Goal: Complete application form

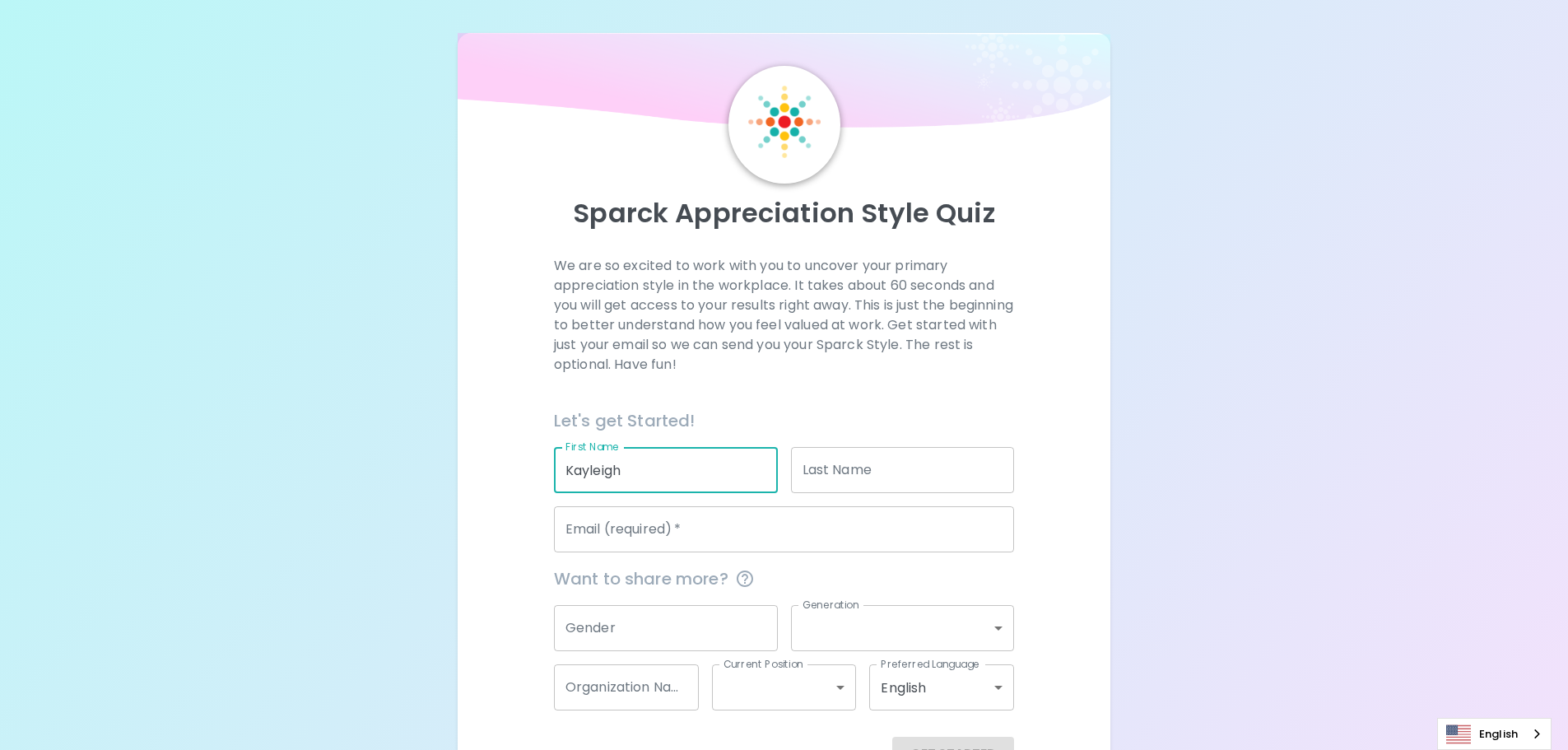
type input "Kayleigh"
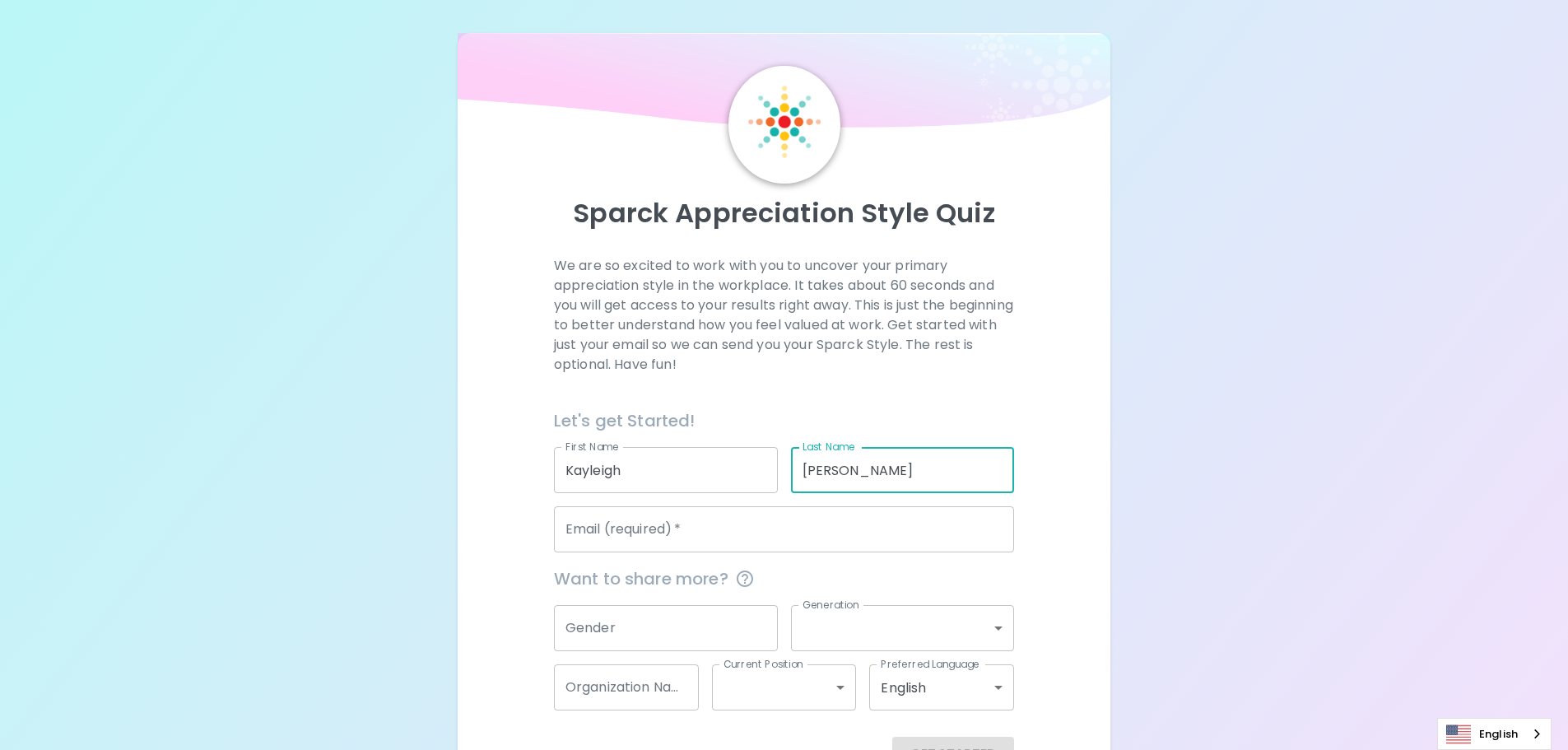
type input "[PERSON_NAME]"
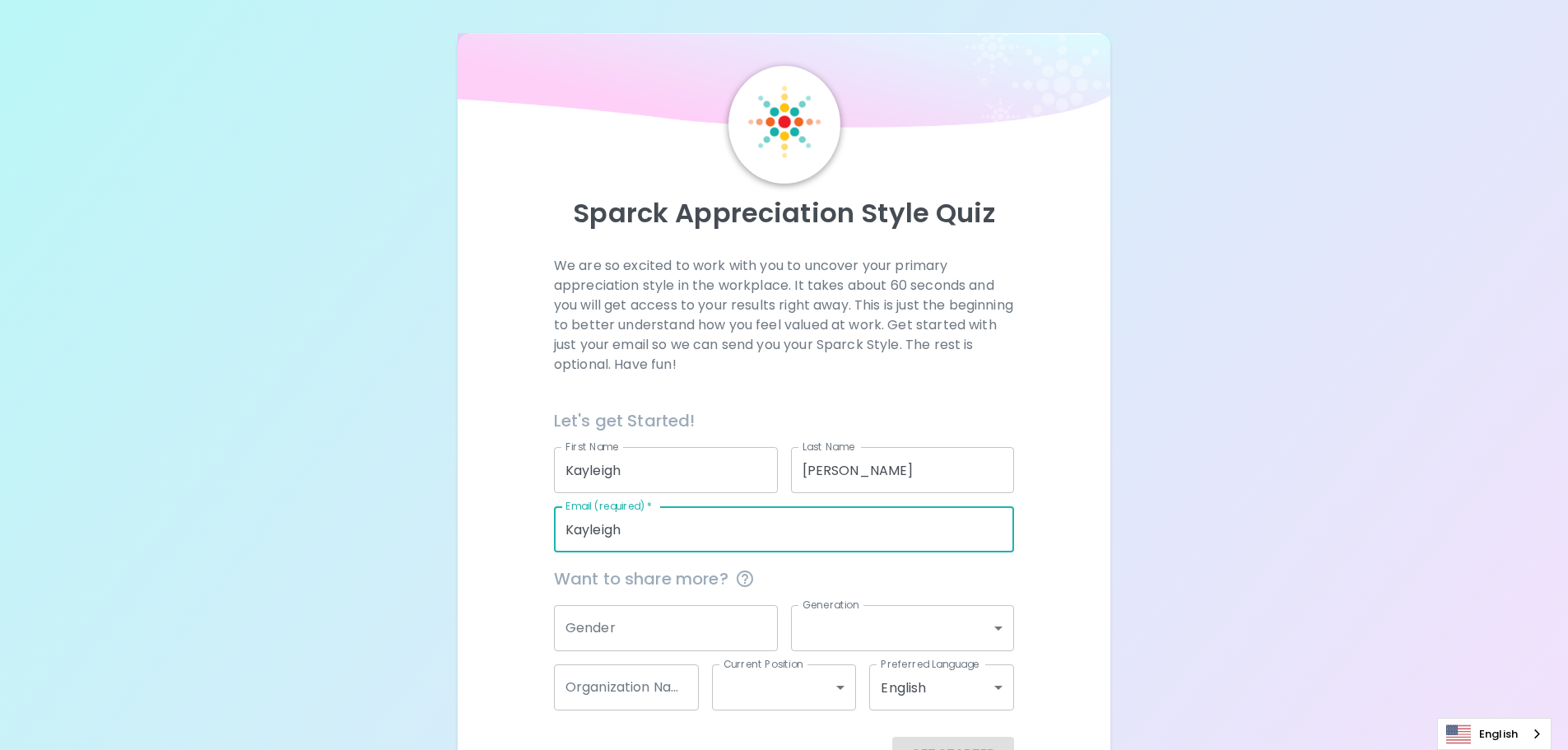
type input "[EMAIL_ADDRESS][PERSON_NAME][DOMAIN_NAME]"
type input "[DOMAIN_NAME]"
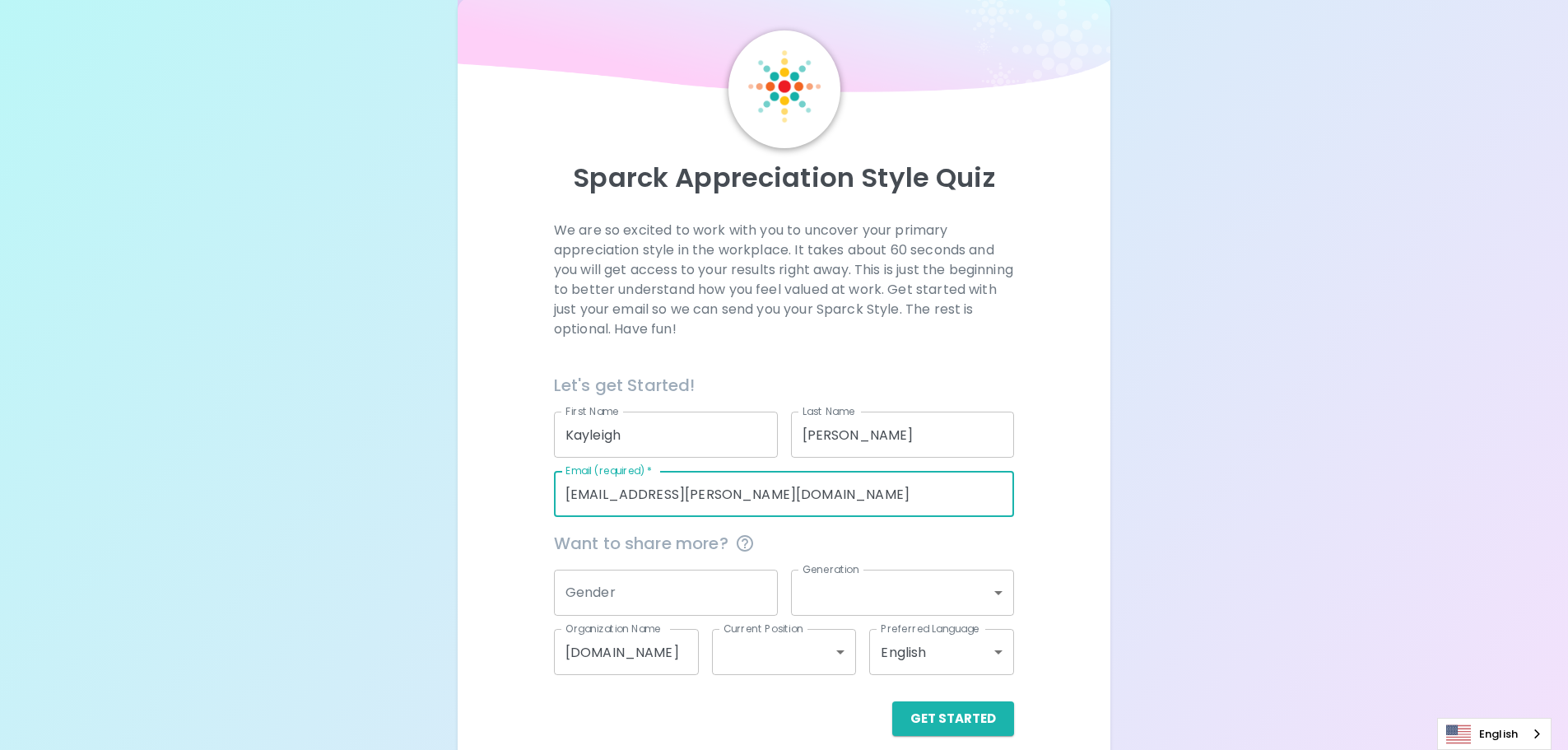
scroll to position [55, 0]
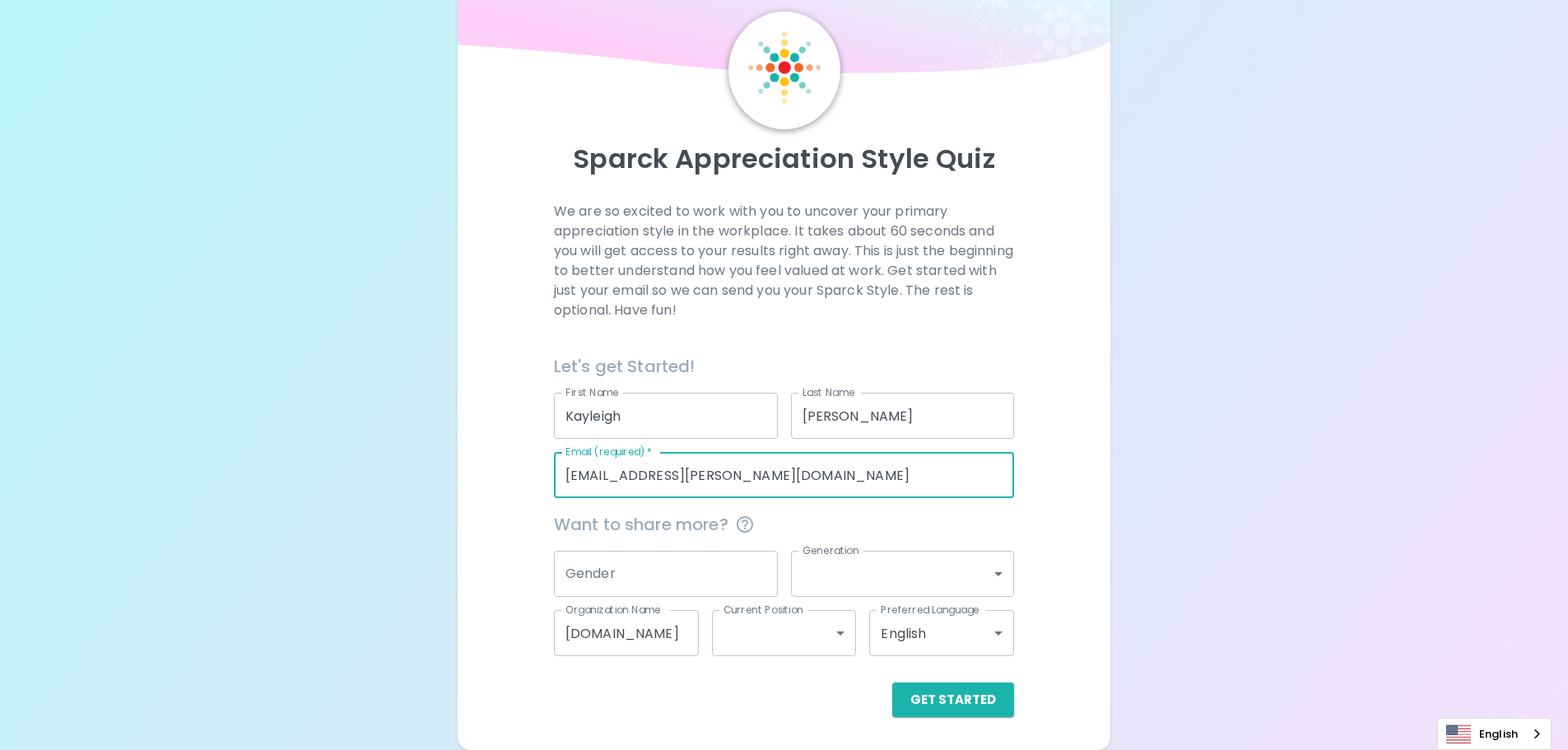
click at [612, 587] on input "Gender" at bounding box center [666, 573] width 224 height 46
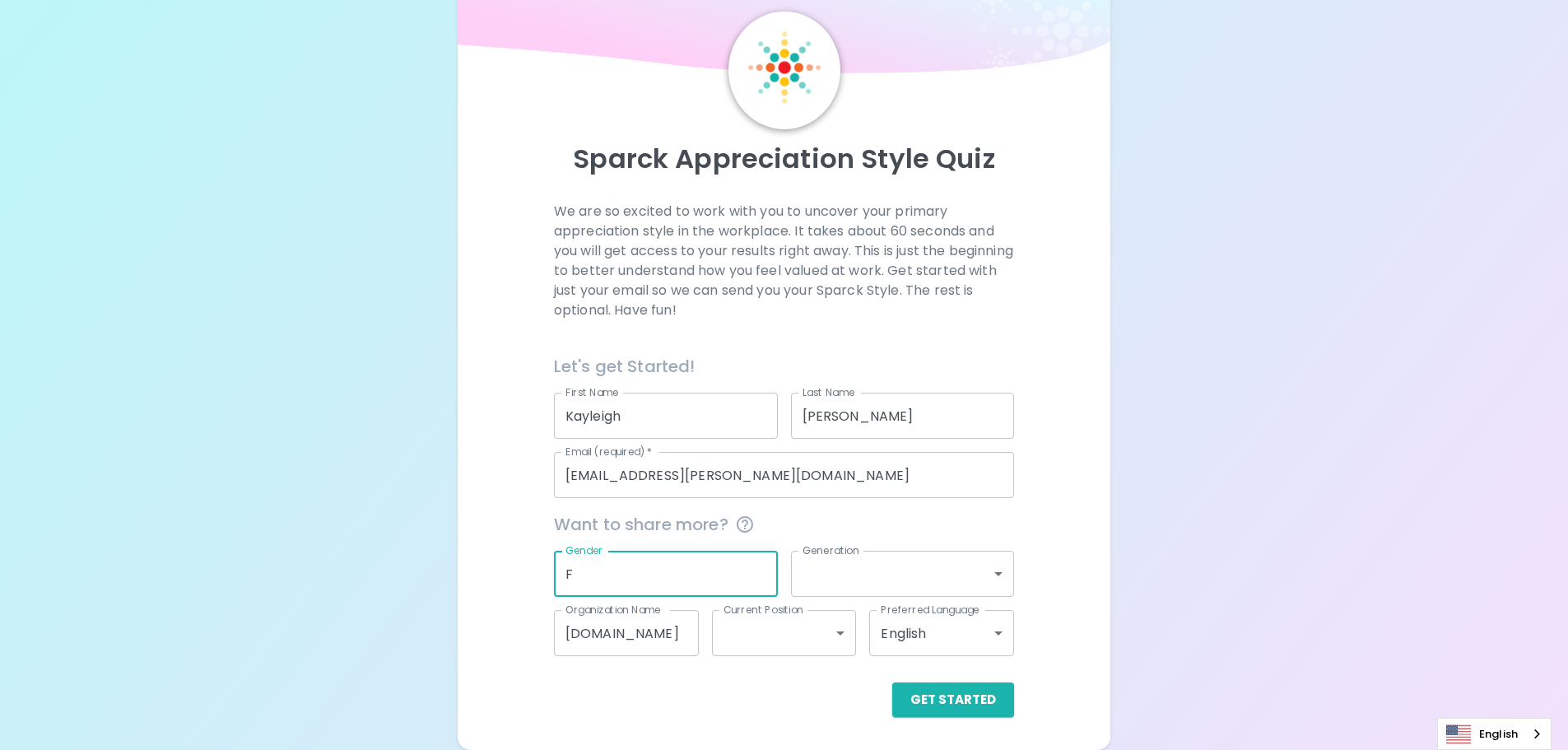
type input "F"
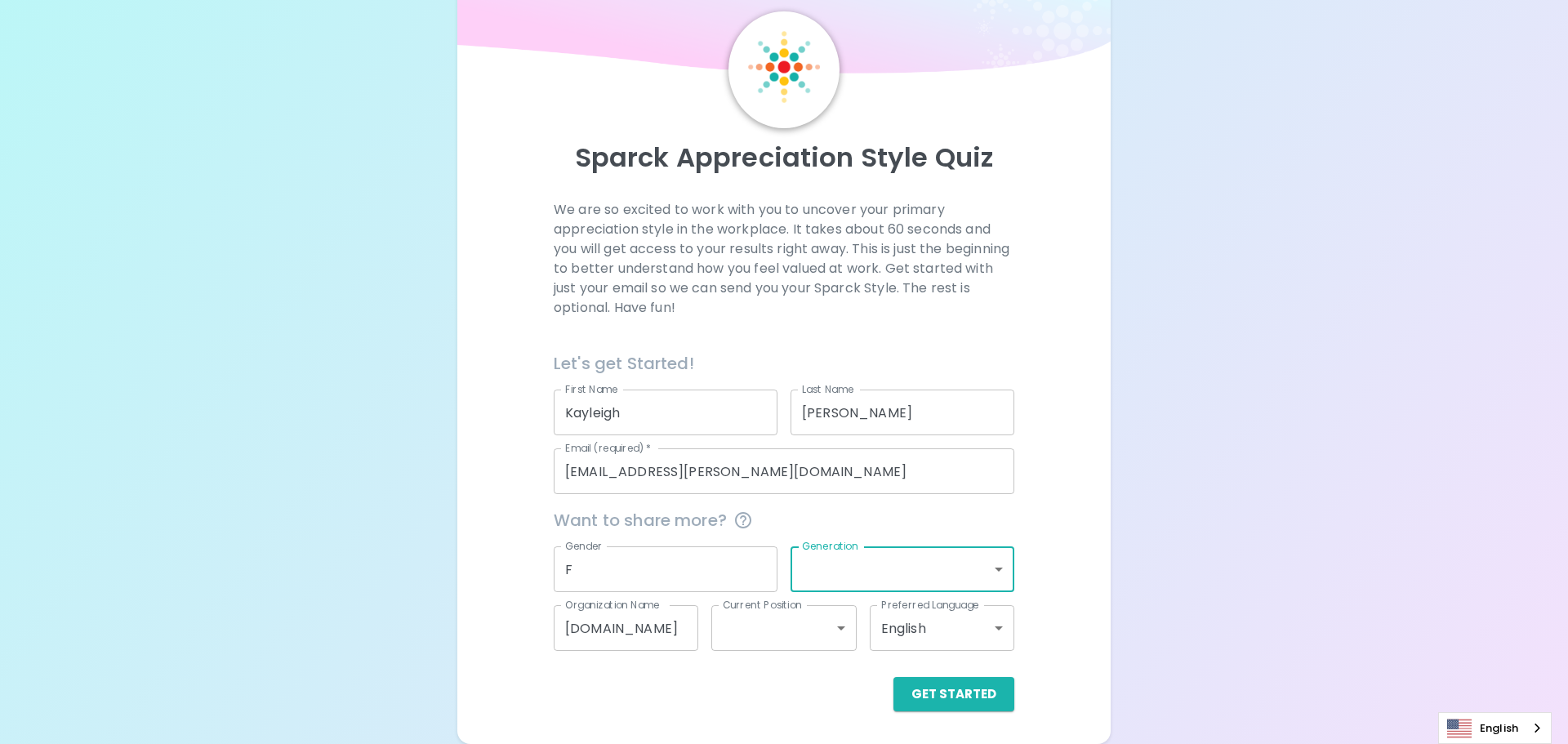
click at [809, 625] on body "Sparck Appreciation Style Quiz We are so excited to work with you to uncover yo…" at bounding box center [784, 345] width 1568 height 798
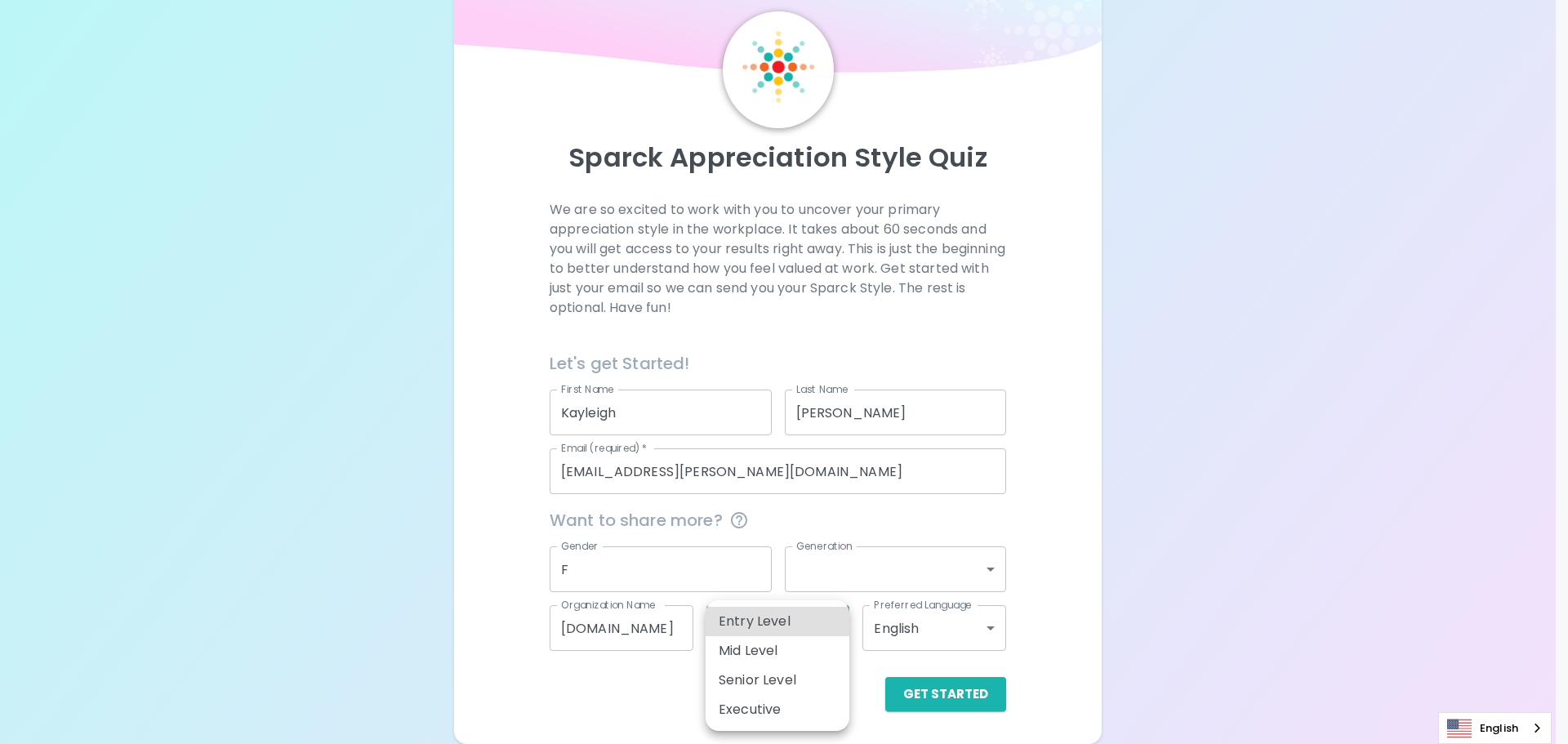
click at [770, 677] on li "Senior Level" at bounding box center [777, 680] width 144 height 30
type input "senior_level"
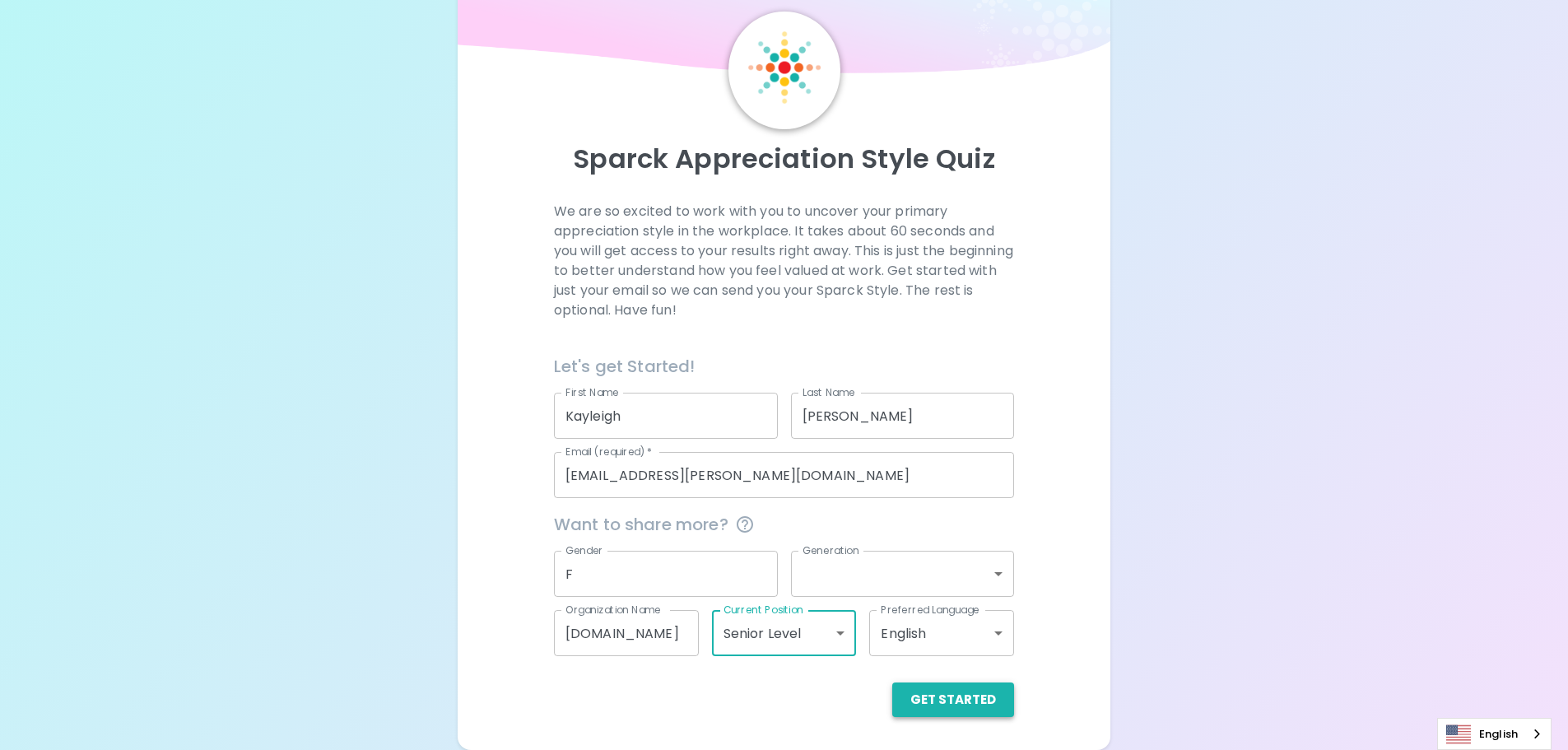
click at [984, 706] on button "Get Started" at bounding box center [954, 700] width 122 height 35
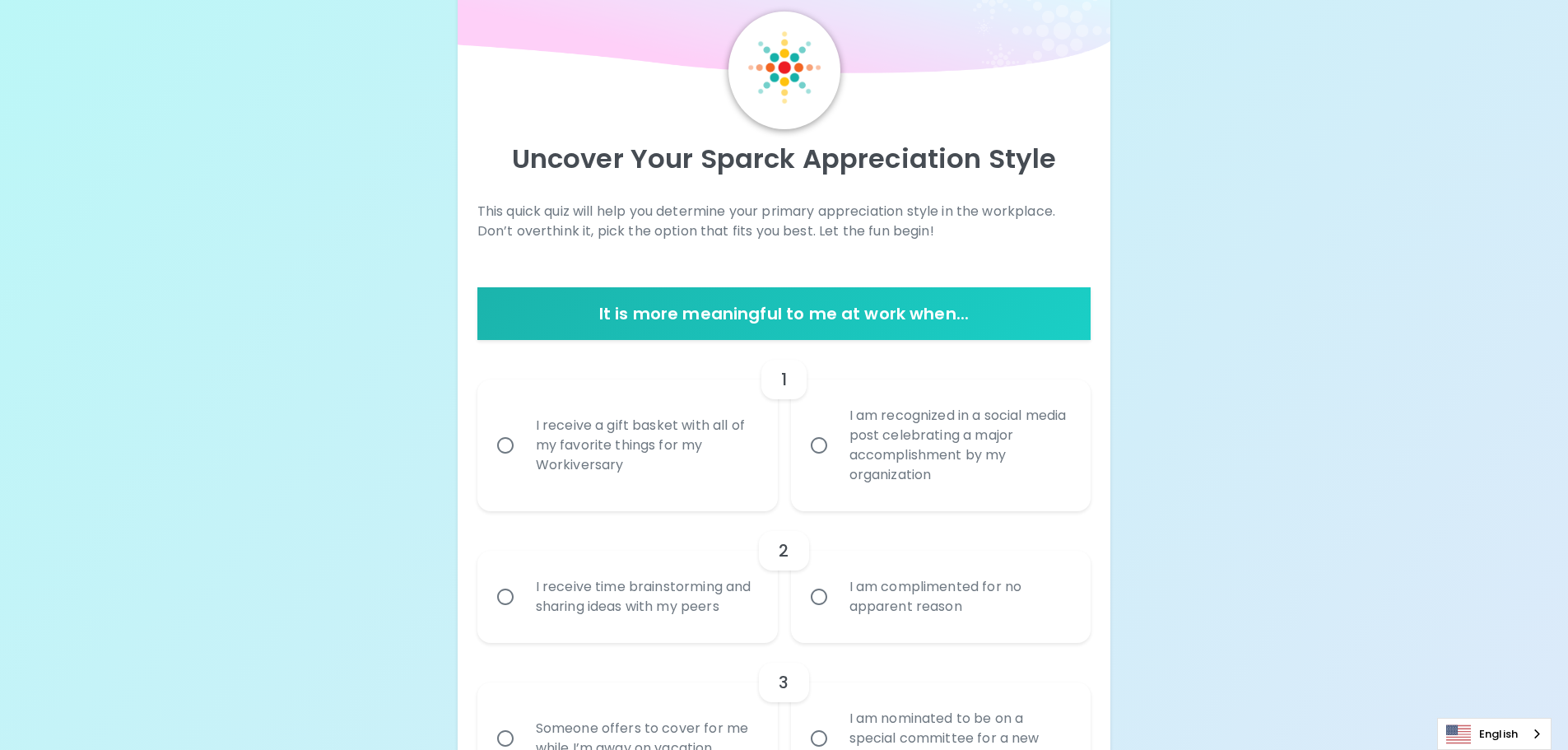
click at [916, 487] on div "I am recognized in a social media post celebrating a major accomplishment by my…" at bounding box center [959, 445] width 246 height 118
click at [836, 462] on input "I am recognized in a social media post celebrating a major accomplishment by my…" at bounding box center [819, 445] width 35 height 35
radio input "true"
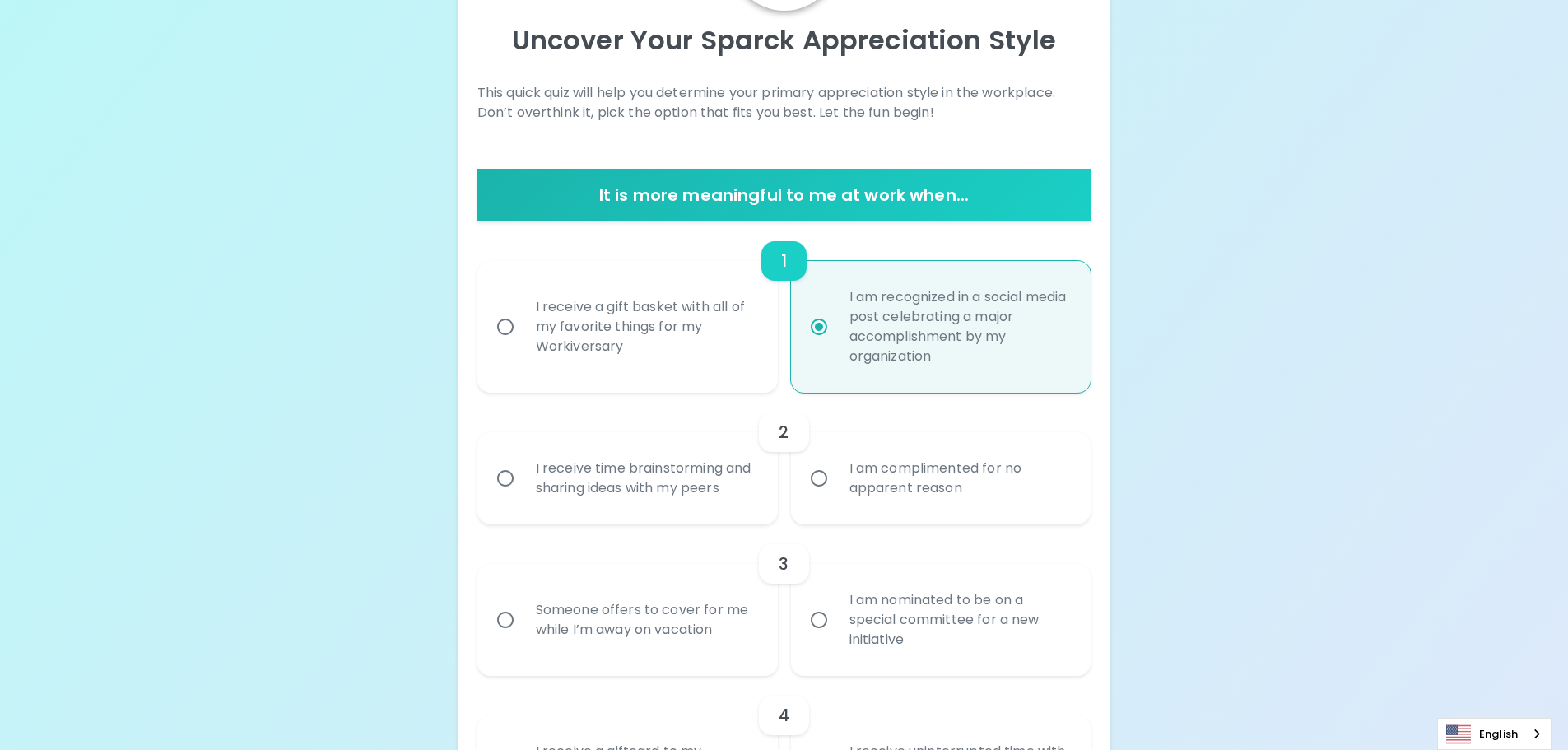
scroll to position [186, 0]
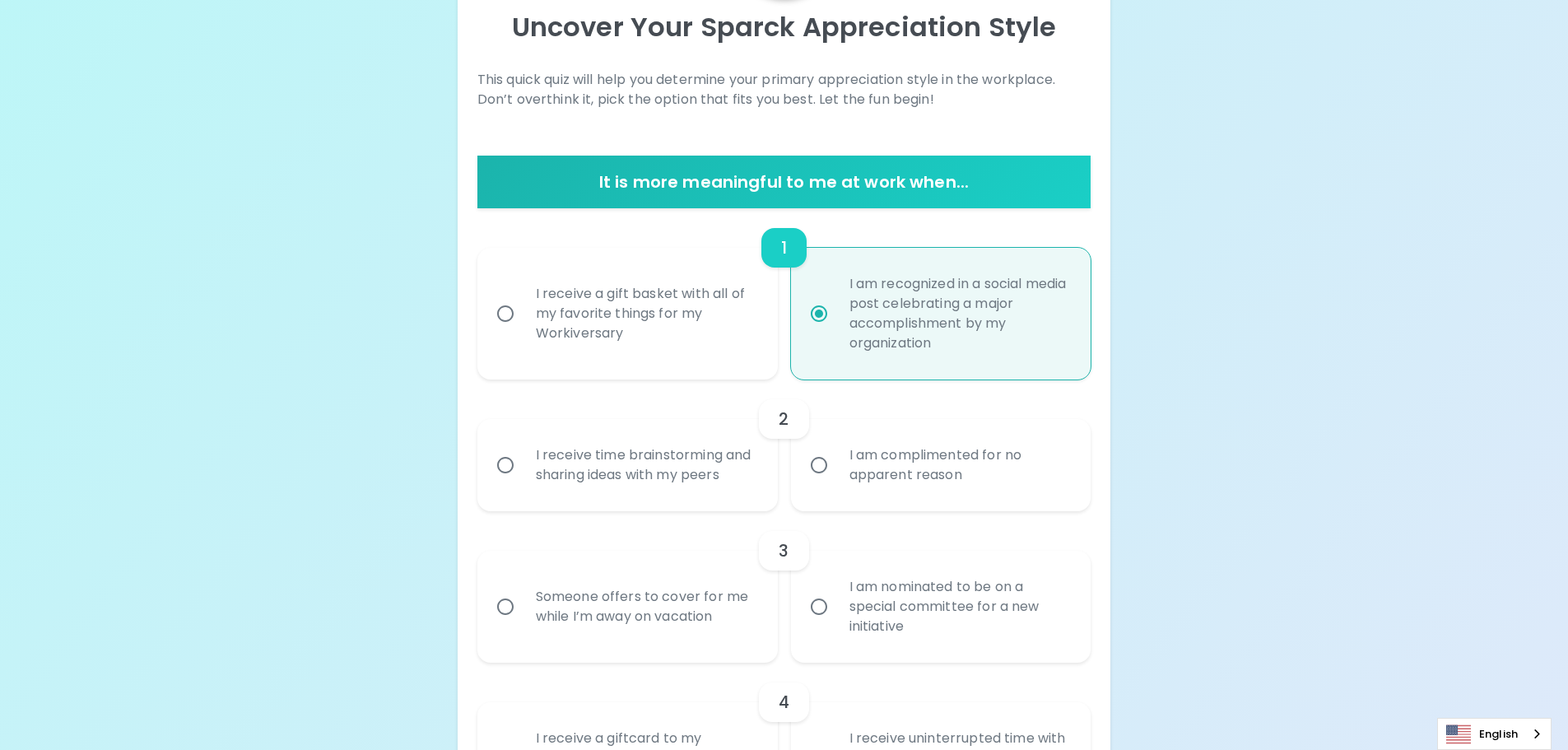
click at [588, 447] on div "I receive time brainstorming and sharing ideas with my peers" at bounding box center [645, 465] width 246 height 79
click at [522, 448] on input "I receive time brainstorming and sharing ideas with my peers" at bounding box center [505, 465] width 35 height 35
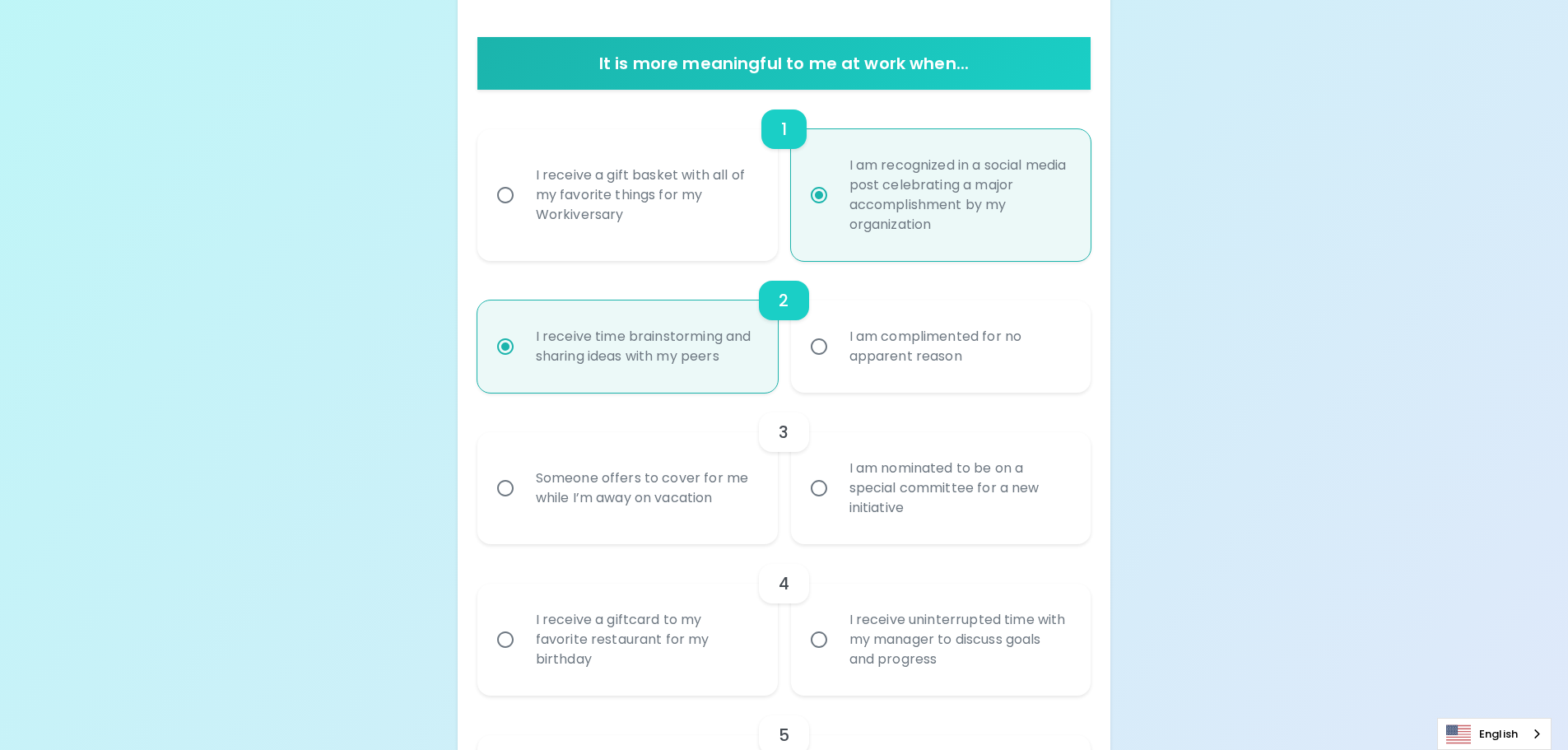
scroll to position [318, 0]
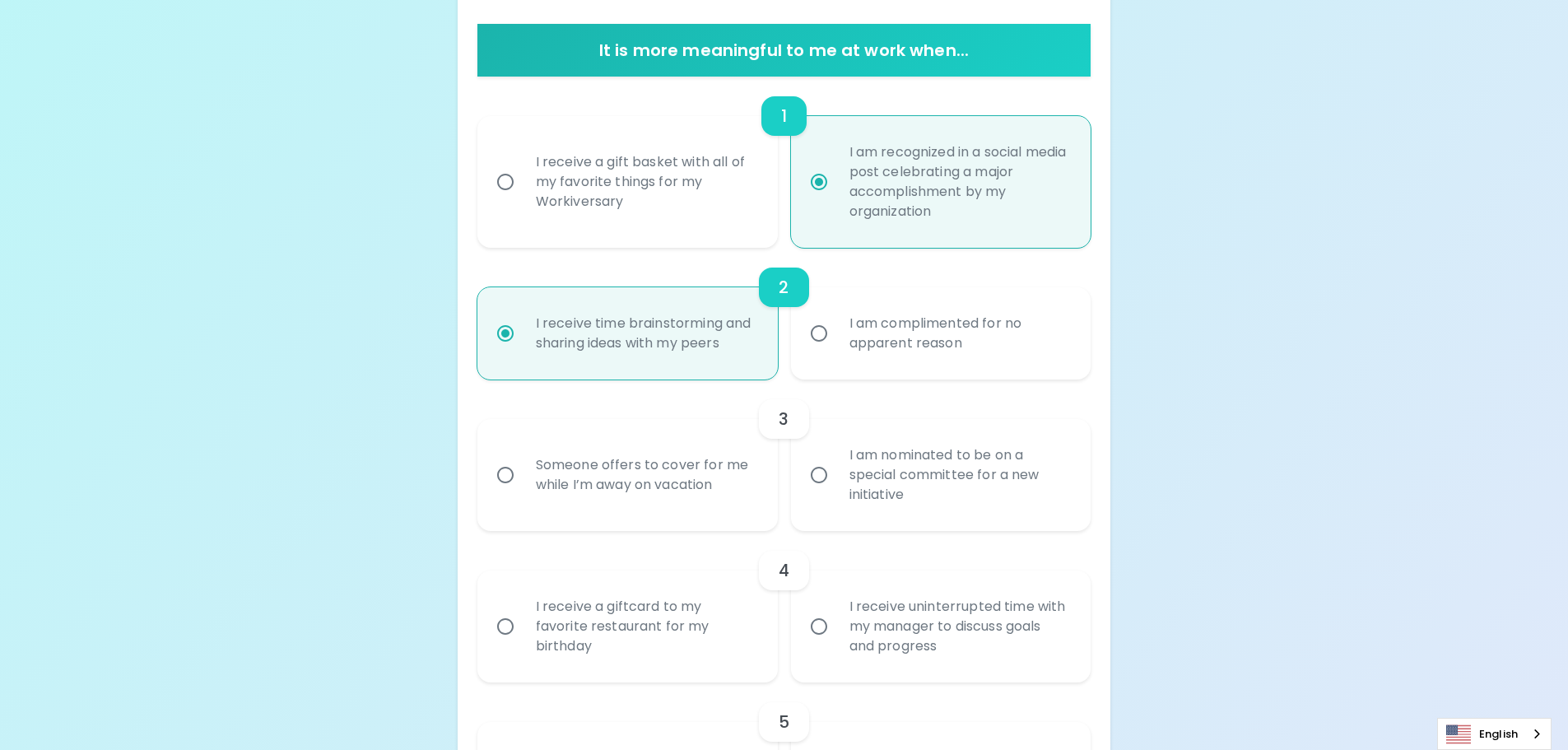
radio input "true"
click at [992, 522] on div "I am nominated to be on a special committee for a new initiative" at bounding box center [959, 475] width 246 height 99
click at [836, 492] on input "I am nominated to be on a special committee for a new initiative" at bounding box center [819, 475] width 35 height 35
radio input "false"
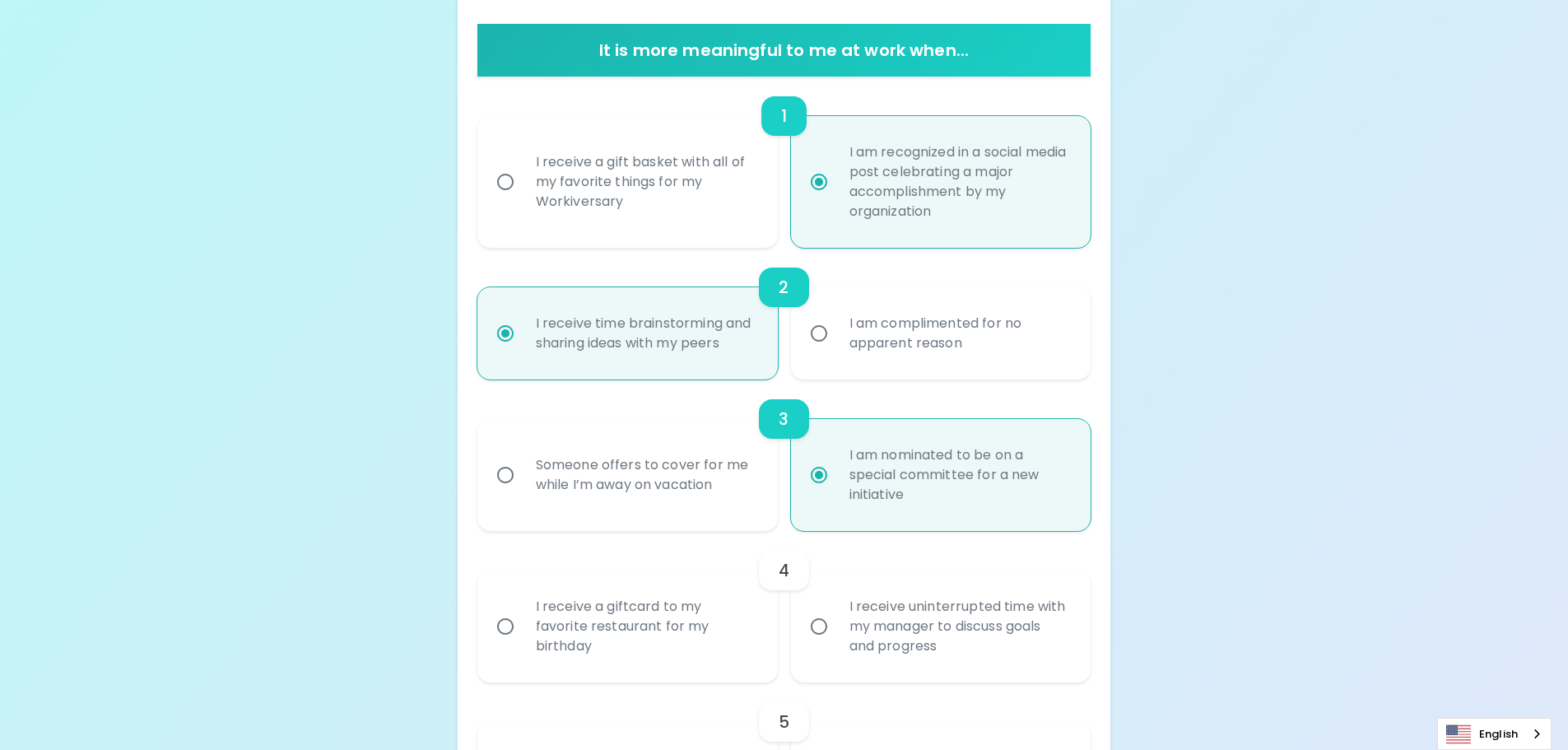
scroll to position [450, 0]
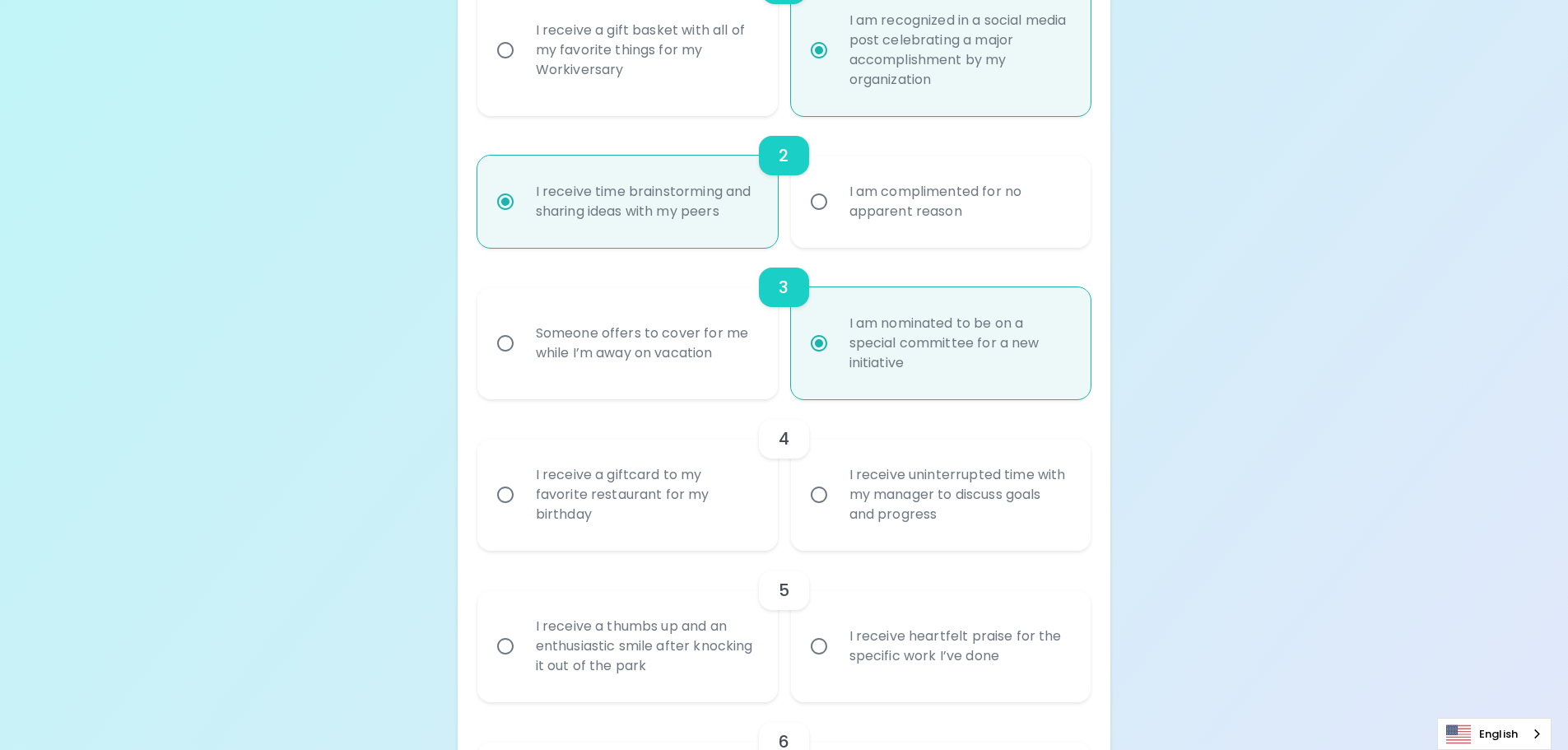
radio input "true"
drag, startPoint x: 959, startPoint y: 496, endPoint x: 960, endPoint y: 508, distance: 12.0
click at [960, 502] on div "I receive uninterrupted time with my manager to discuss goals and progress" at bounding box center [959, 494] width 246 height 99
click at [836, 502] on input "I receive uninterrupted time with my manager to discuss goals and progress" at bounding box center [819, 495] width 35 height 35
radio input "false"
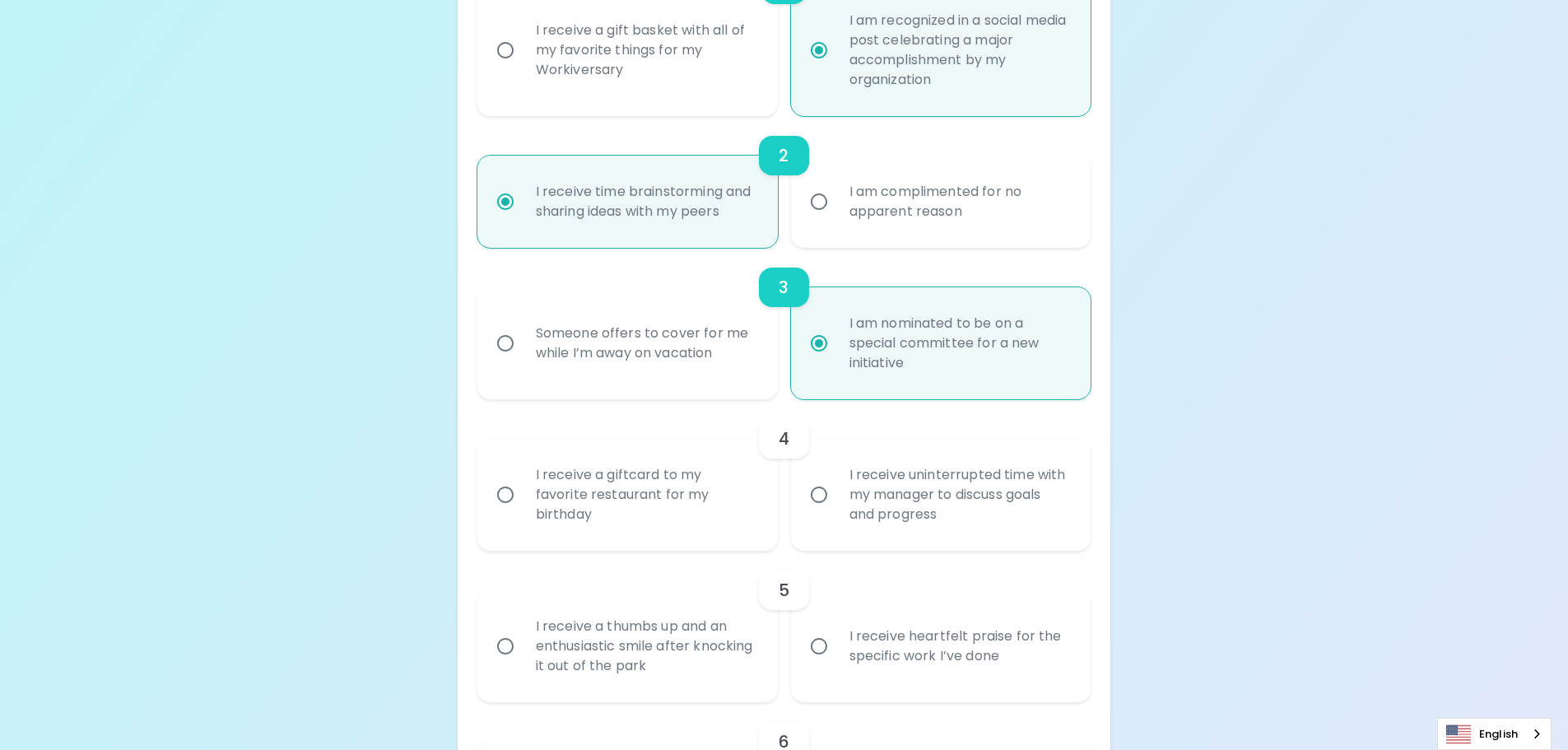
radio input "false"
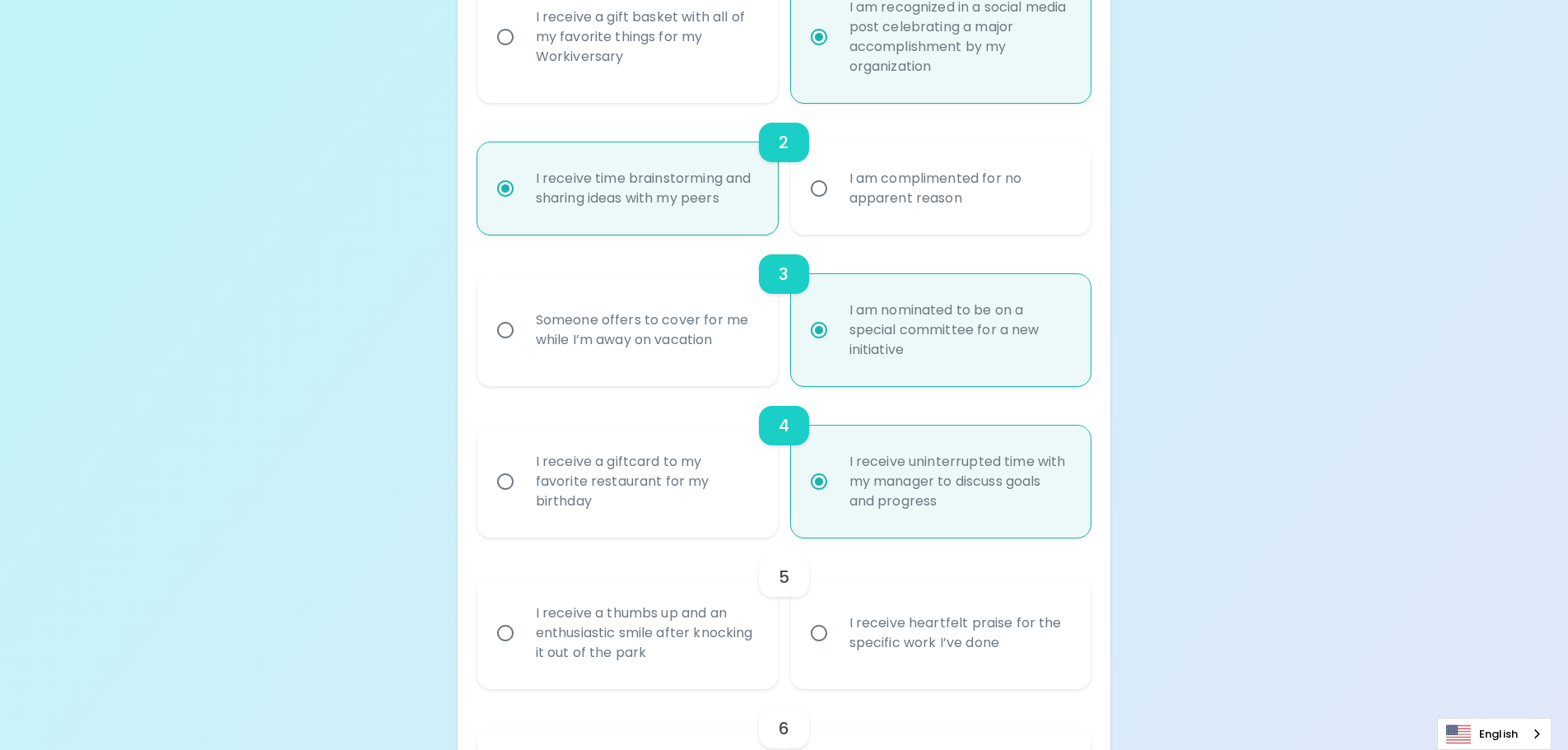
scroll to position [582, 0]
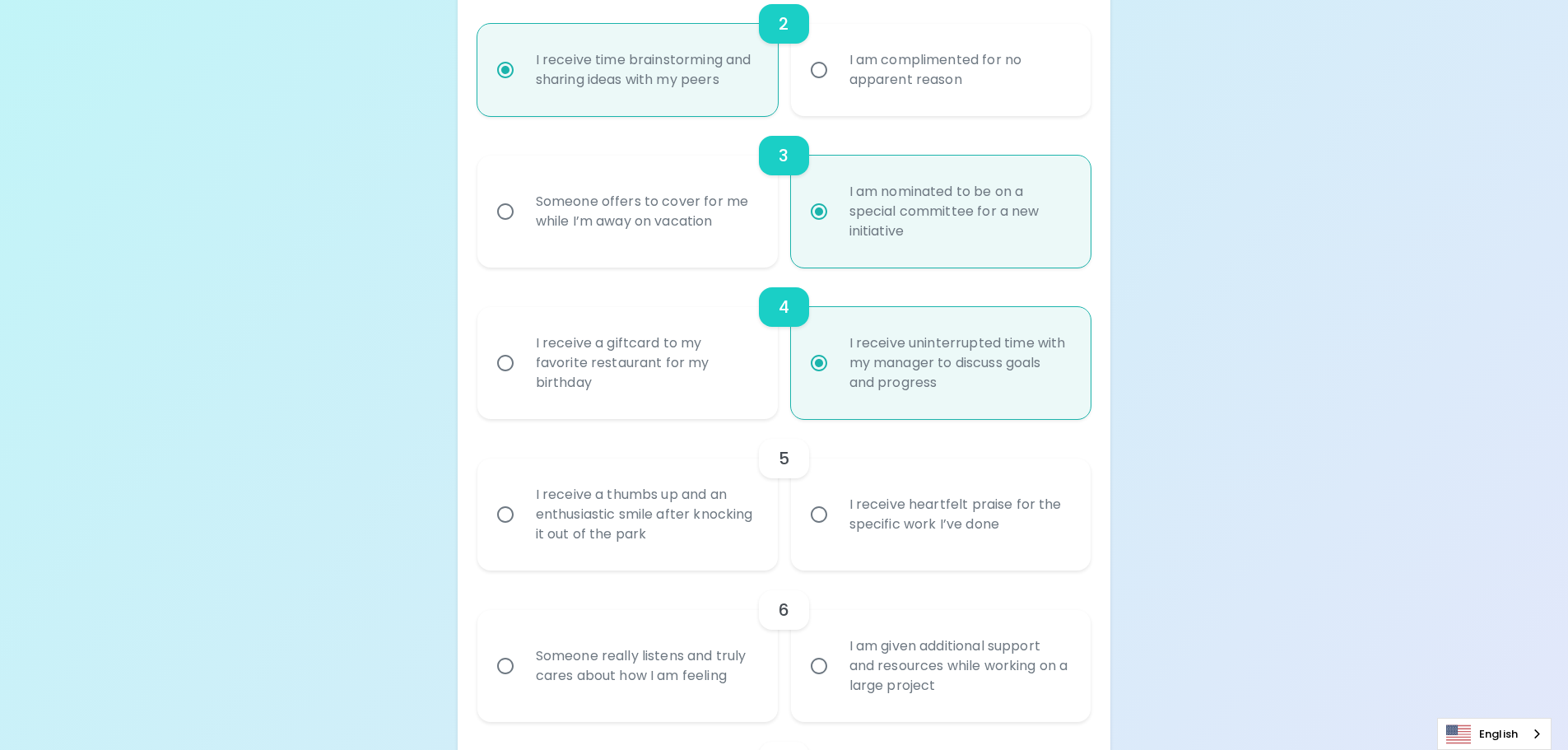
radio input "true"
click at [1005, 503] on div "I receive heartfelt praise for the specific work I’ve done" at bounding box center [959, 514] width 246 height 79
click at [836, 503] on input "I receive heartfelt praise for the specific work I’ve done" at bounding box center [819, 514] width 35 height 35
radio input "false"
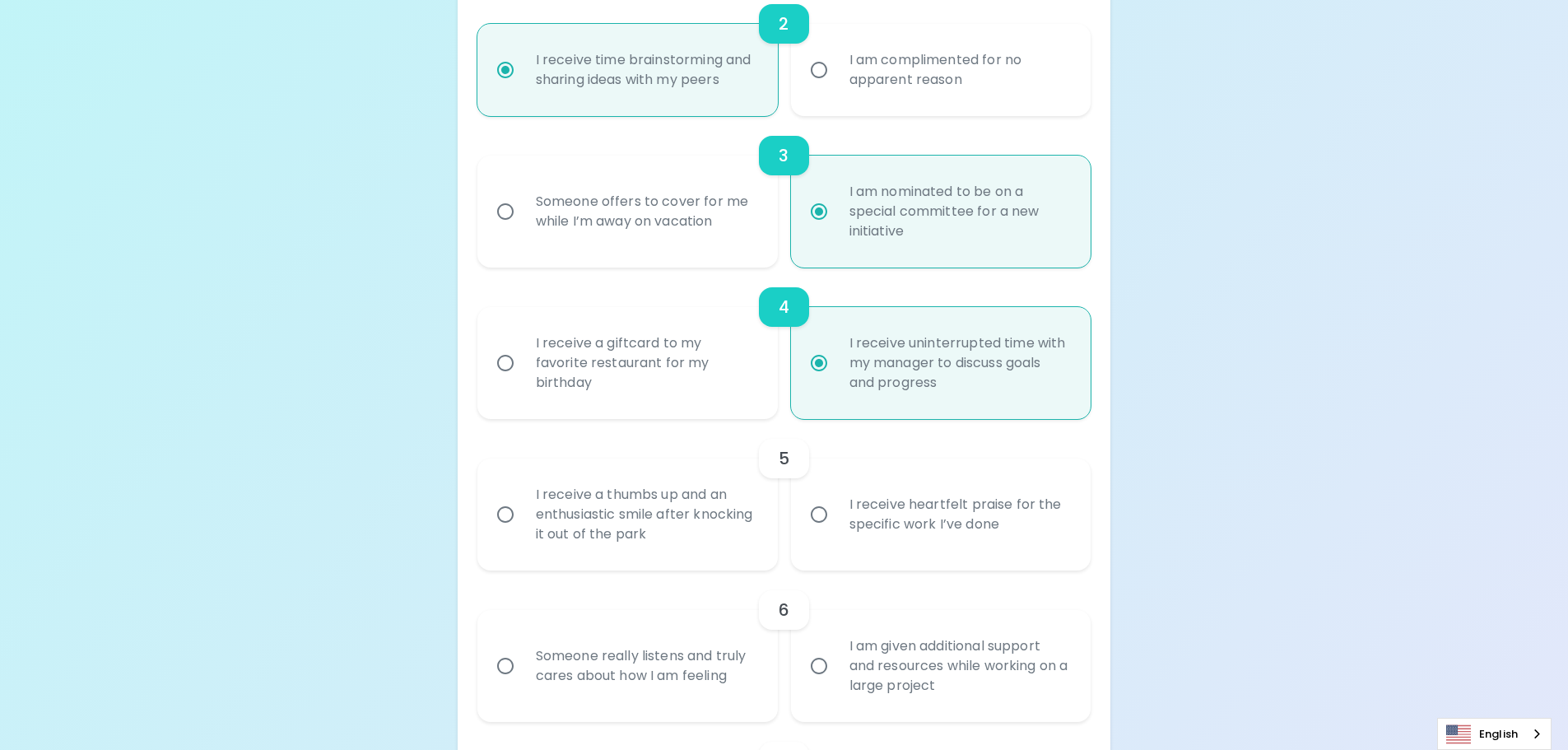
radio input "false"
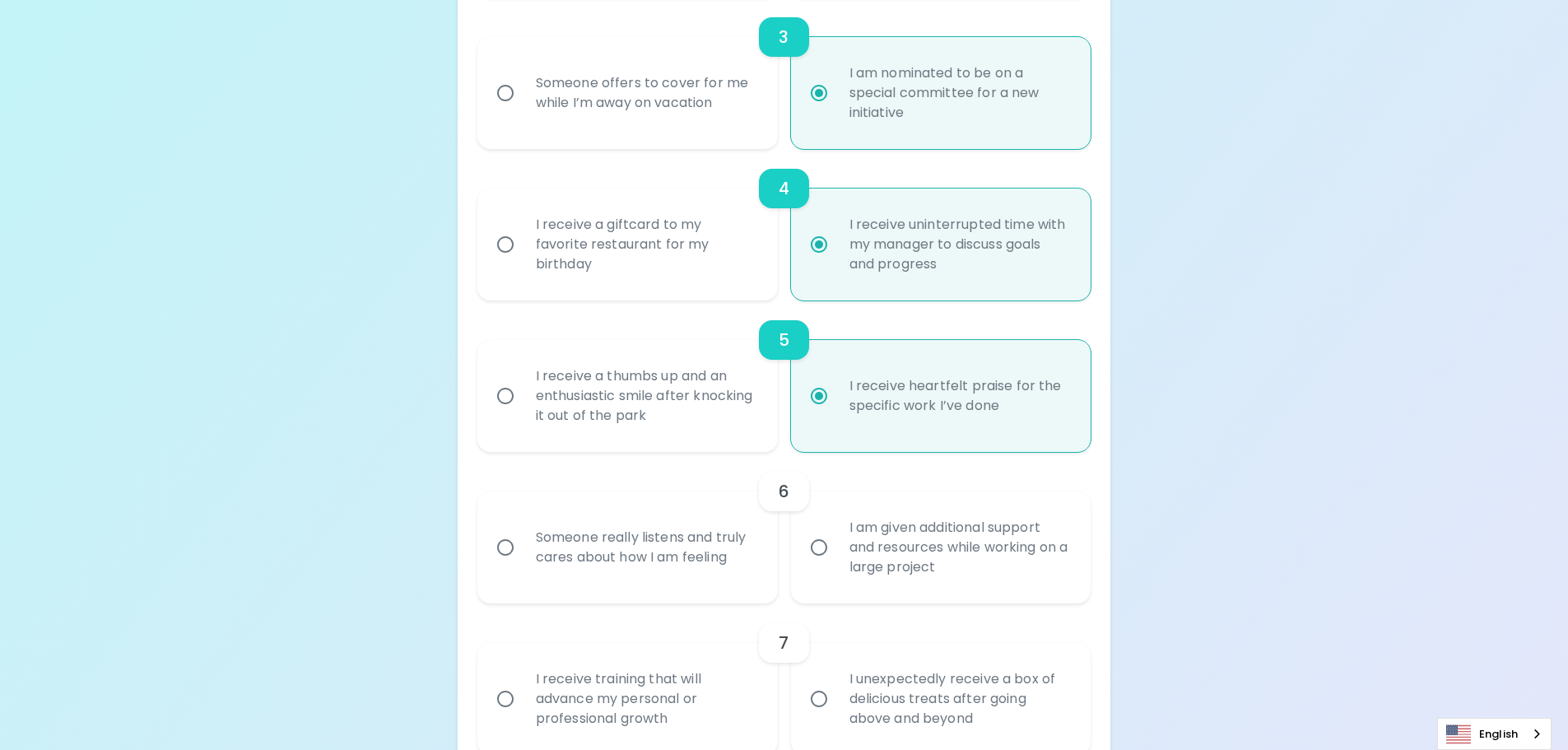
scroll to position [713, 0]
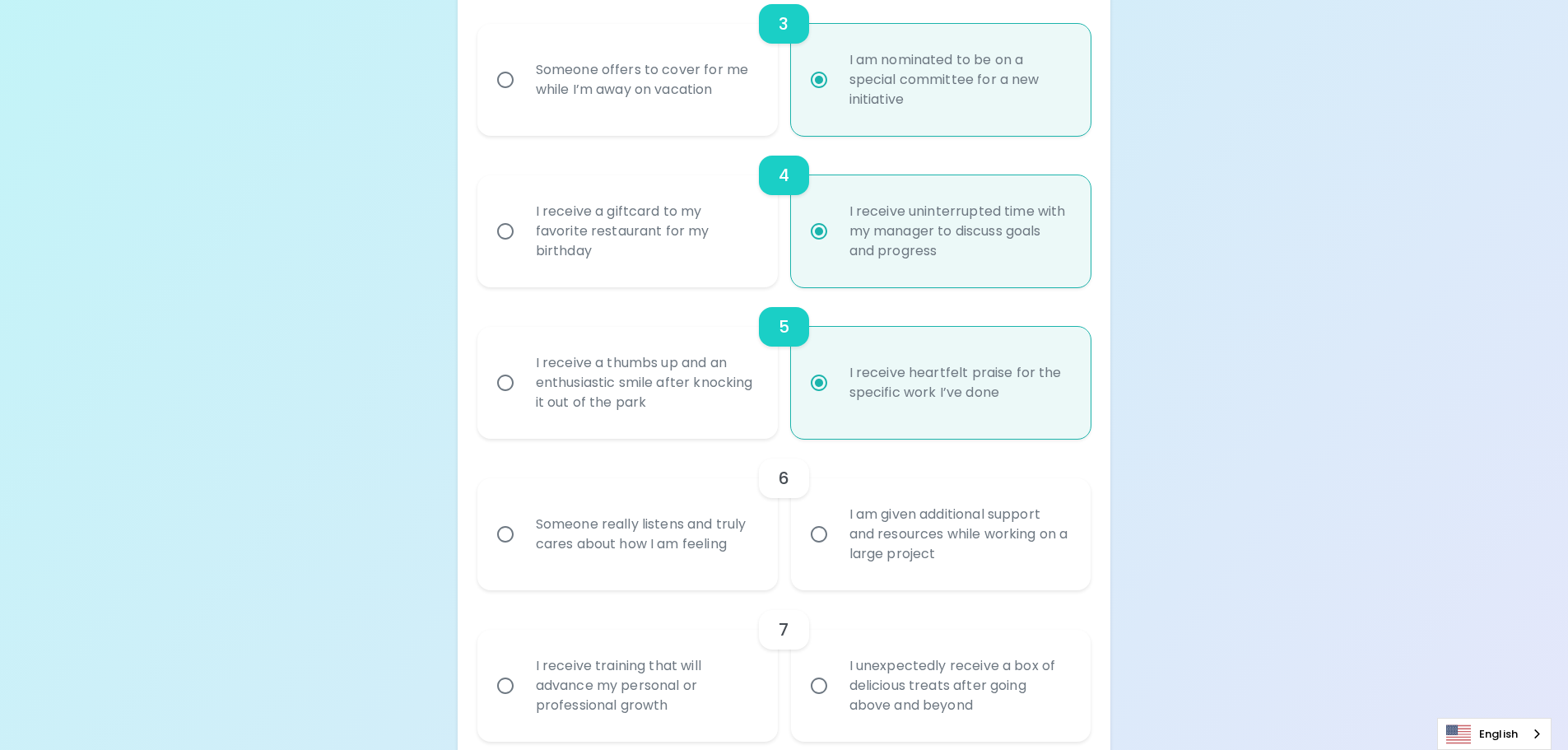
radio input "true"
click at [983, 522] on div "I am given additional support and resources while working on a large project" at bounding box center [959, 534] width 246 height 99
click at [836, 522] on input "I am given additional support and resources while working on a large project" at bounding box center [819, 534] width 35 height 35
radio input "false"
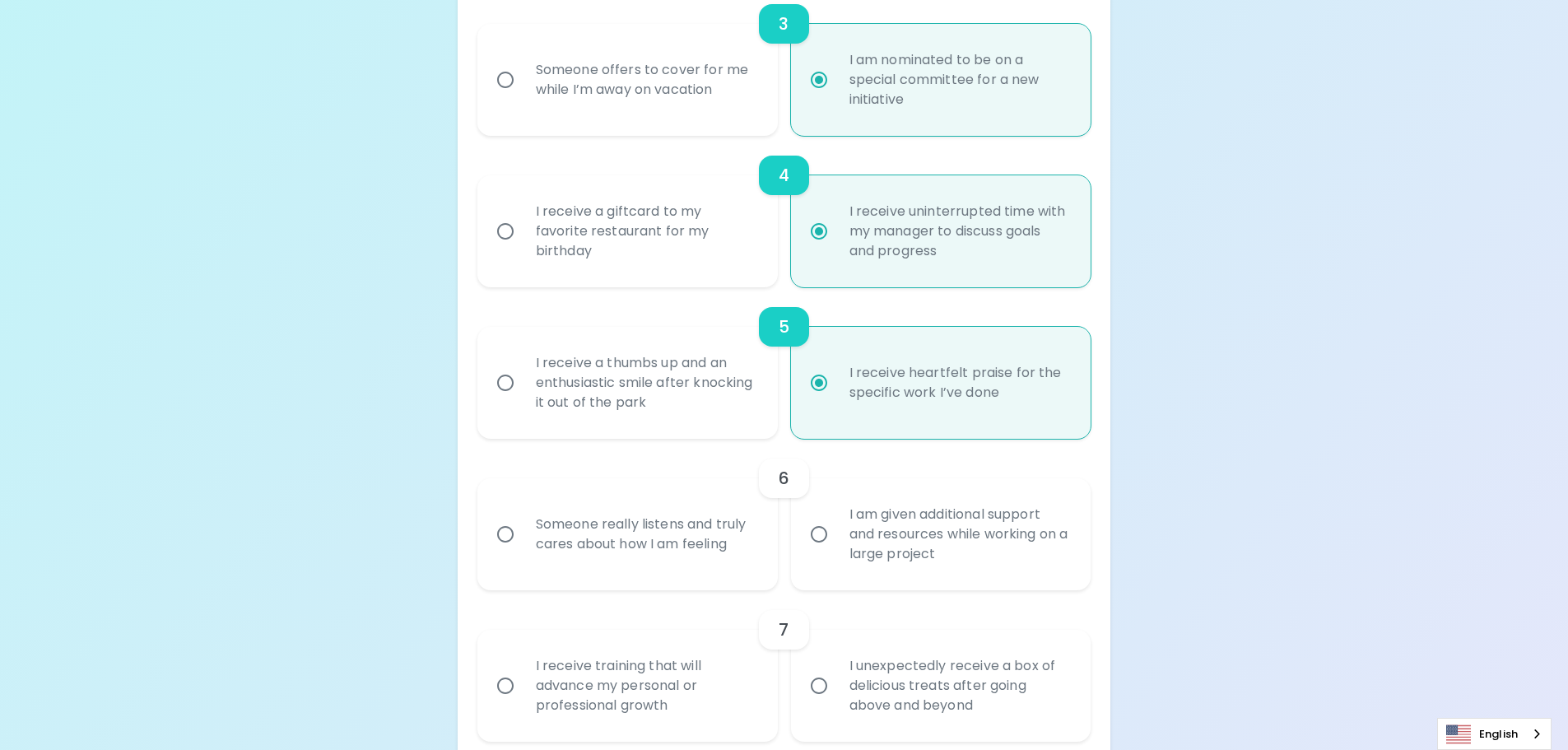
radio input "false"
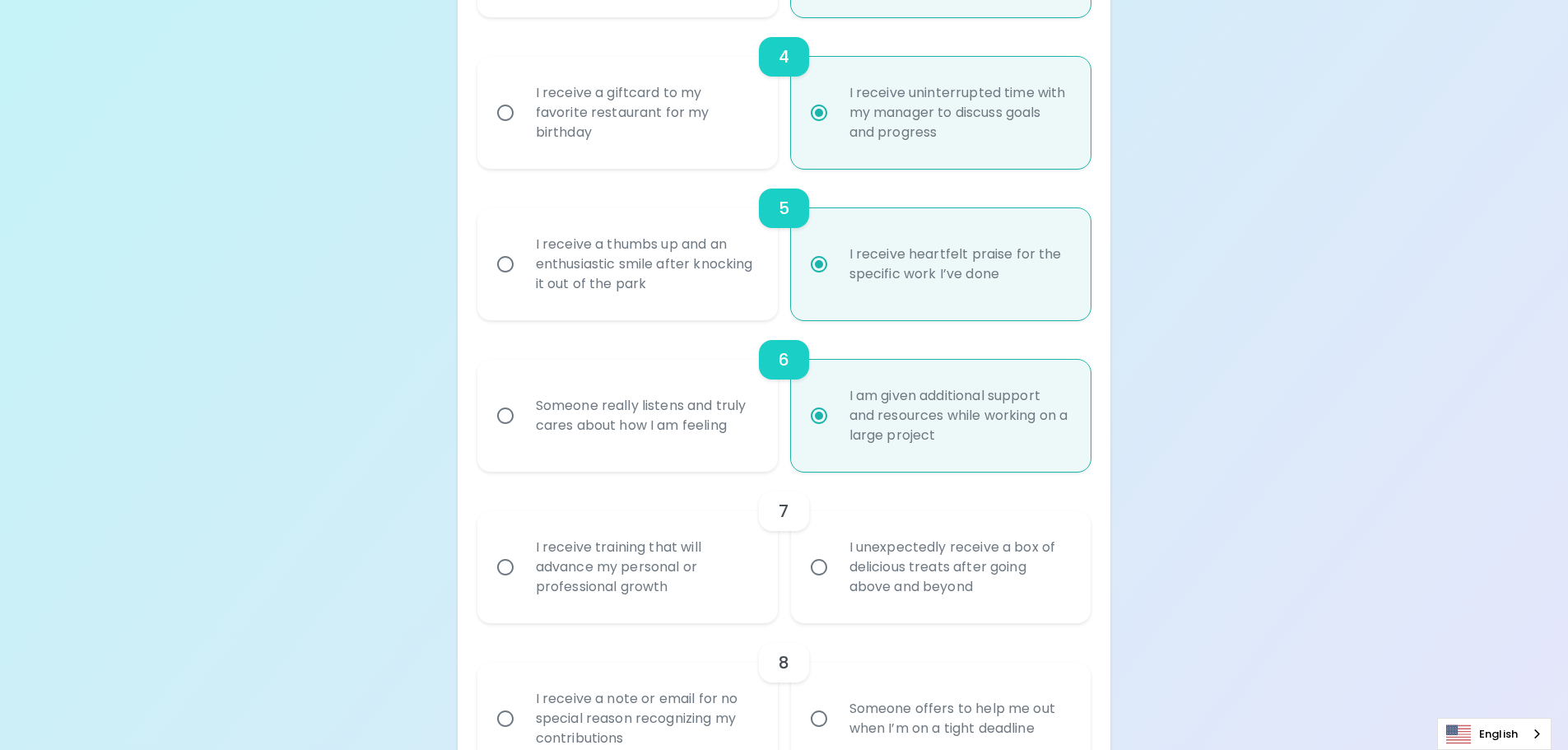
scroll to position [845, 0]
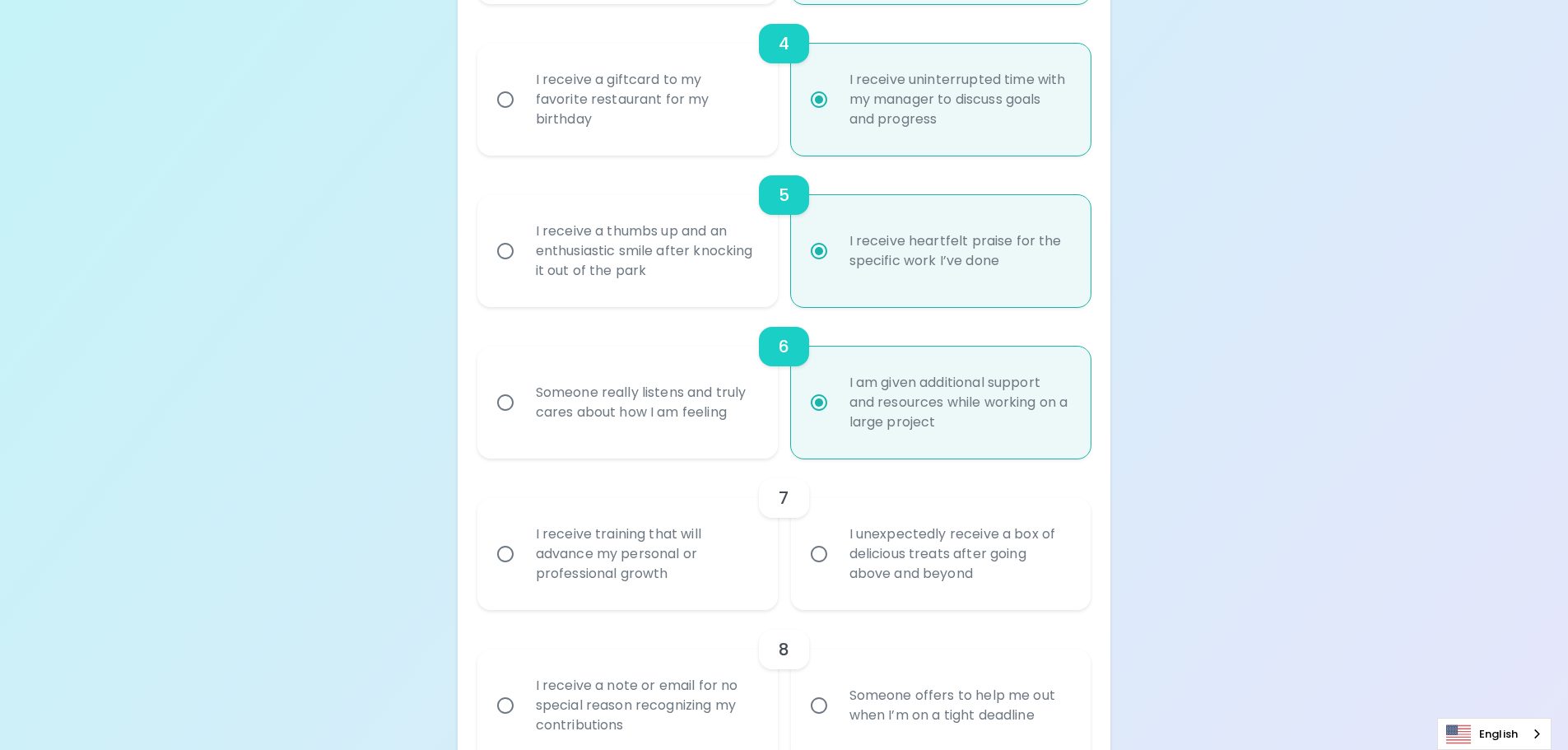
radio input "true"
click at [655, 403] on div "Someone really listens and truly cares about how I am feeling" at bounding box center [645, 402] width 246 height 79
click at [522, 403] on input "Someone really listens and truly cares about how I am feeling" at bounding box center [505, 402] width 35 height 35
radio input "false"
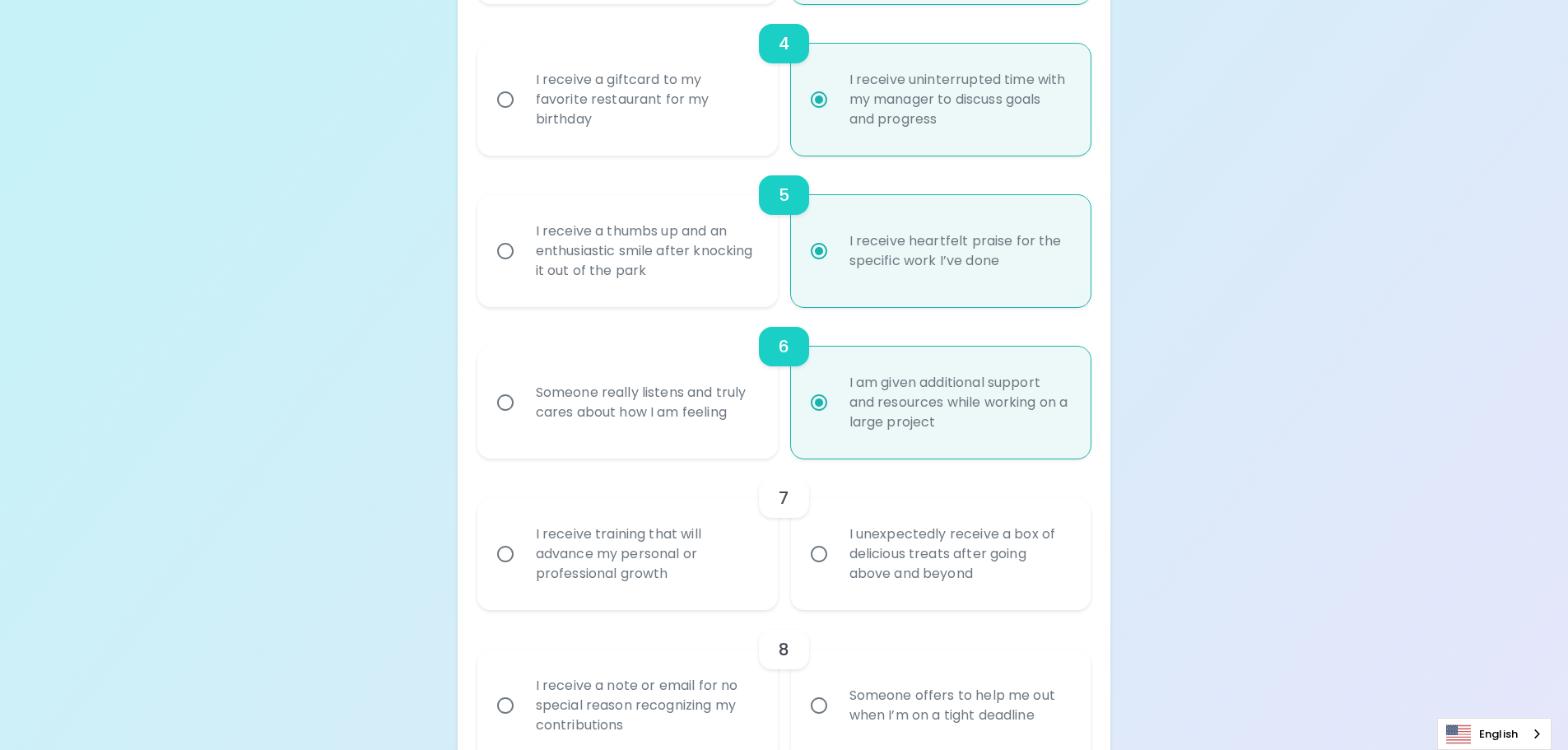
radio input "false"
radio input "true"
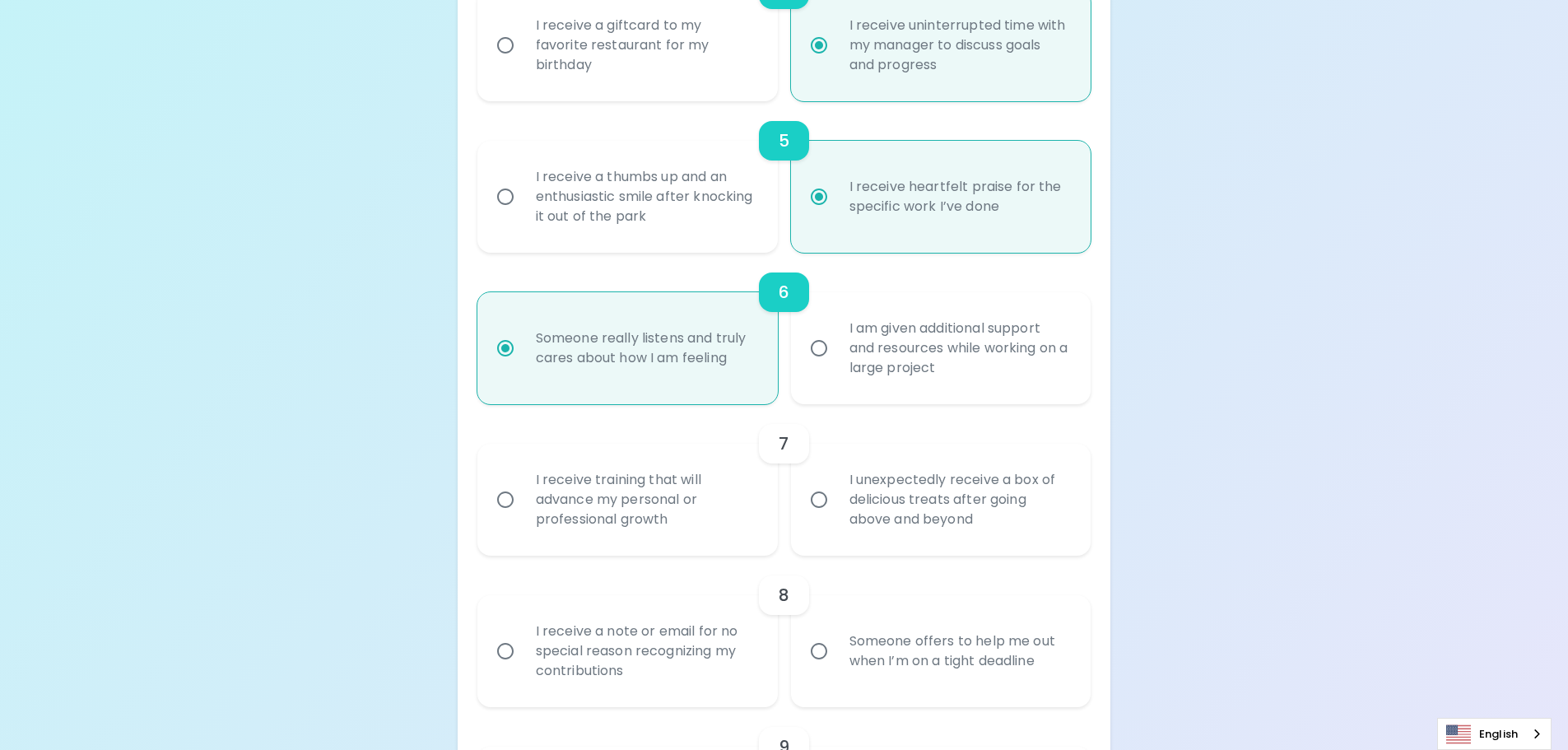
scroll to position [927, 0]
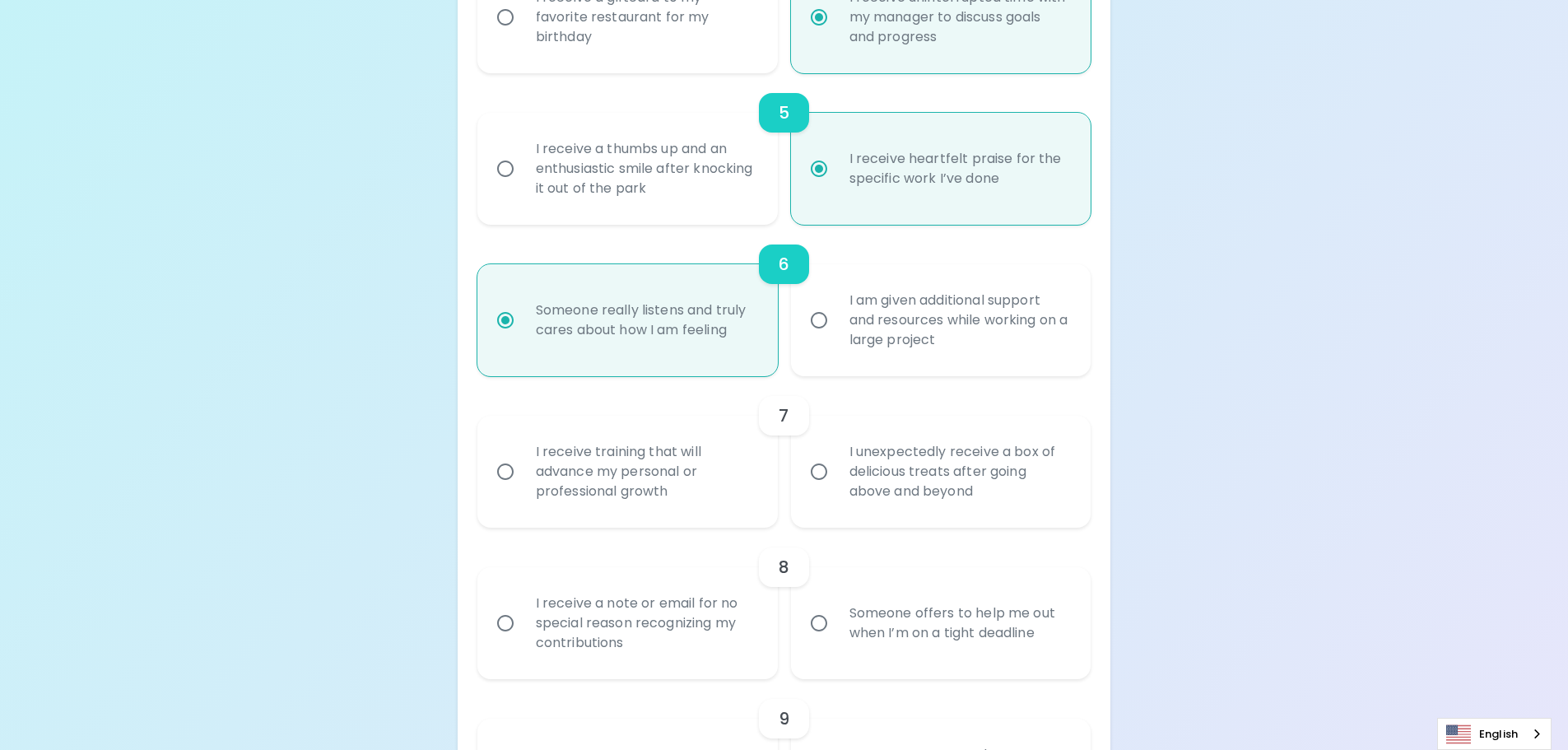
radio input "true"
click at [582, 479] on div "I receive training that will advance my personal or professional growth" at bounding box center [645, 471] width 246 height 99
click at [522, 479] on input "I receive training that will advance my personal or professional growth" at bounding box center [505, 471] width 35 height 35
radio input "false"
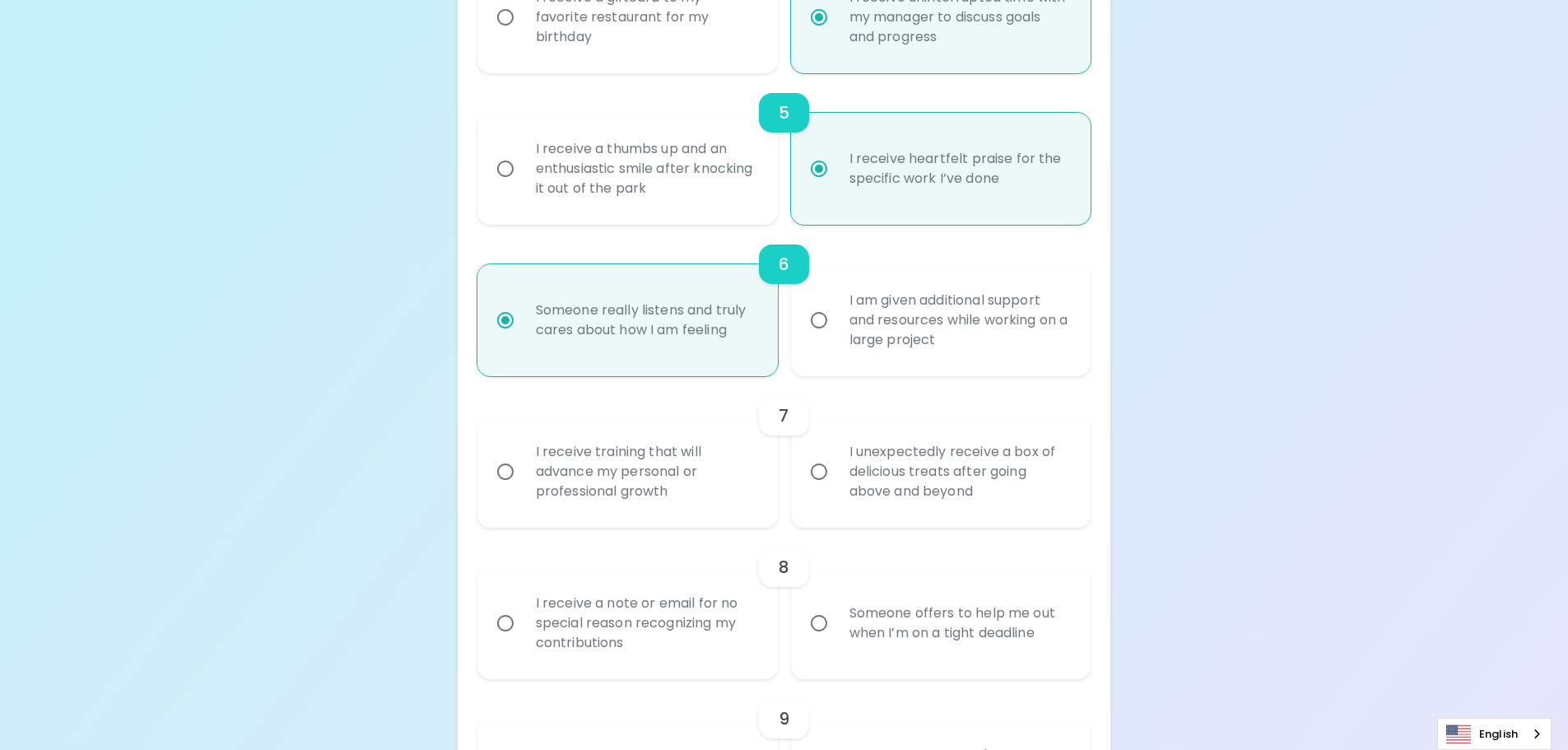
radio input "false"
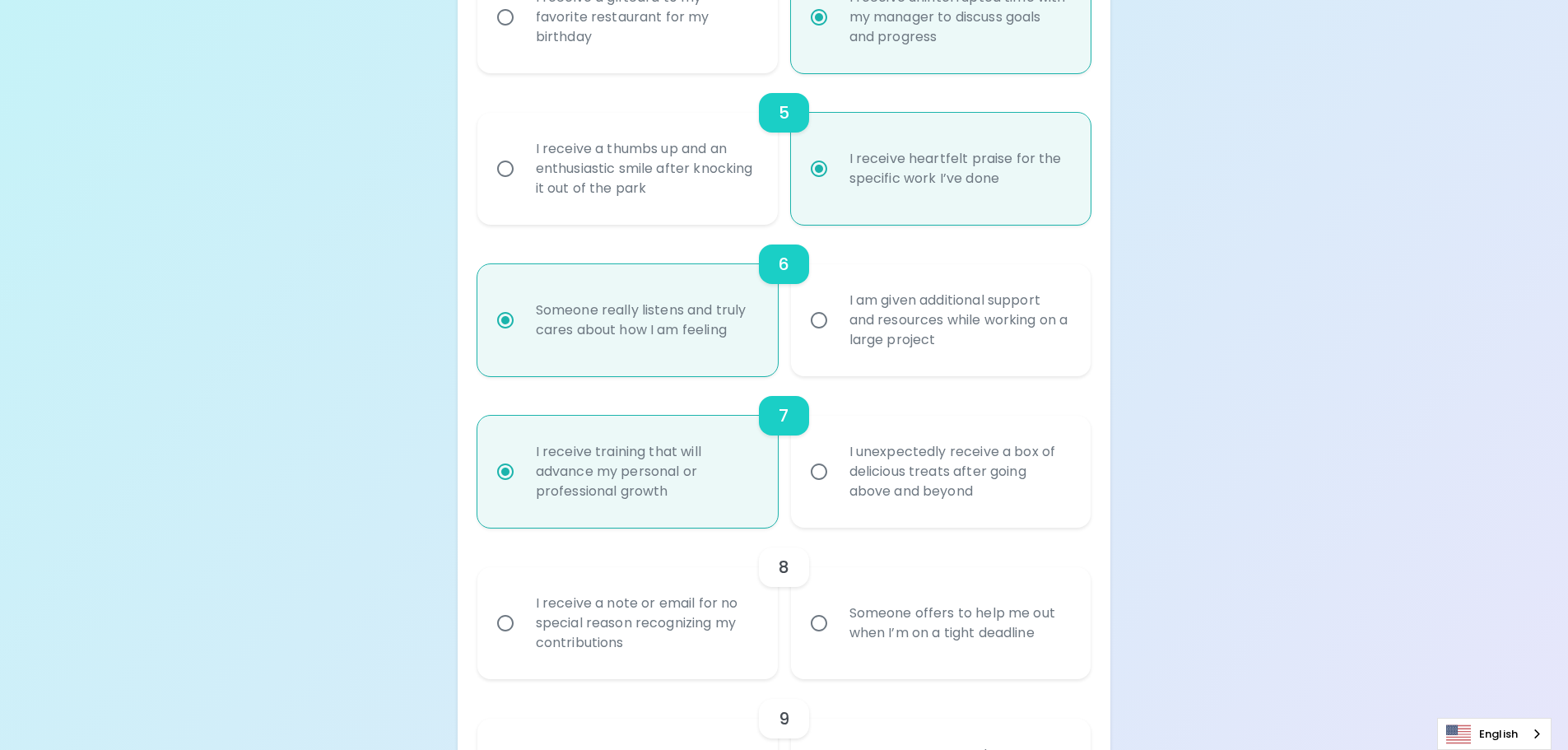
scroll to position [1059, 0]
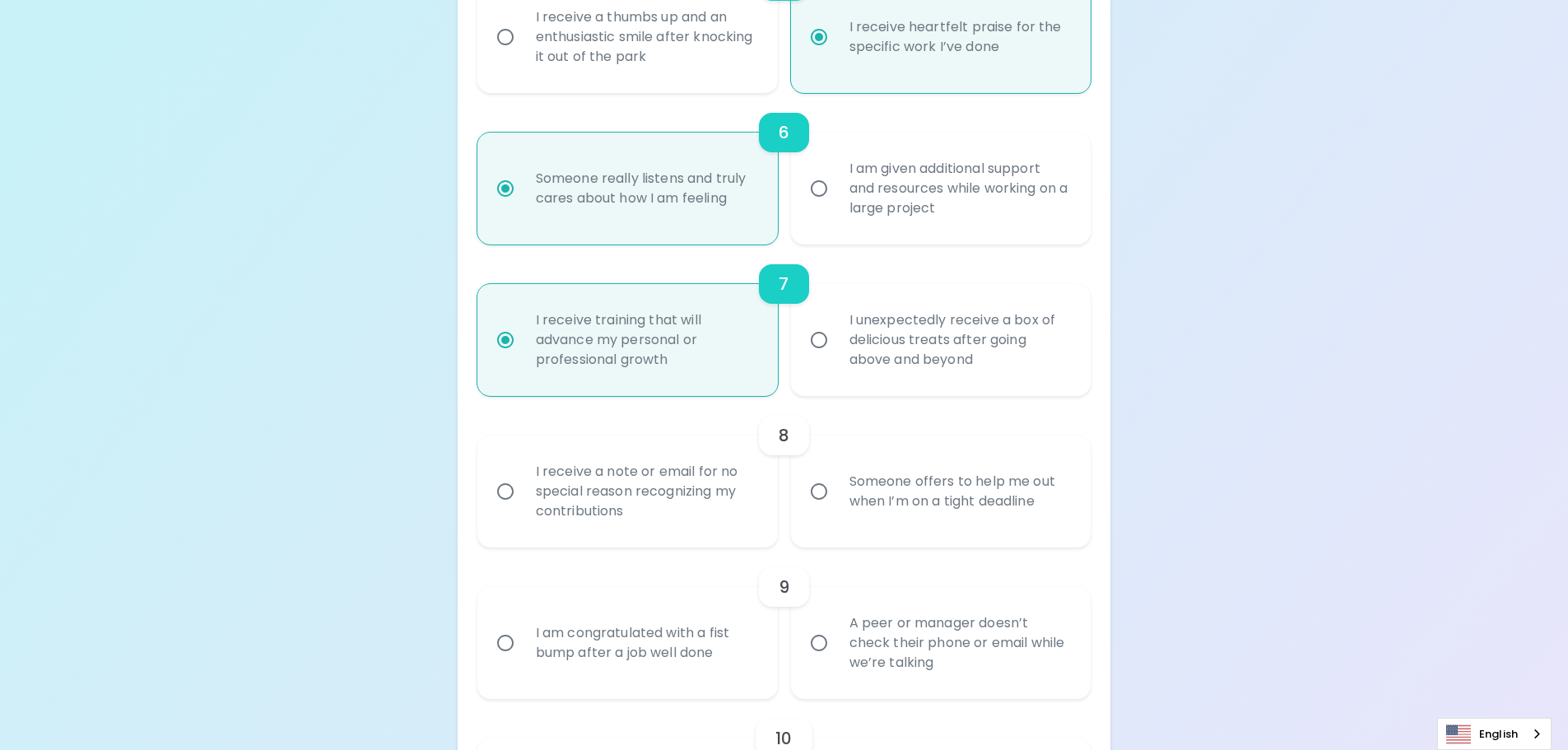
radio input "true"
click at [876, 505] on div "Someone offers to help me out when I’m on a tight deadline" at bounding box center [959, 492] width 246 height 79
click at [836, 505] on input "Someone offers to help me out when I’m on a tight deadline" at bounding box center [819, 492] width 35 height 35
radio input "false"
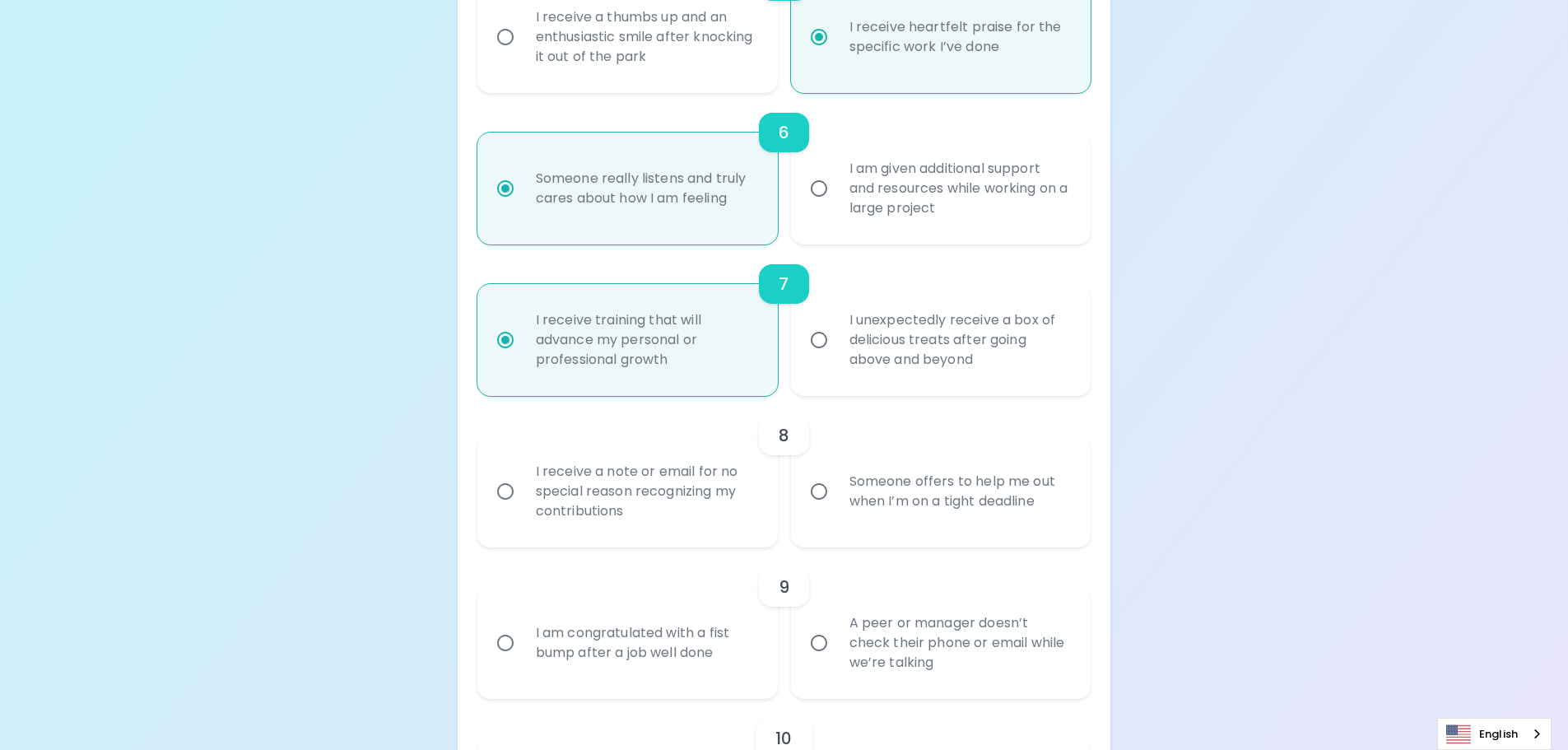
radio input "false"
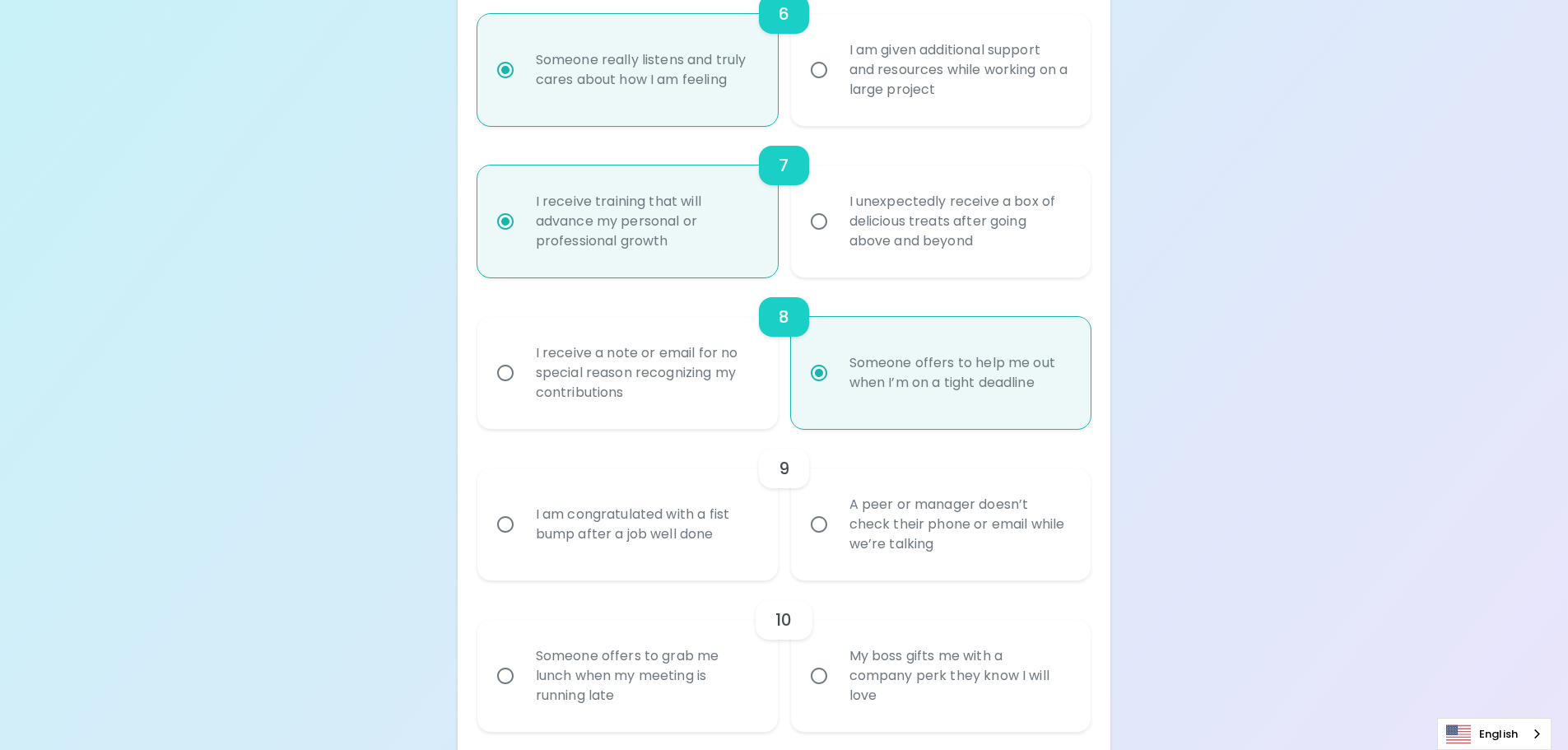
scroll to position [1191, 0]
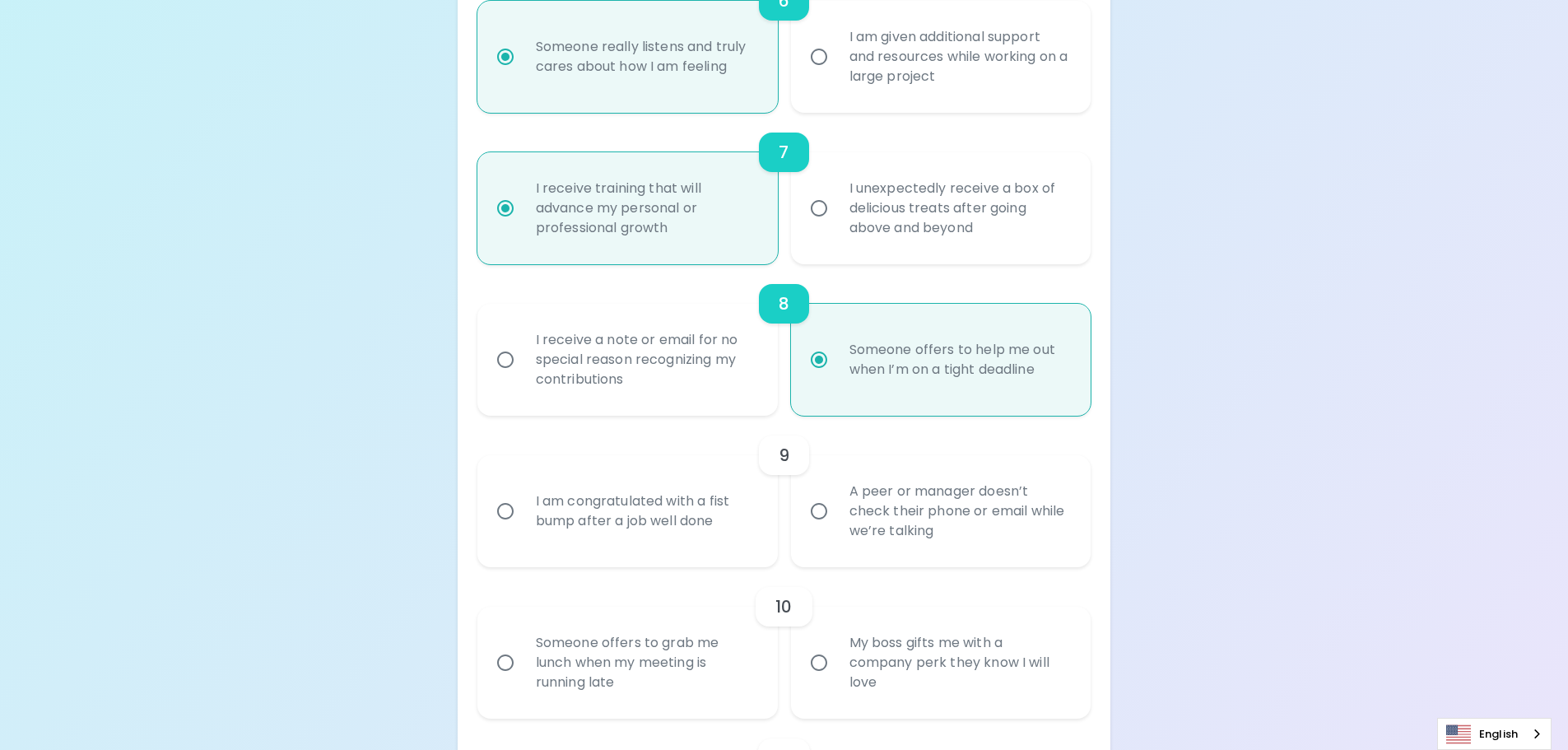
radio input "true"
click at [1064, 548] on div "A peer or manager doesn’t check their phone or email while we’re talking" at bounding box center [959, 511] width 246 height 99
click at [836, 529] on input "A peer or manager doesn’t check their phone or email while we’re talking" at bounding box center [819, 512] width 35 height 35
radio input "false"
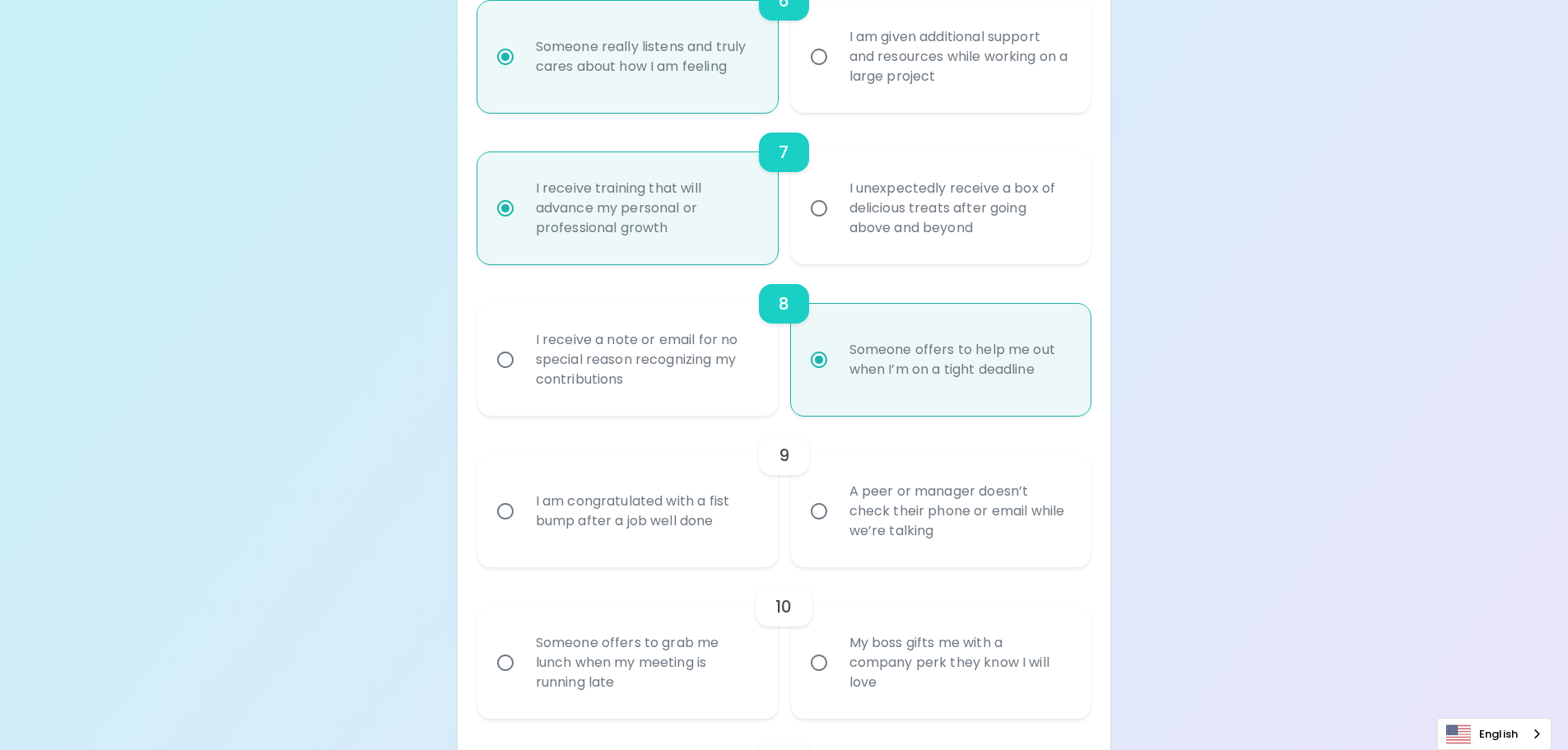
radio input "false"
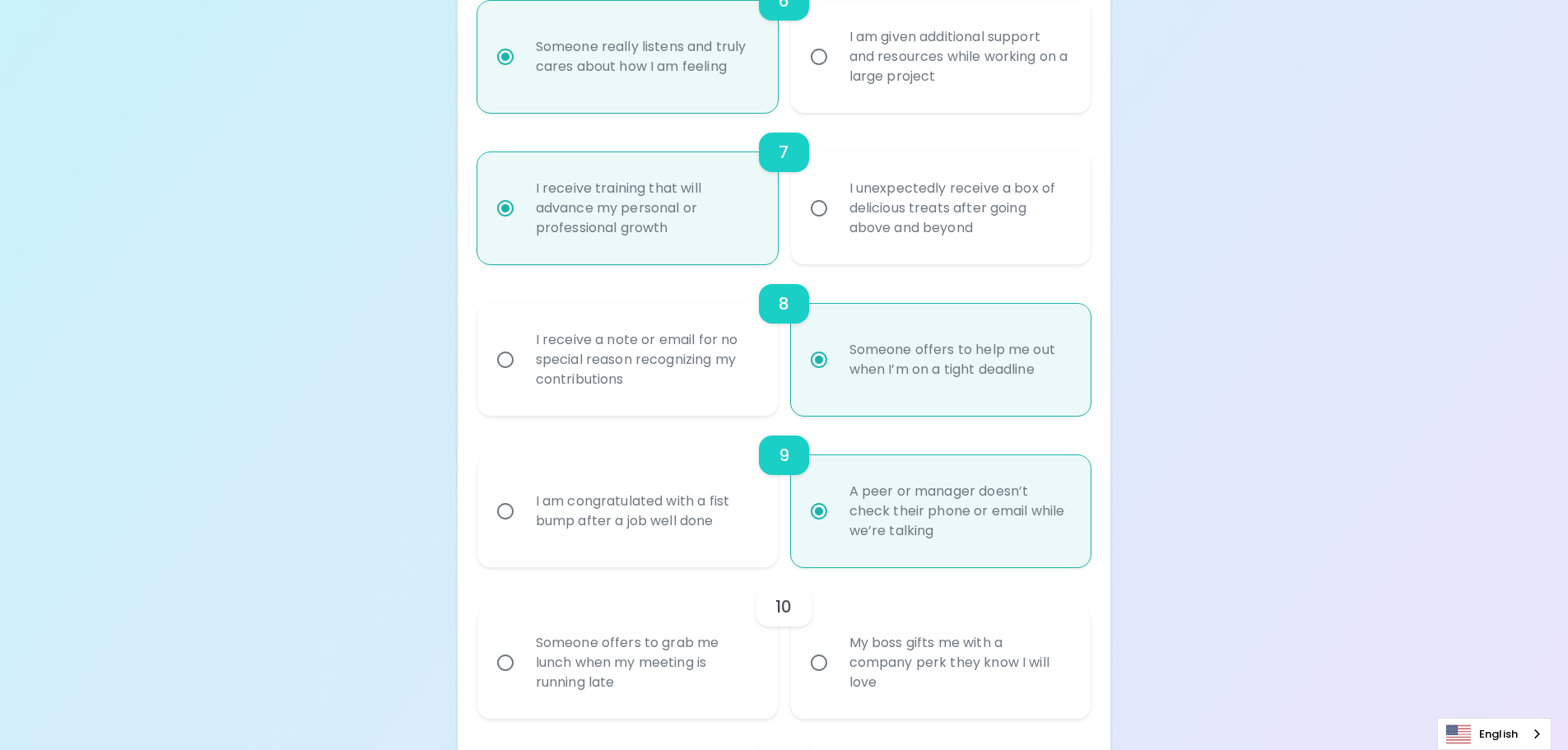
scroll to position [1323, 0]
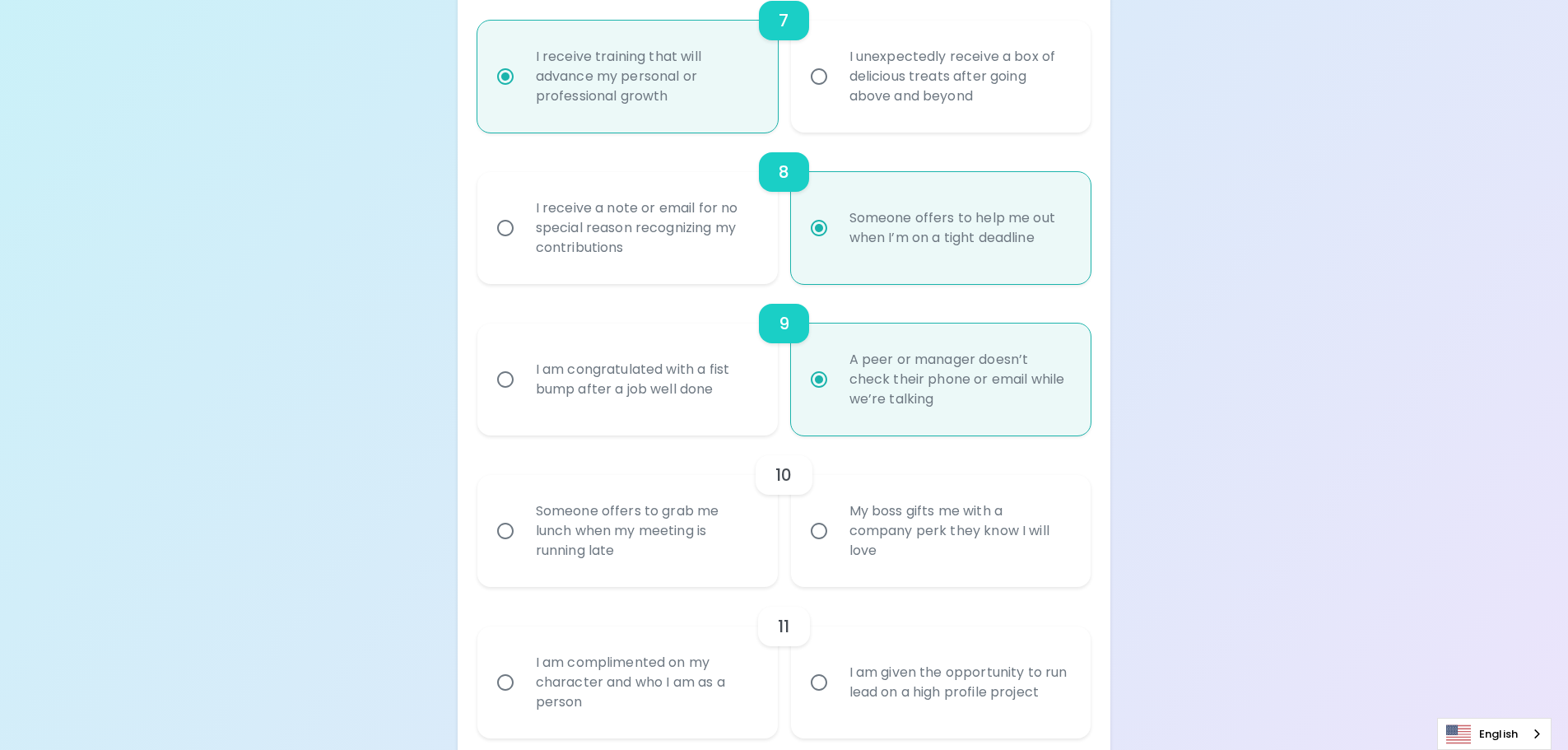
radio input "true"
click at [590, 525] on div "Someone offers to grab me lunch when my meeting is running late" at bounding box center [645, 531] width 246 height 99
click at [522, 525] on input "Someone offers to grab me lunch when my meeting is running late" at bounding box center [505, 531] width 35 height 35
radio input "false"
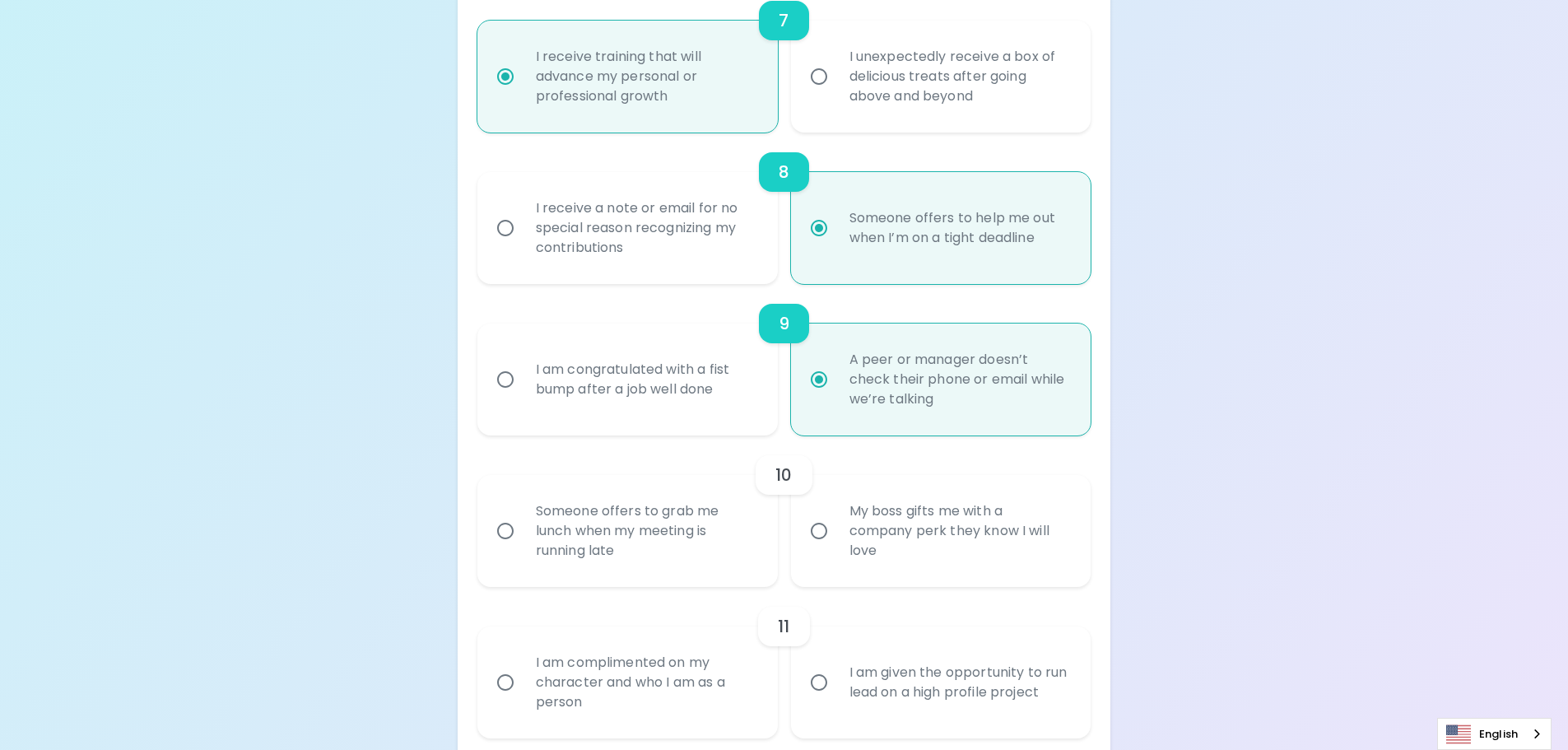
radio input "false"
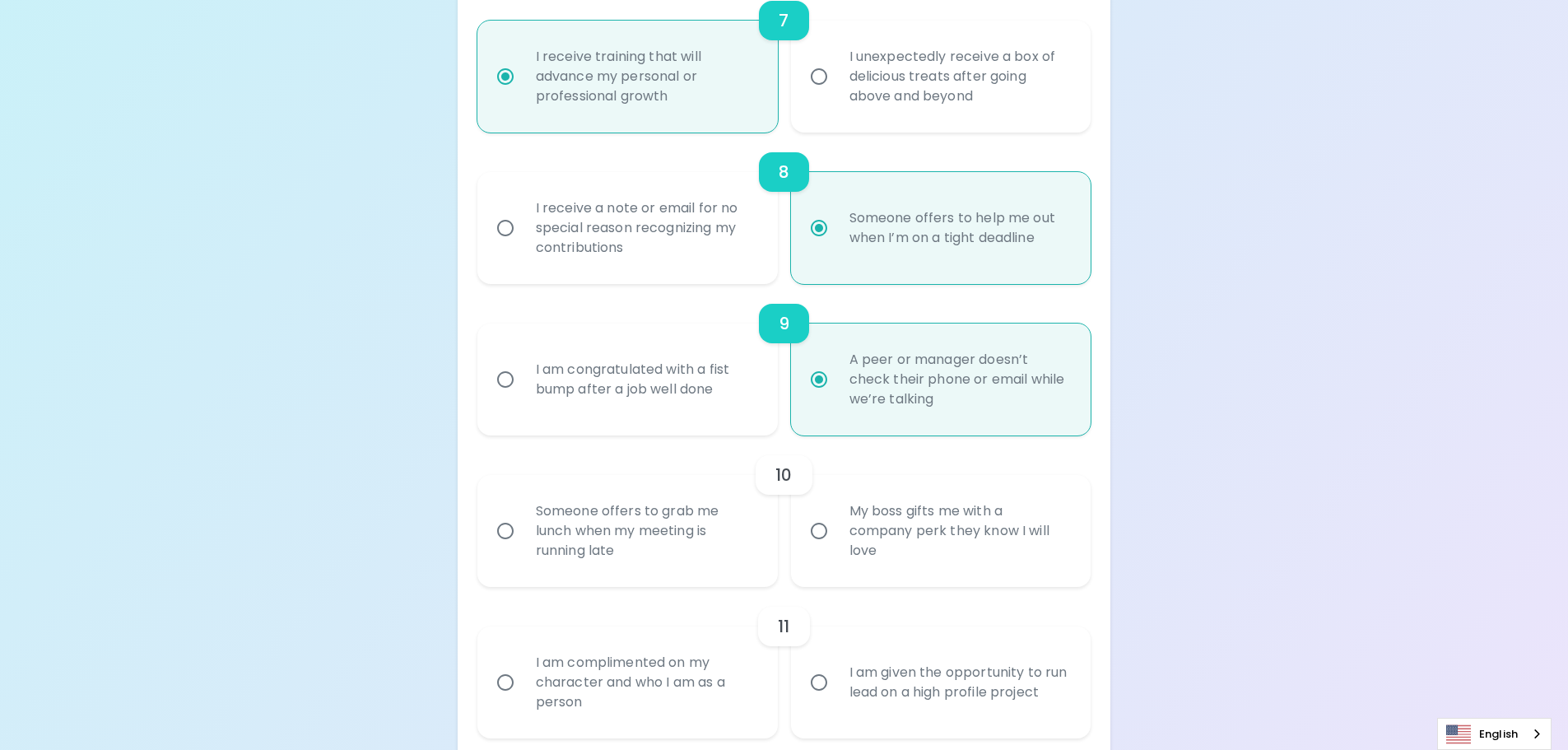
radio input "false"
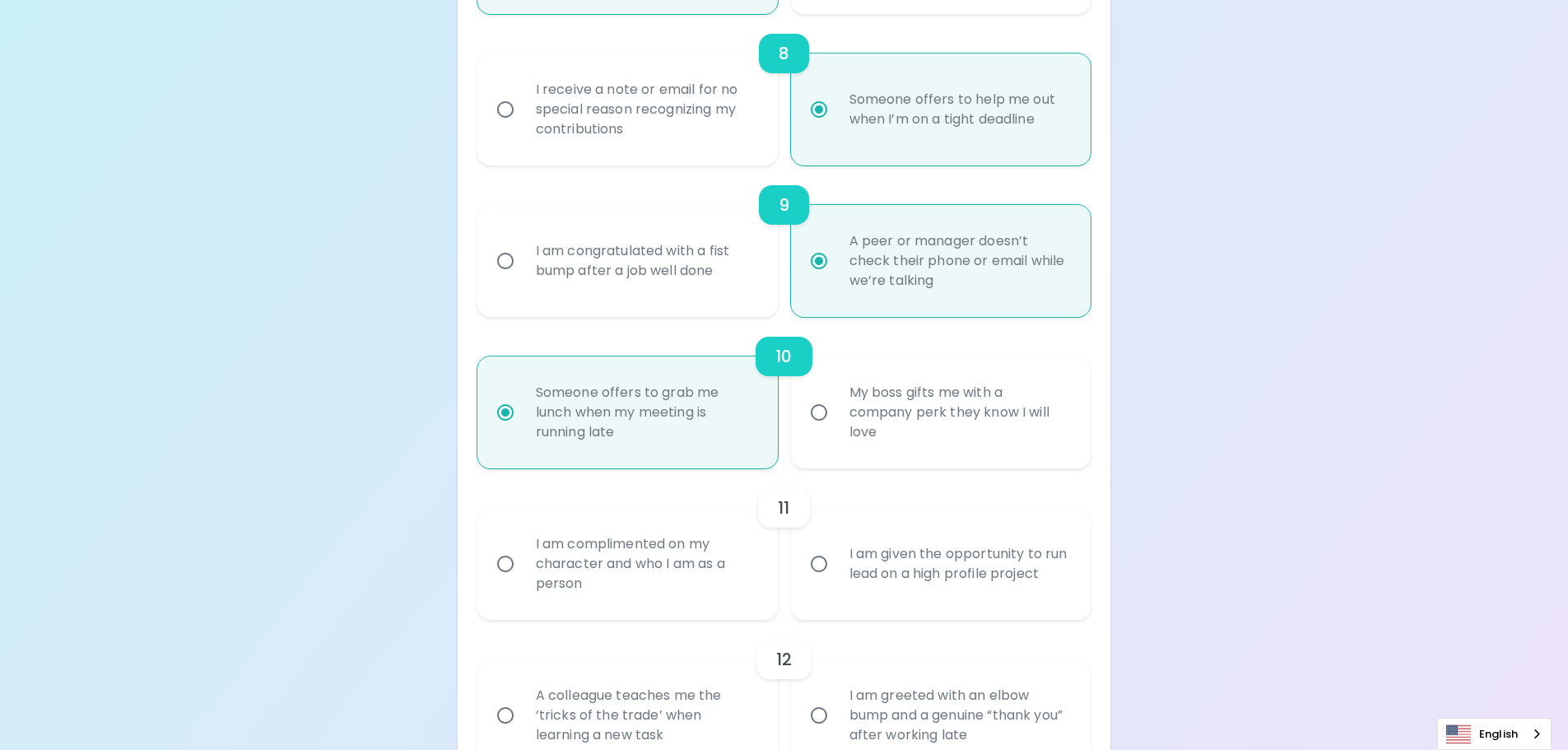
scroll to position [1454, 0]
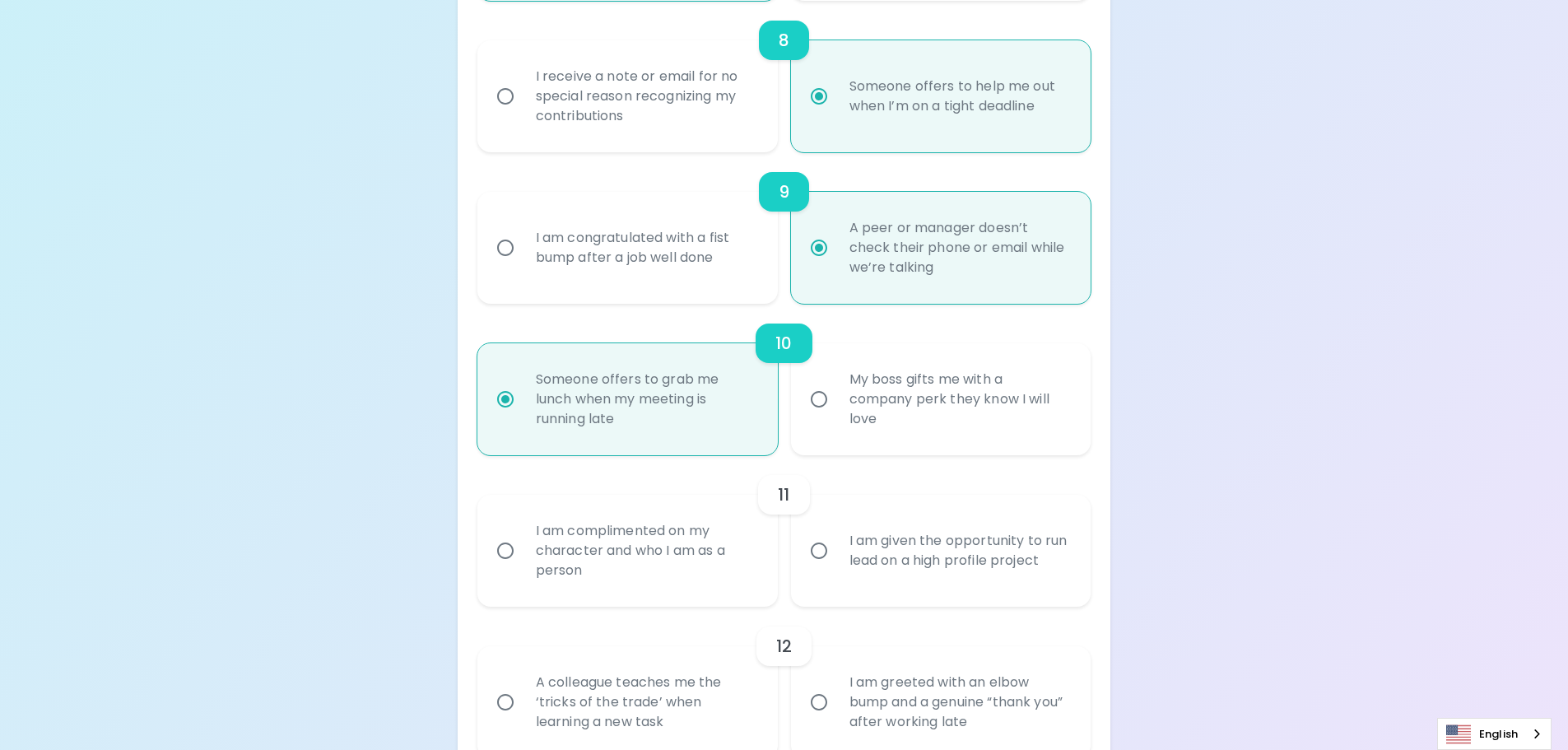
radio input "true"
click at [999, 571] on div "I am given the opportunity to run lead on a high profile project" at bounding box center [959, 551] width 246 height 79
click at [836, 568] on input "I am given the opportunity to run lead on a high profile project" at bounding box center [819, 551] width 35 height 35
radio input "false"
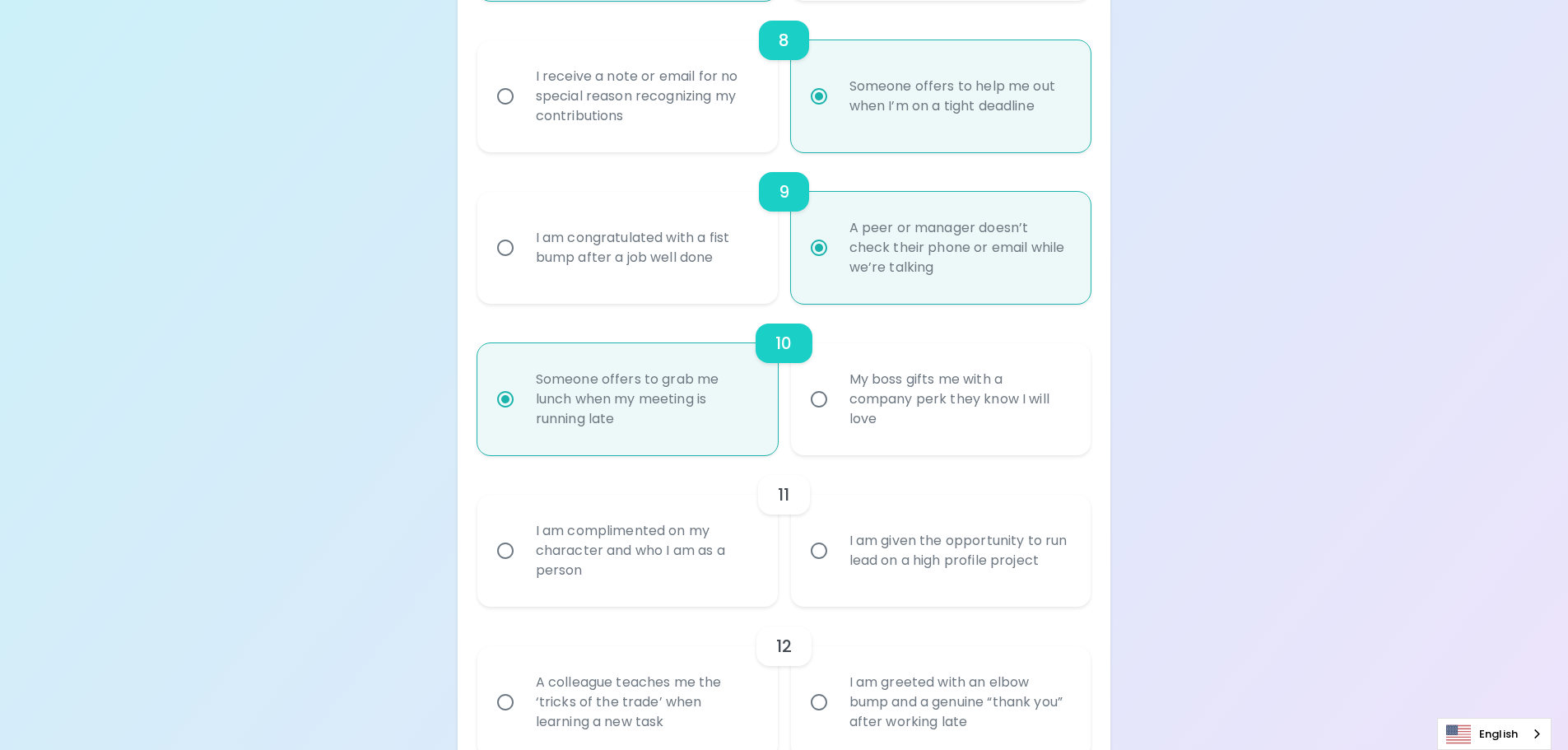
radio input "false"
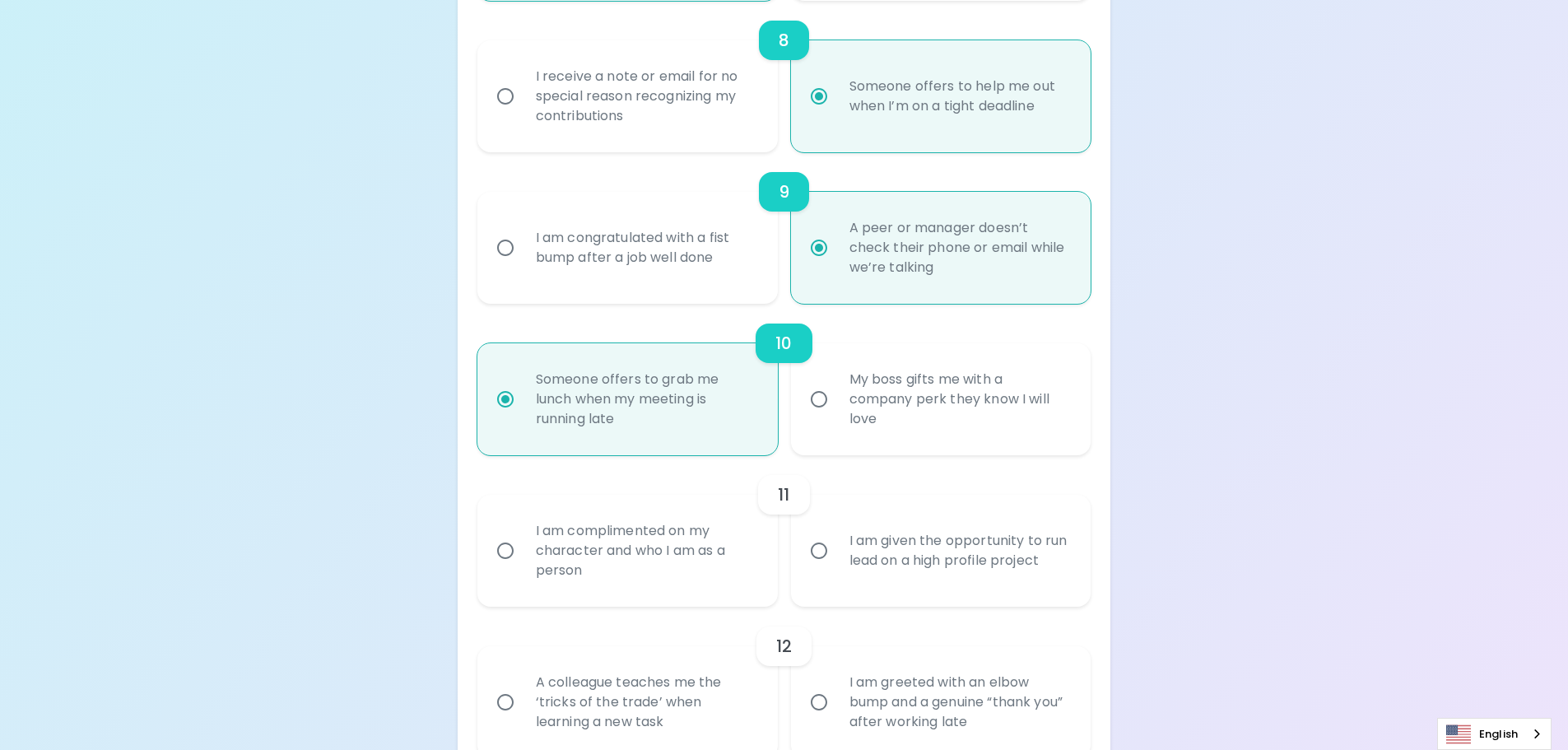
radio input "false"
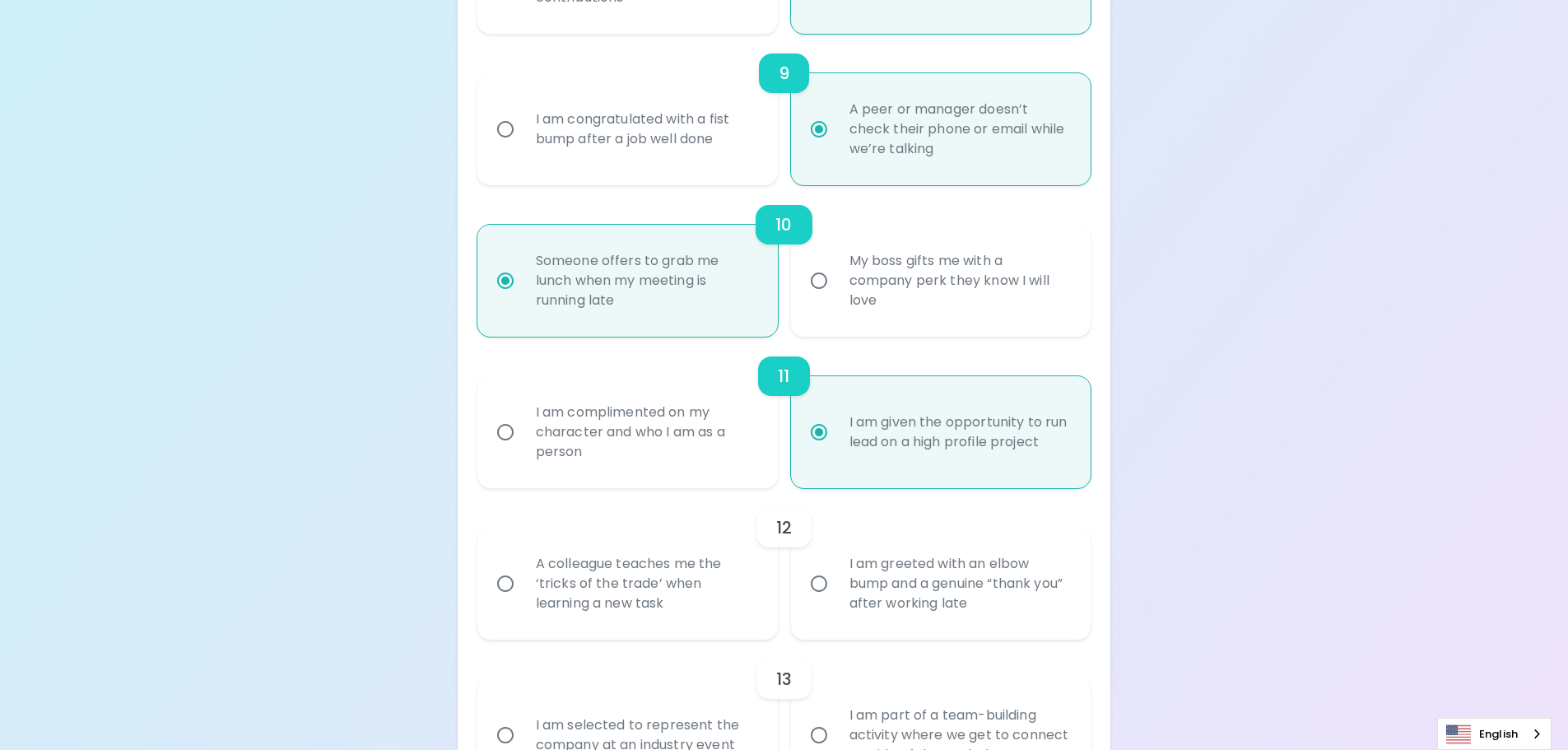
scroll to position [1586, 0]
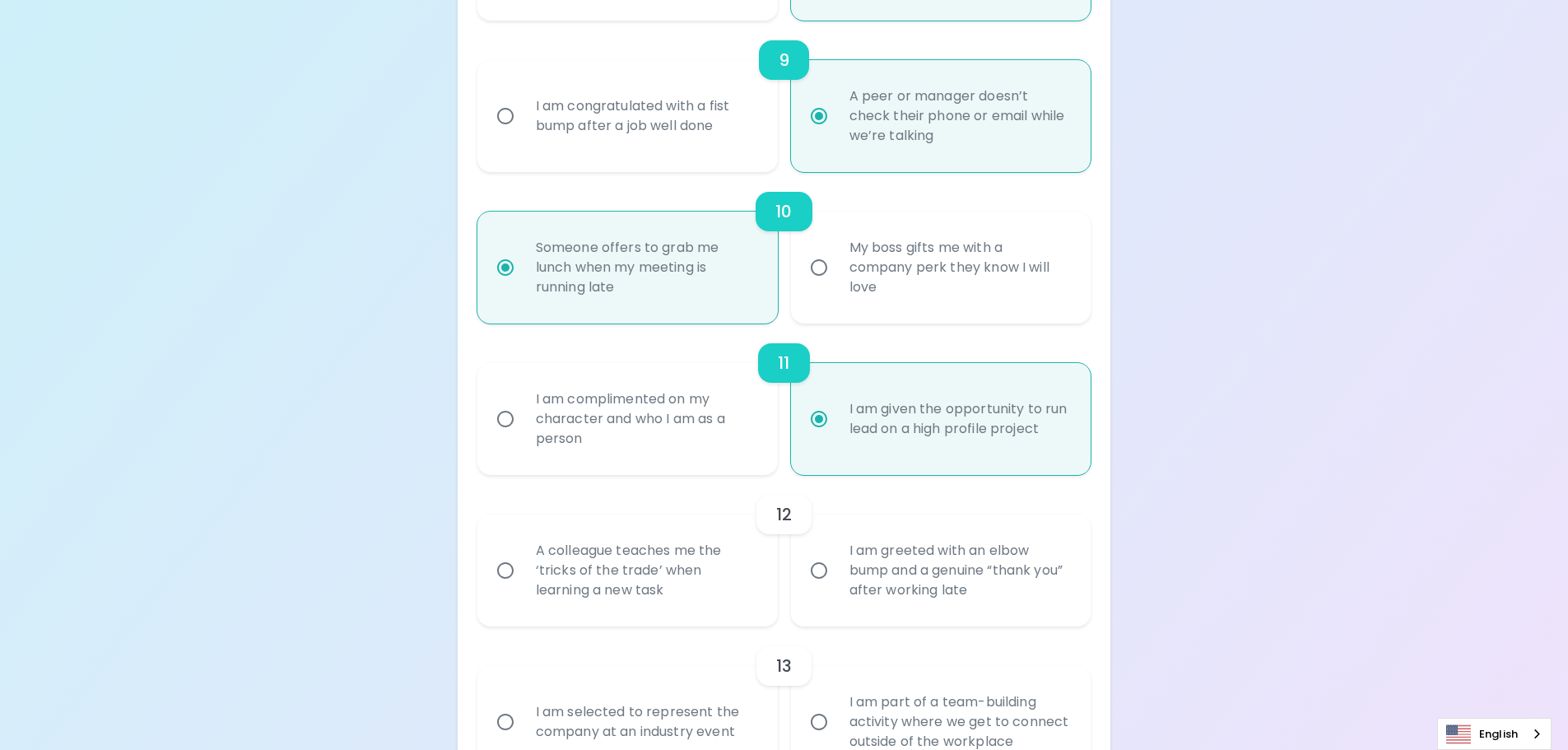
radio input "true"
click at [683, 600] on div "A colleague teaches me the ‘tricks of the trade’ when learning a new task" at bounding box center [645, 571] width 246 height 99
click at [522, 588] on input "A colleague teaches me the ‘tricks of the trade’ when learning a new task" at bounding box center [505, 571] width 35 height 35
radio input "false"
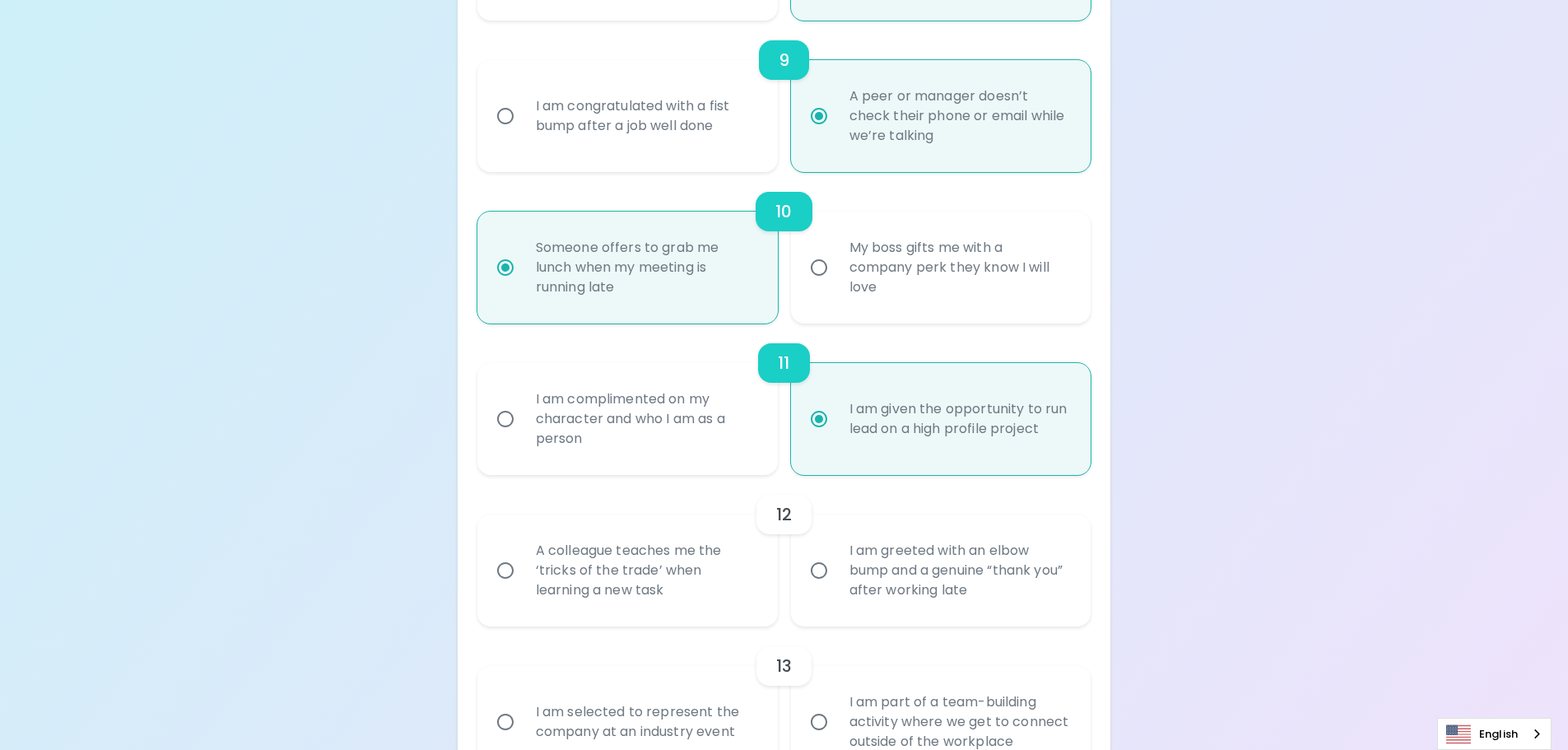
radio input "false"
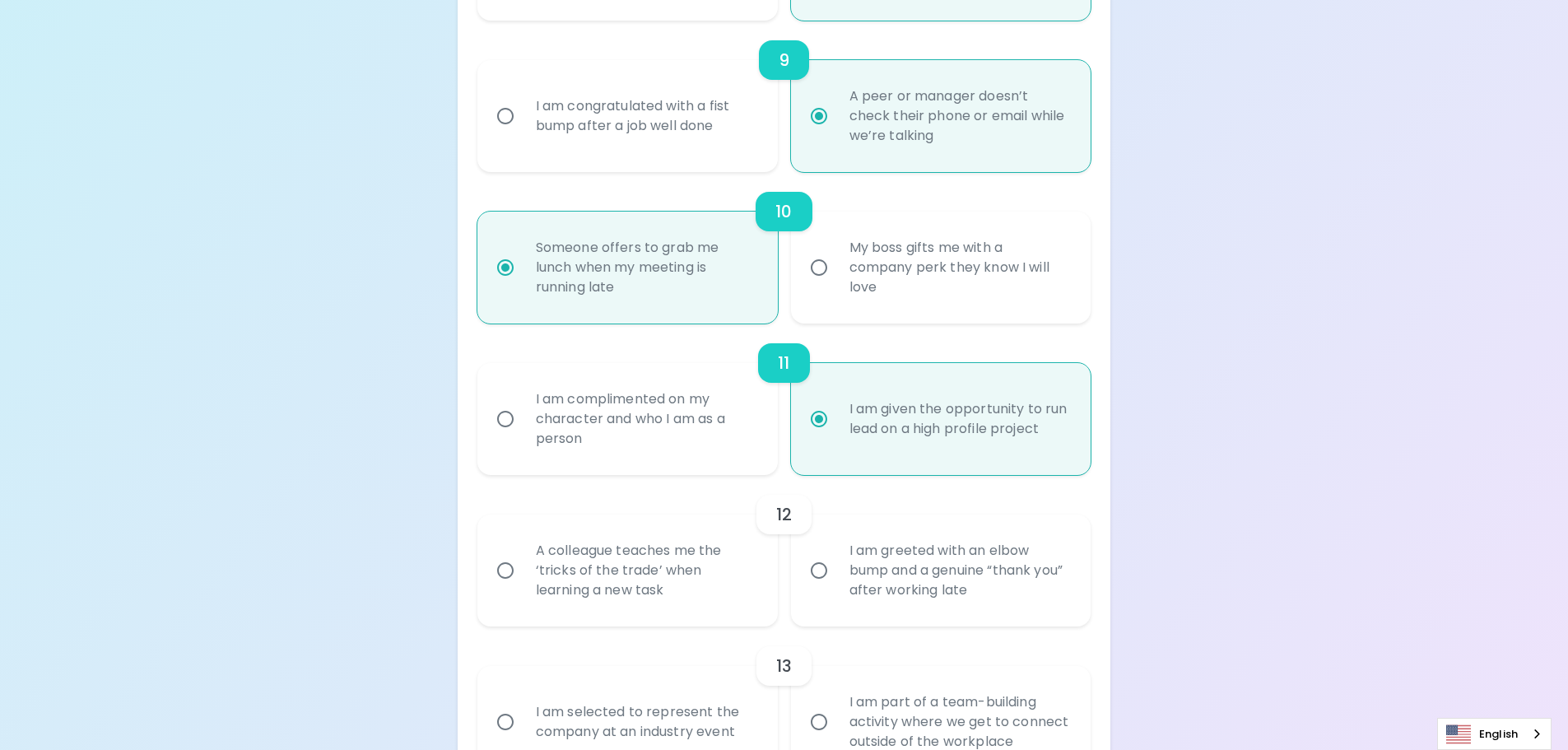
radio input "false"
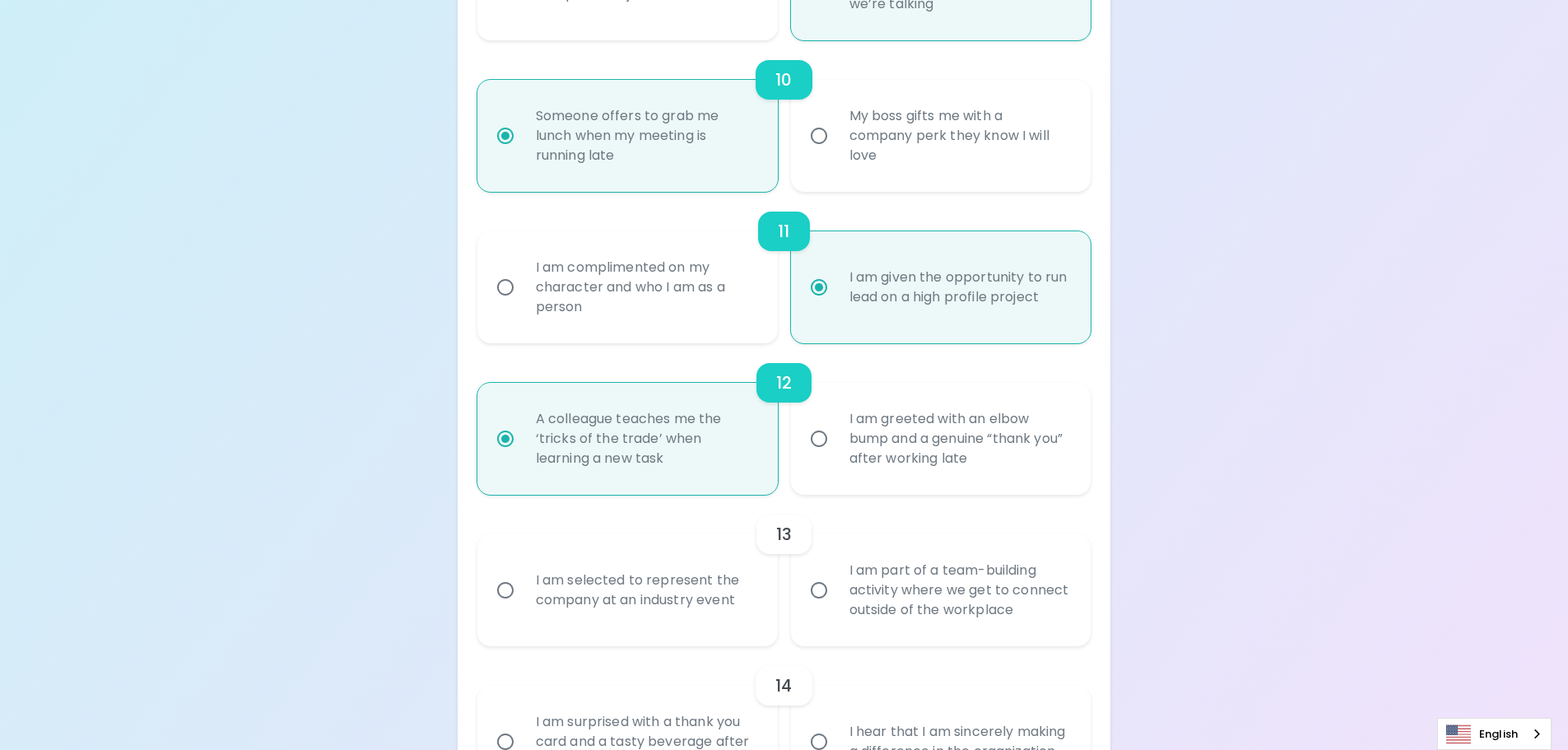
scroll to position [1799, 0]
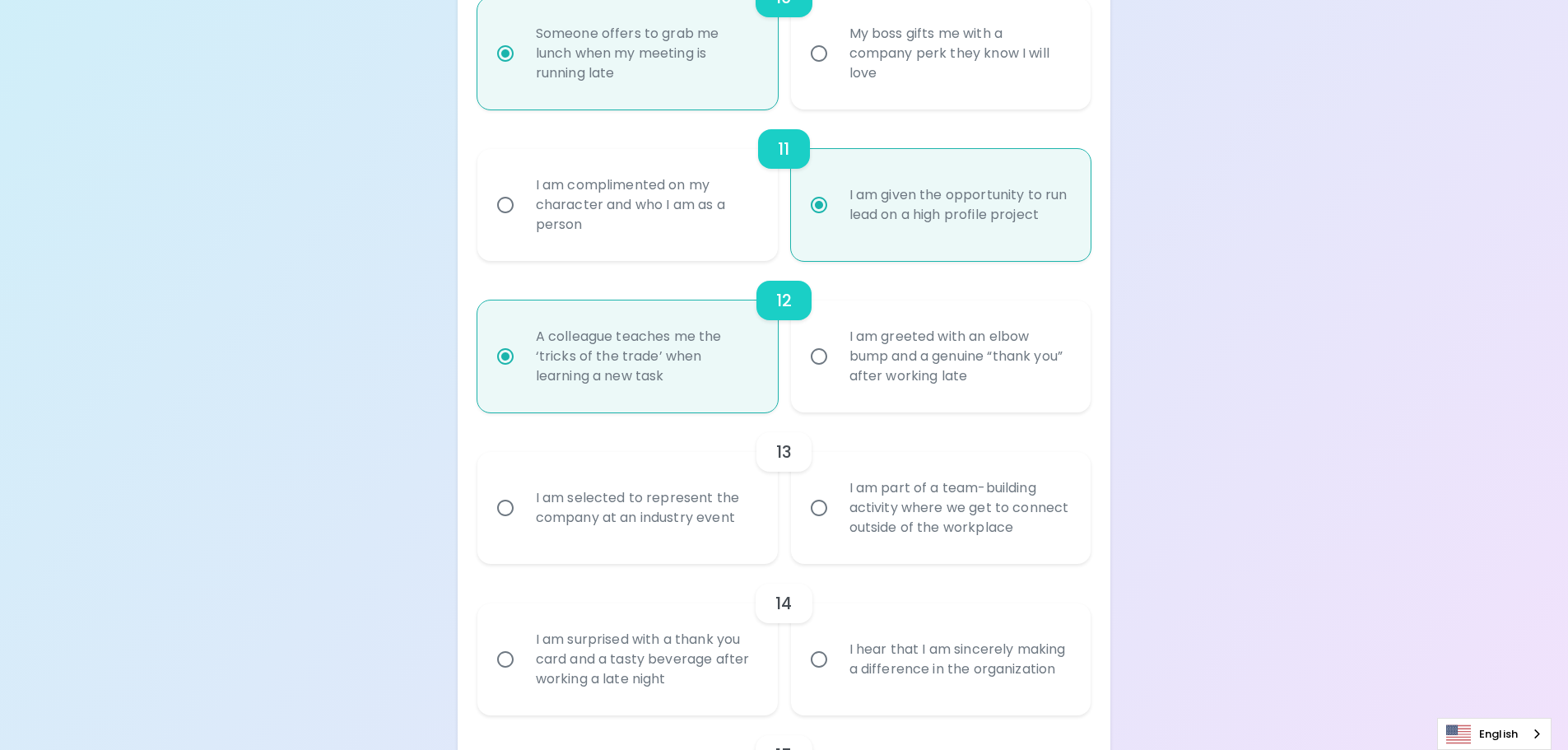
radio input "true"
click at [669, 495] on div "I am selected to represent the company at an industry event" at bounding box center [645, 508] width 246 height 79
click at [522, 495] on input "I am selected to represent the company at an industry event" at bounding box center [505, 508] width 35 height 35
radio input "false"
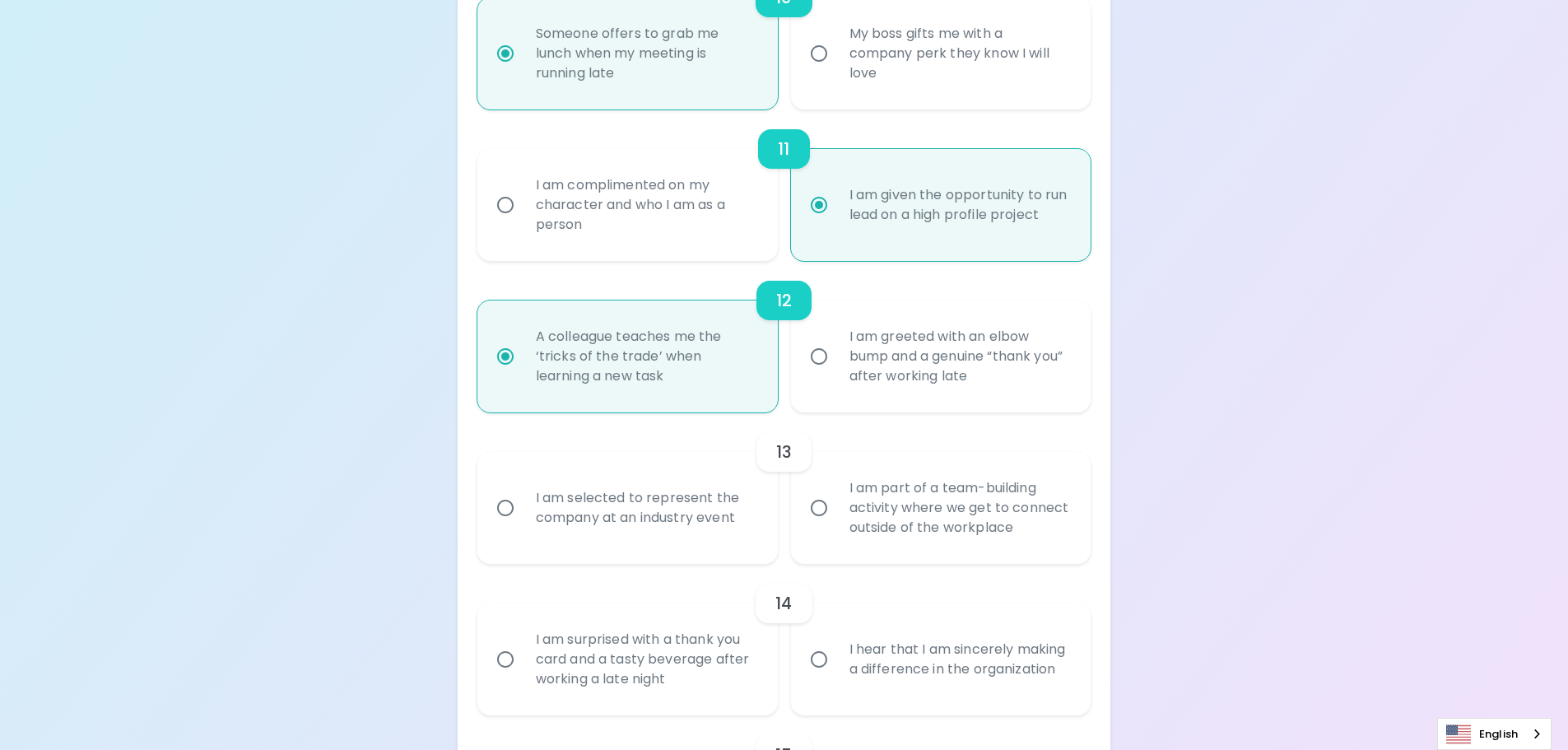
radio input "false"
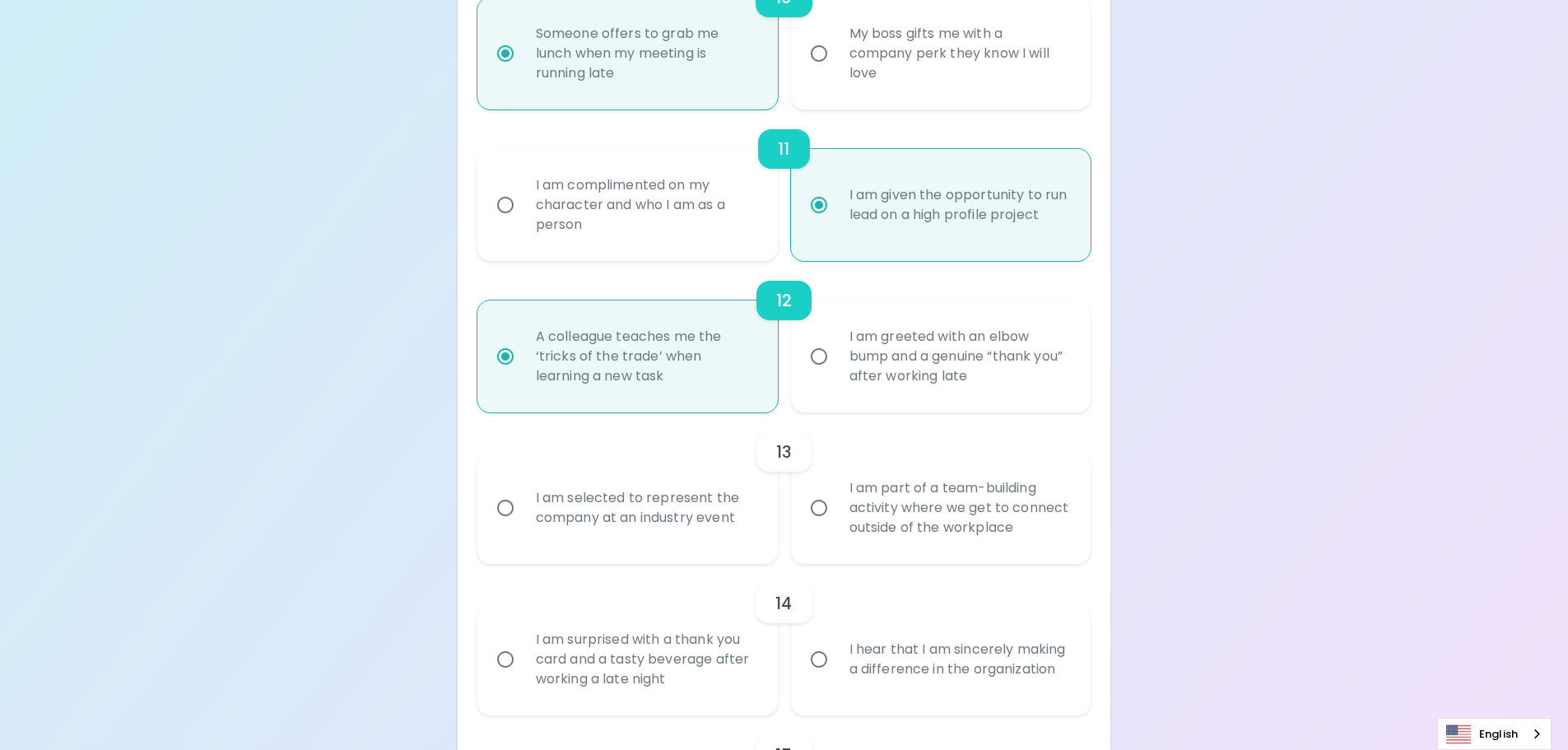
radio input "false"
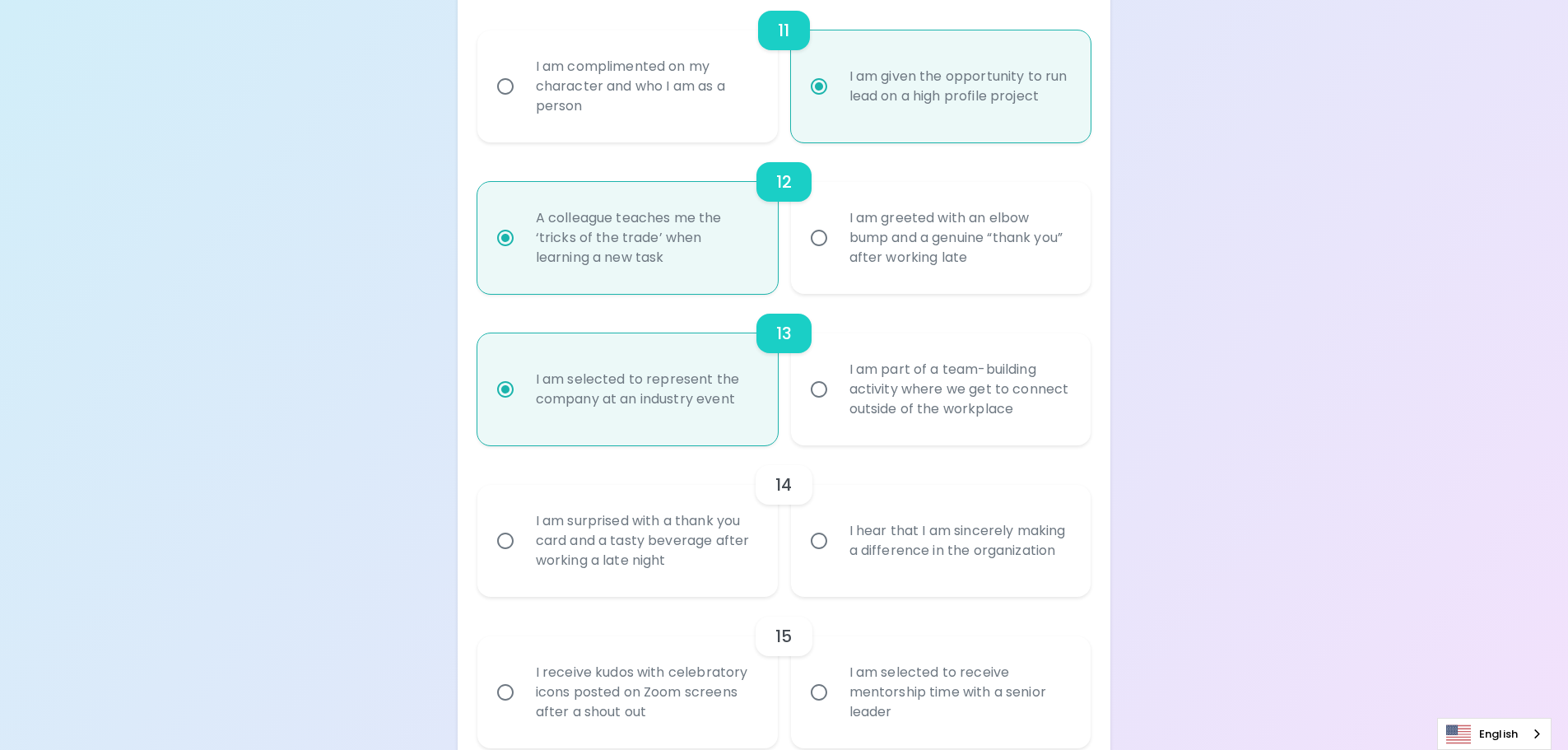
scroll to position [1931, 0]
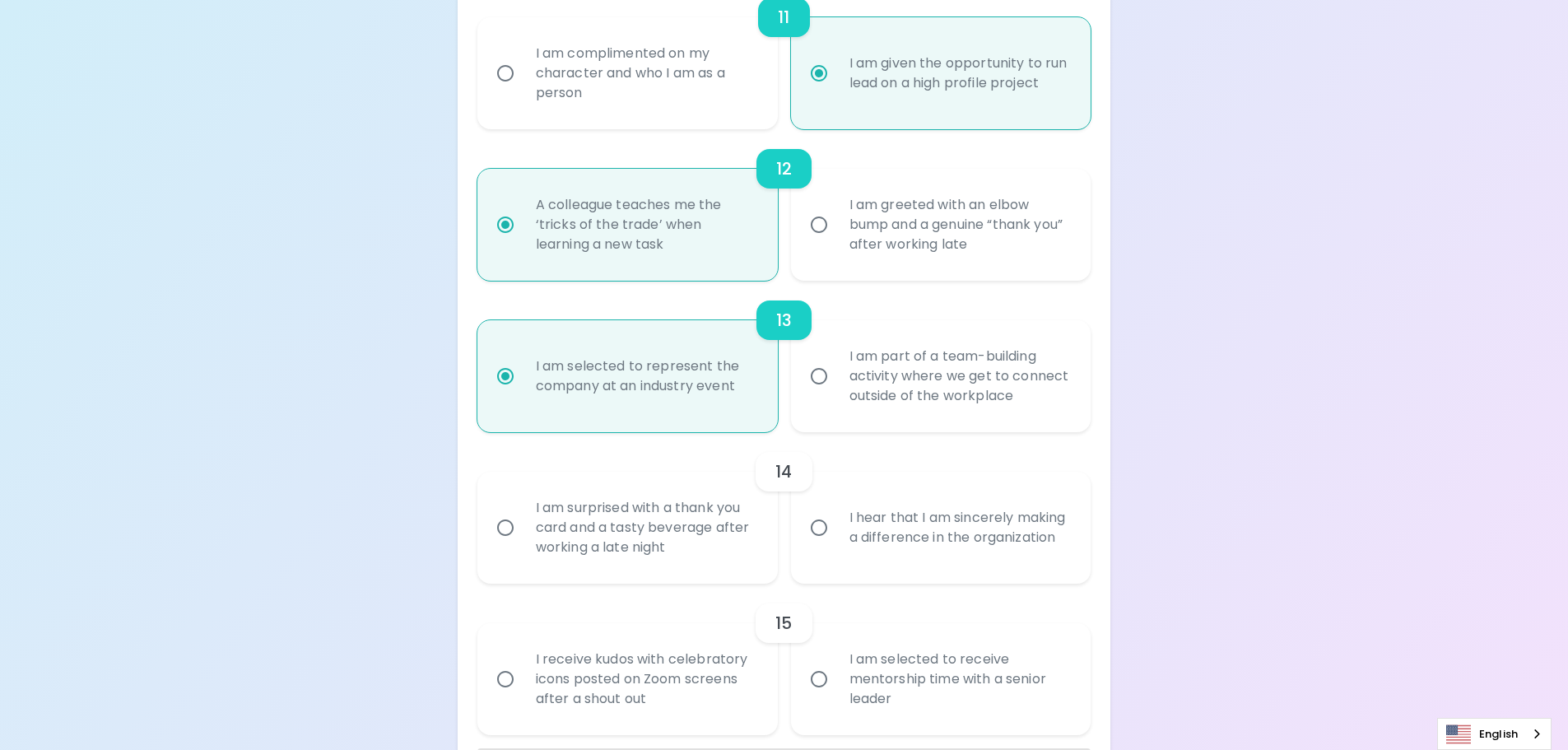
radio input "true"
click at [923, 528] on div "I hear that I am sincerely making a difference in the organization" at bounding box center [959, 527] width 246 height 79
click at [836, 528] on input "I hear that I am sincerely making a difference in the organization" at bounding box center [819, 528] width 35 height 35
radio input "false"
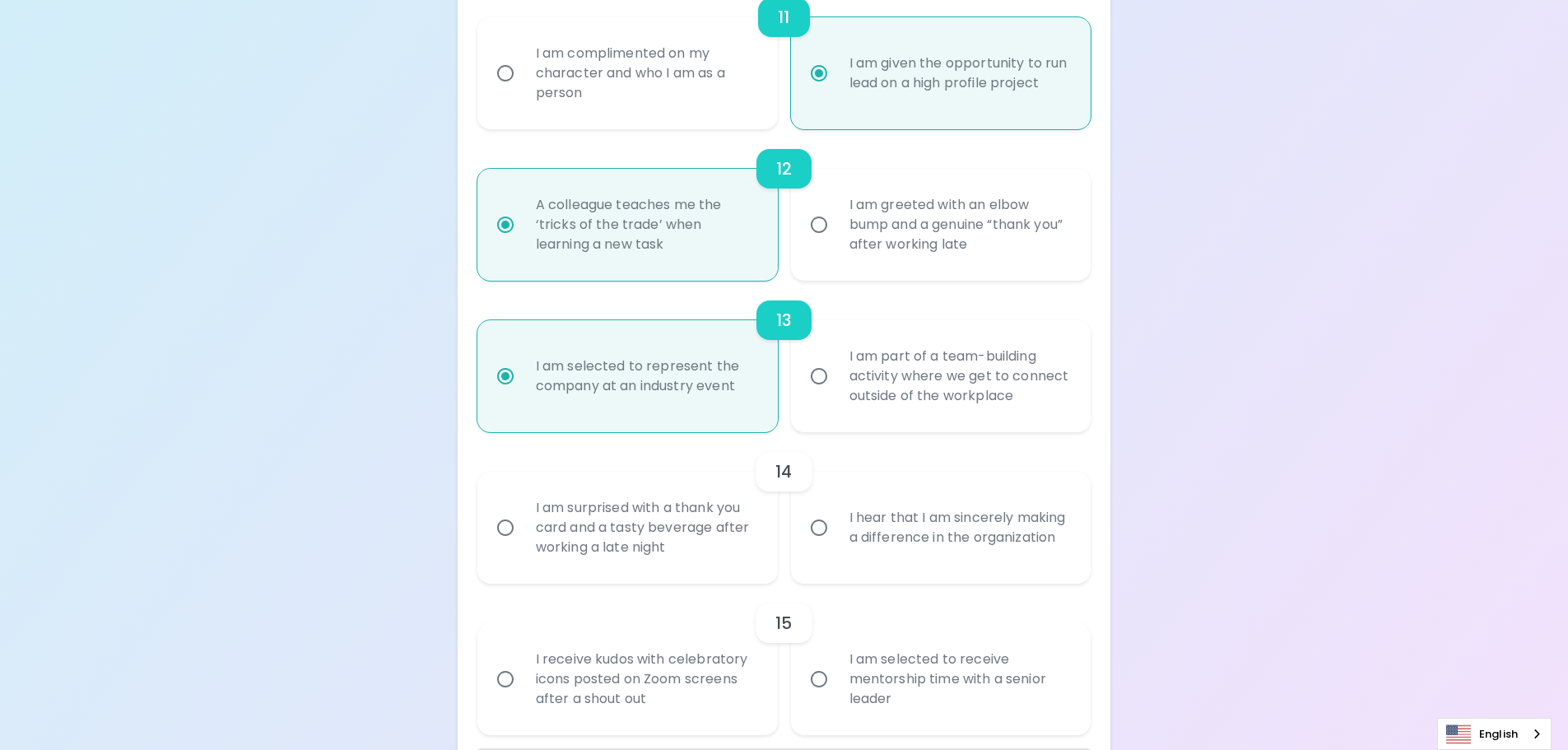
radio input "false"
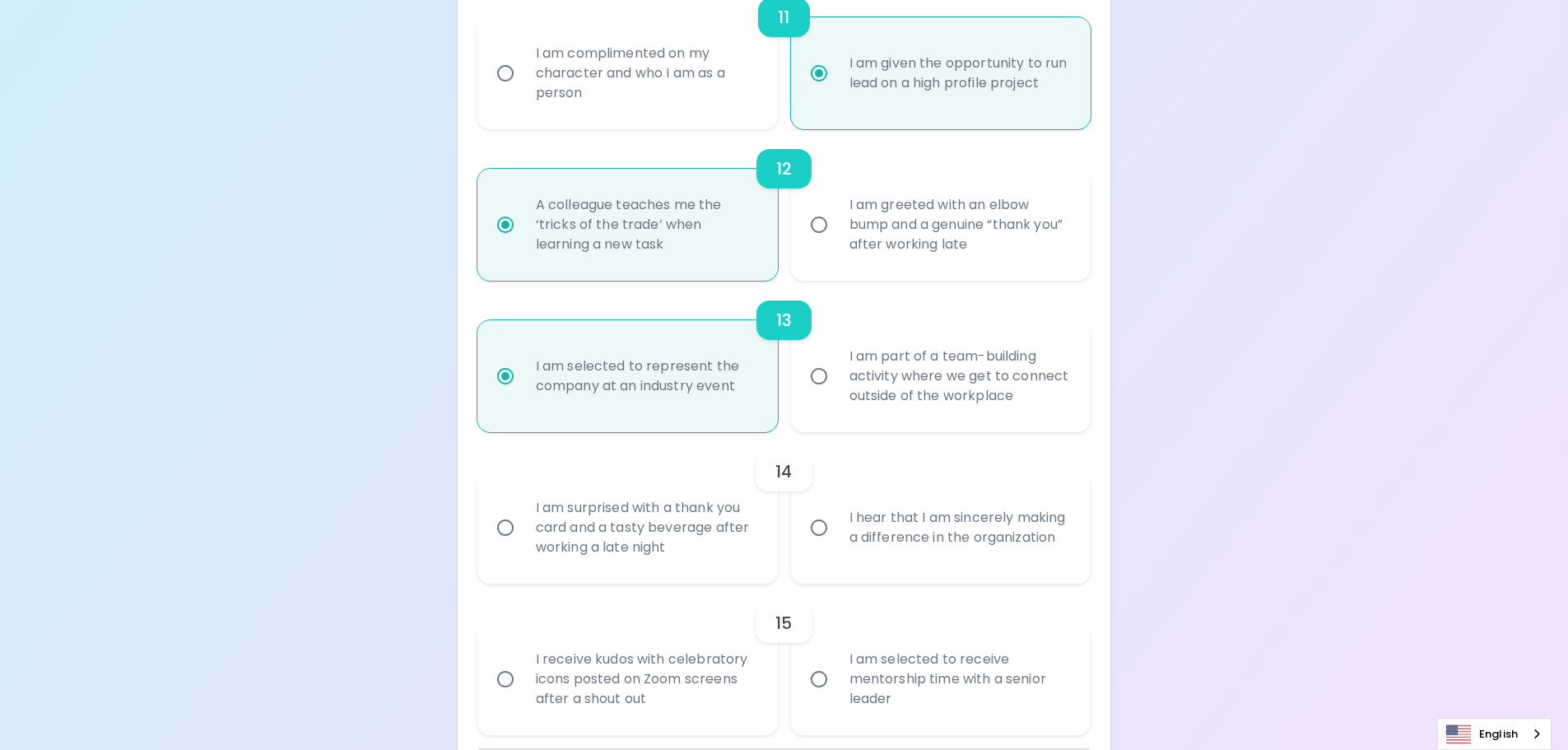
radio input "false"
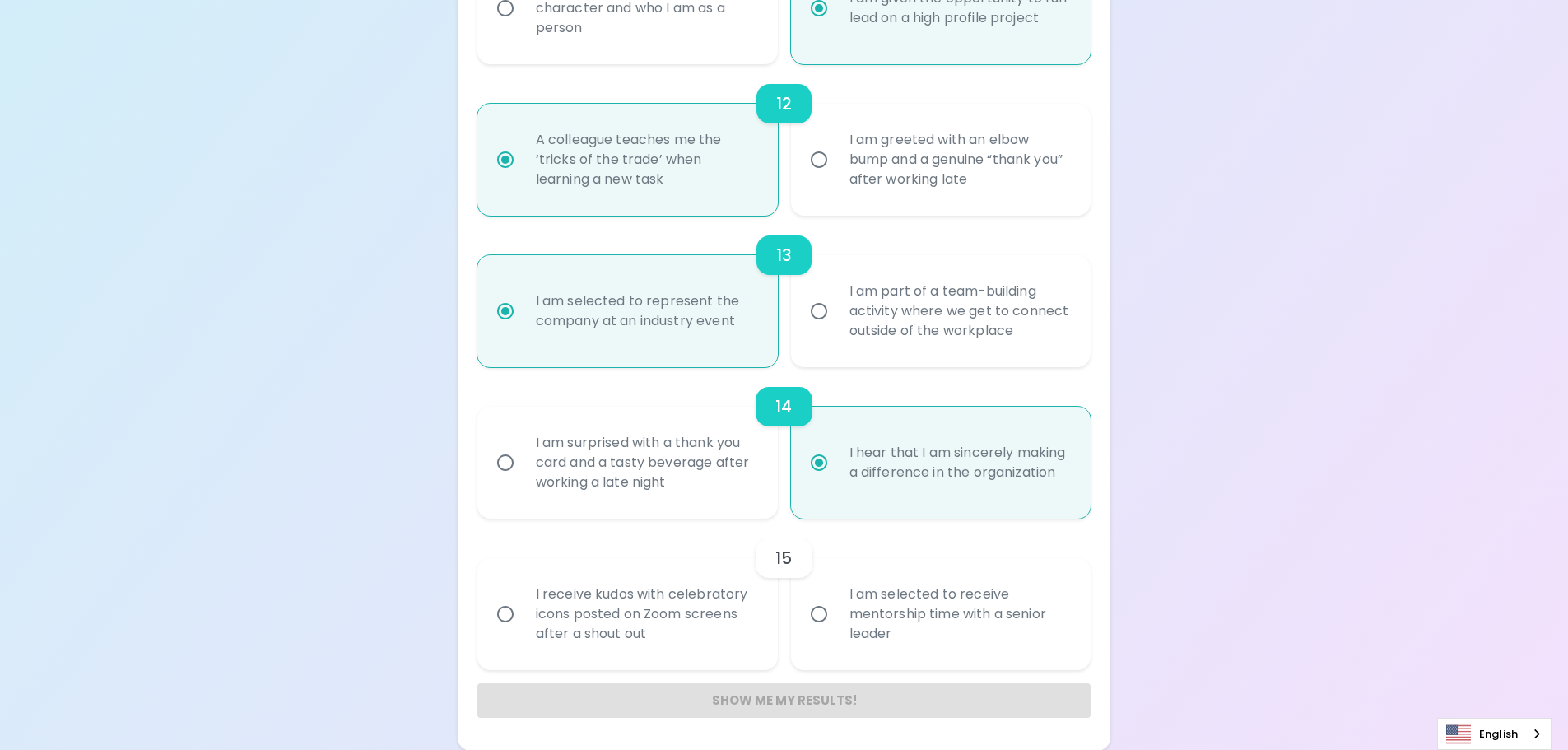
scroll to position [1997, 0]
radio input "true"
click at [991, 637] on div "I am selected to receive mentorship time with a senior leader" at bounding box center [959, 613] width 246 height 99
click at [836, 631] on input "I am selected to receive mentorship time with a senior leader" at bounding box center [819, 613] width 35 height 35
radio input "false"
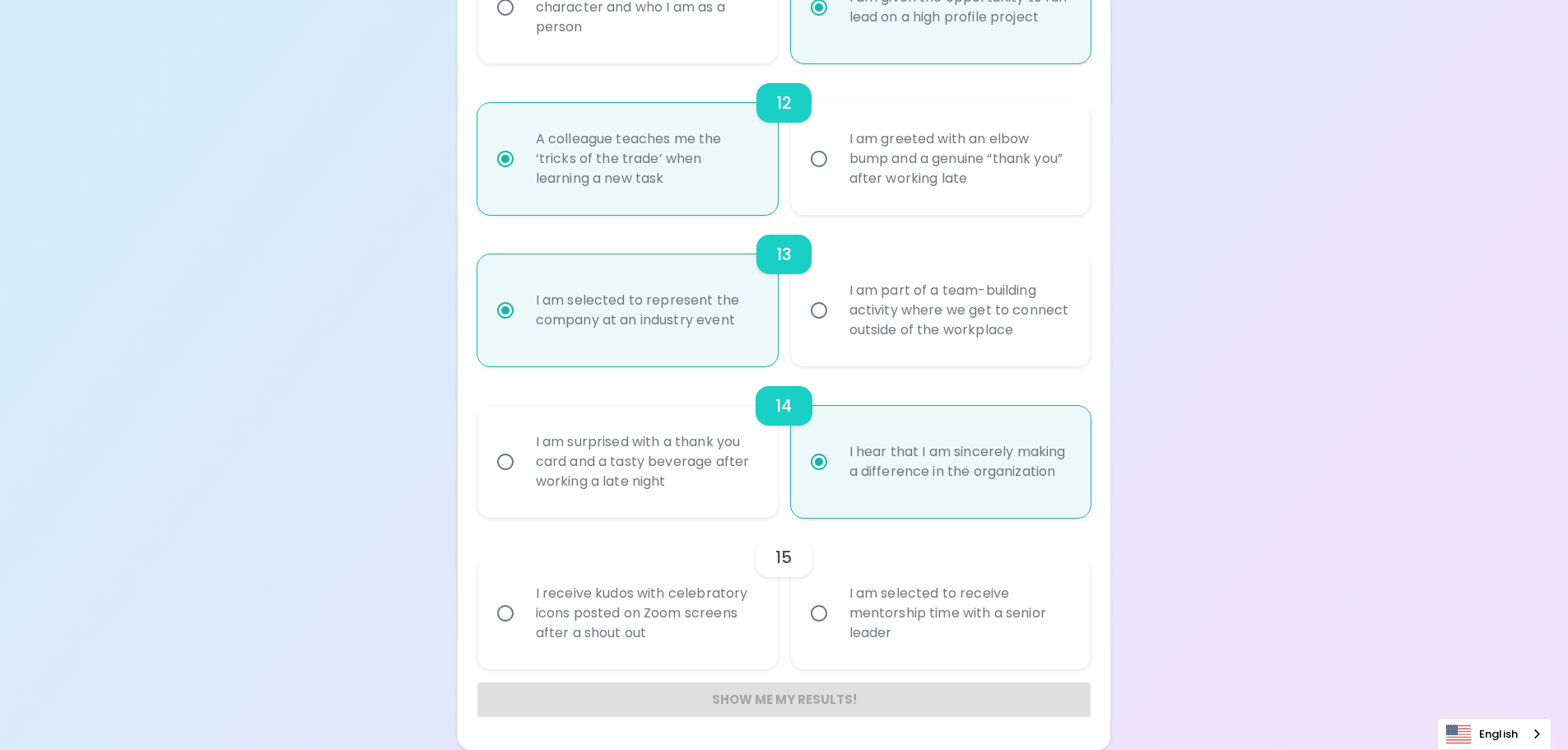
radio input "false"
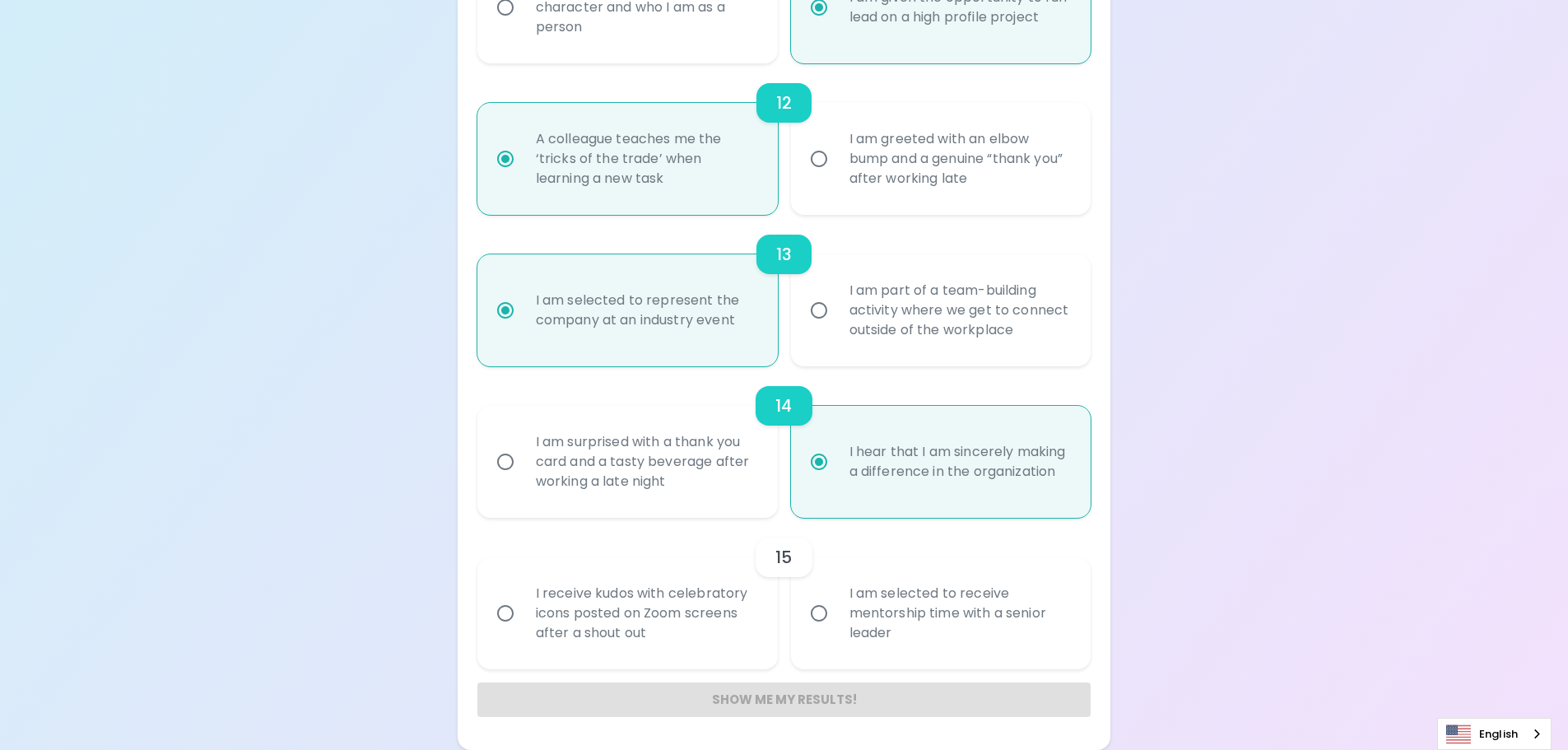
radio input "false"
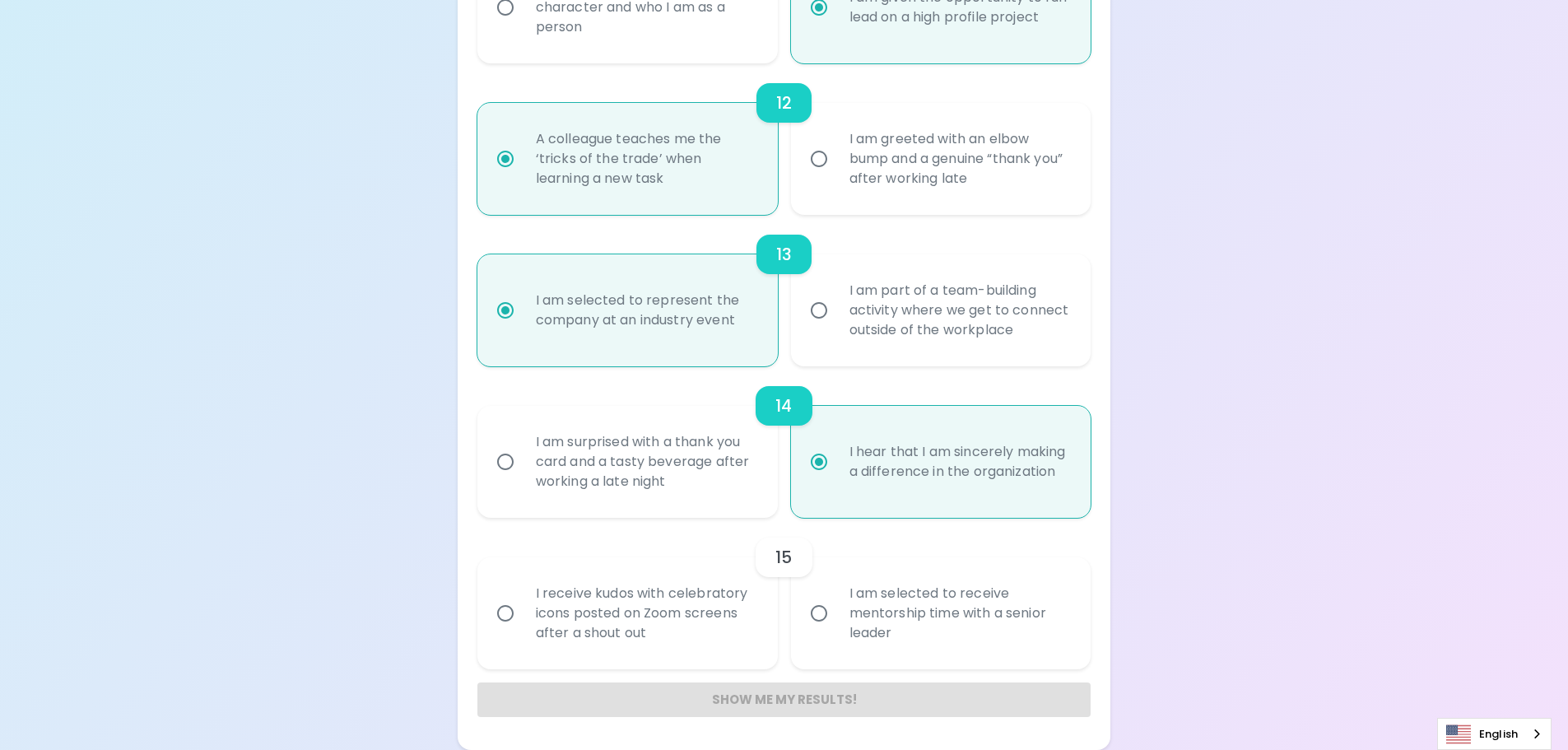
radio input "false"
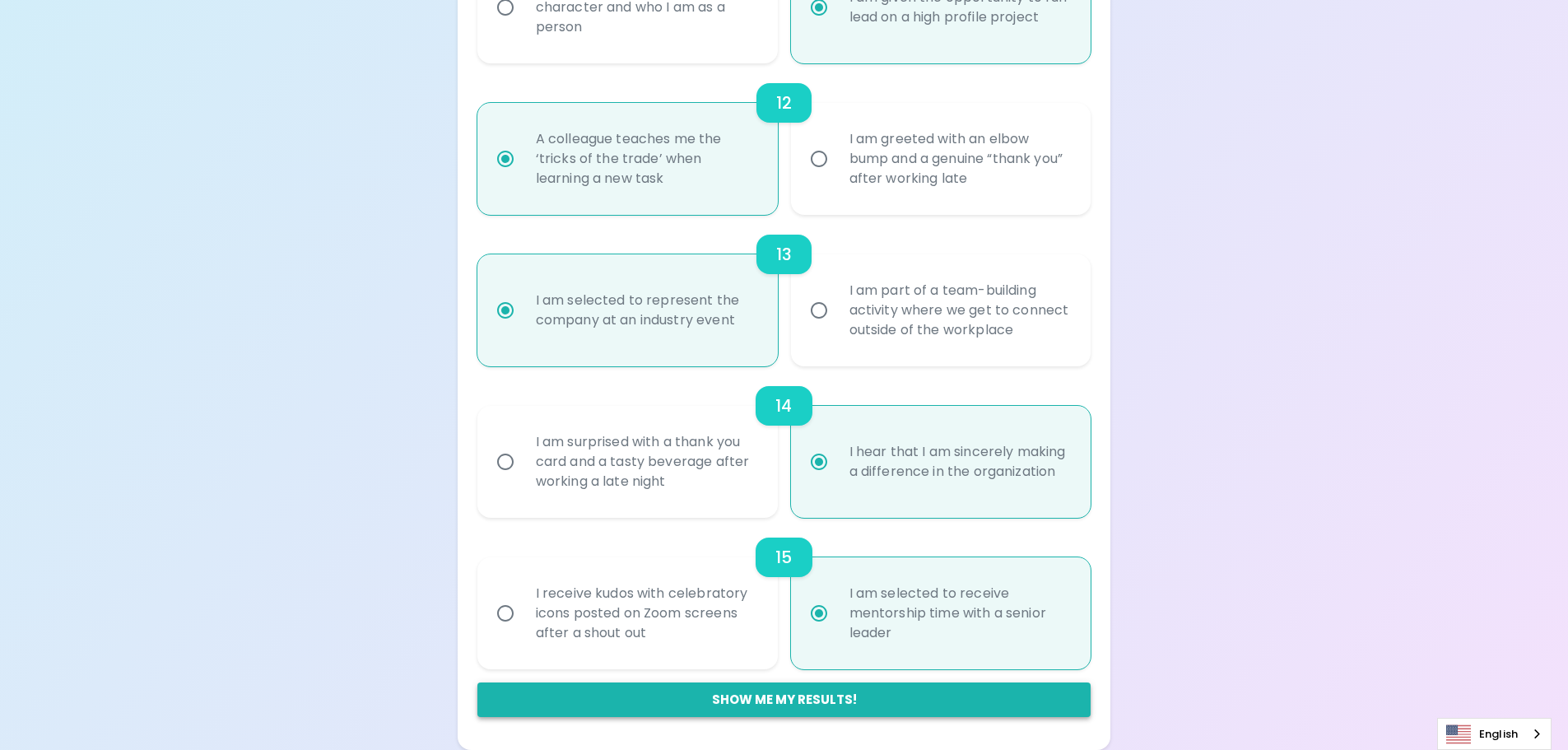
radio input "true"
click at [793, 700] on button "Show me my results!" at bounding box center [784, 700] width 614 height 35
radio input "false"
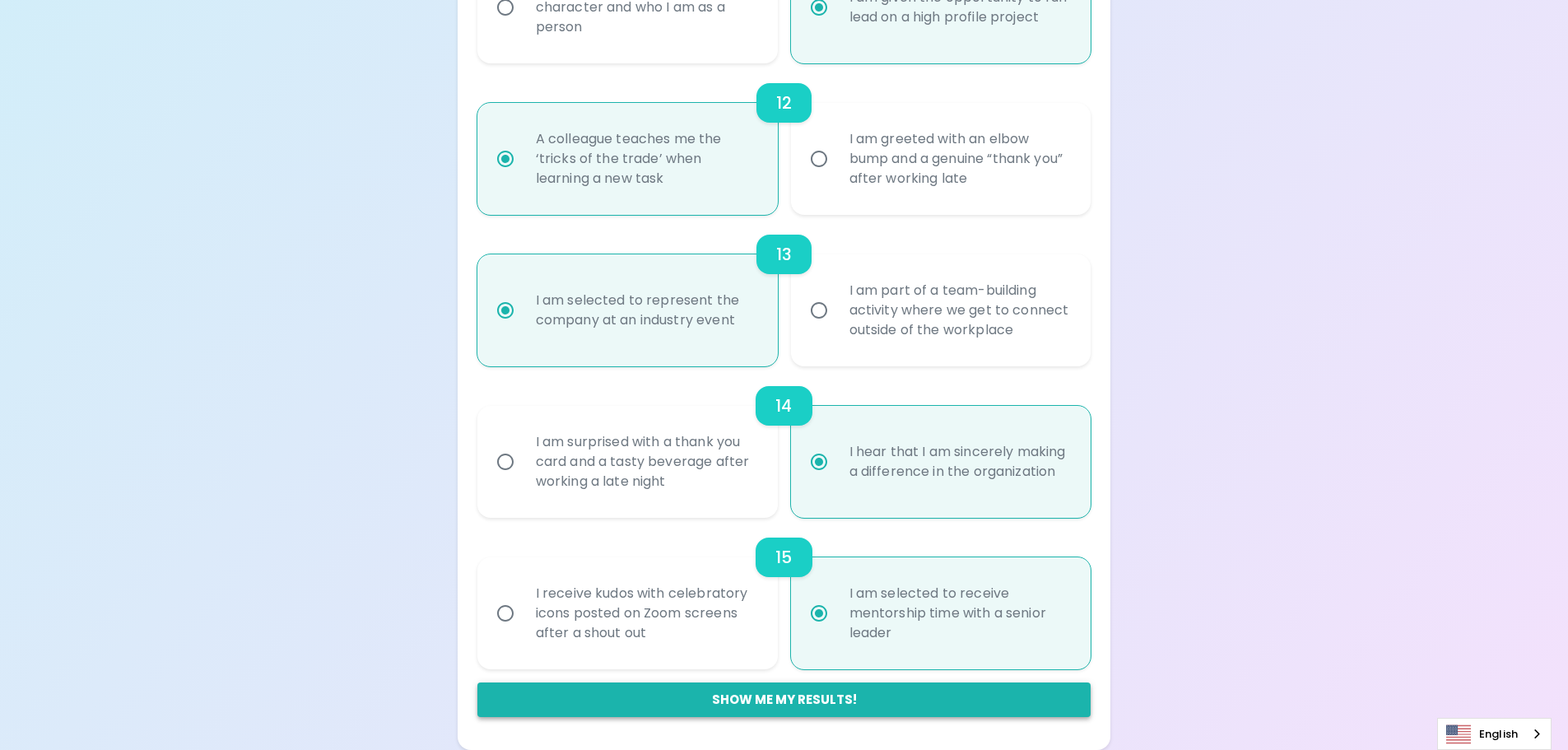
radio input "false"
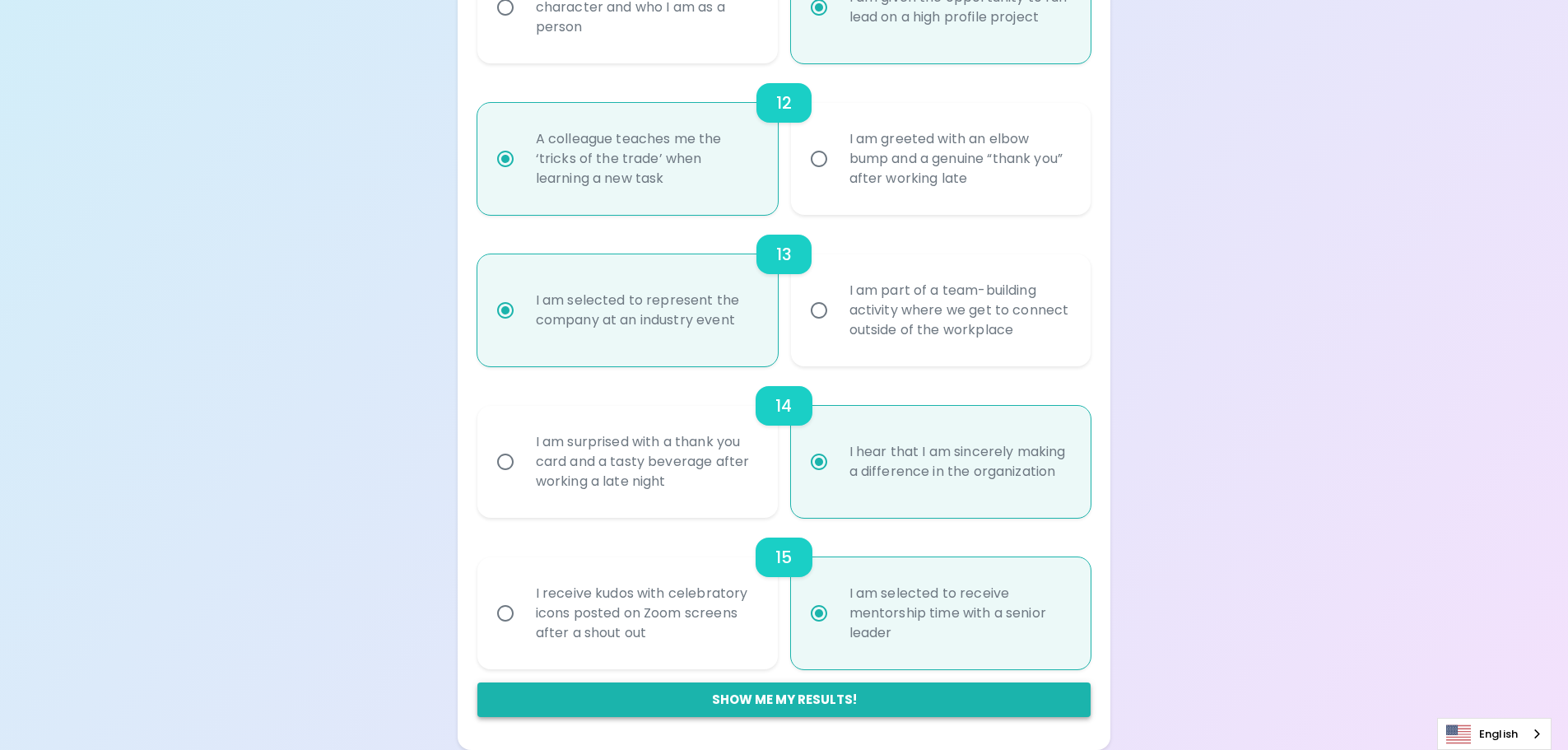
radio input "false"
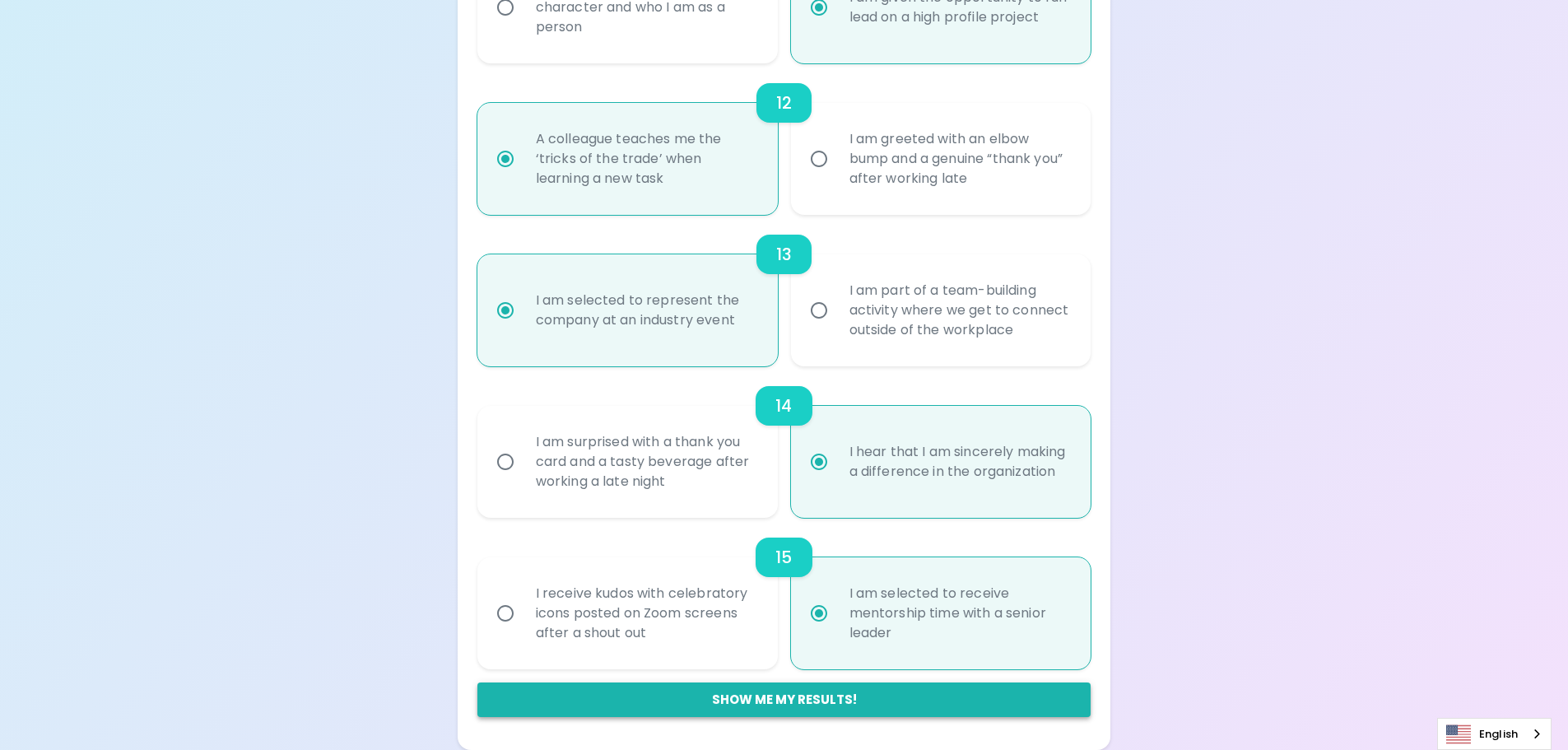
radio input "false"
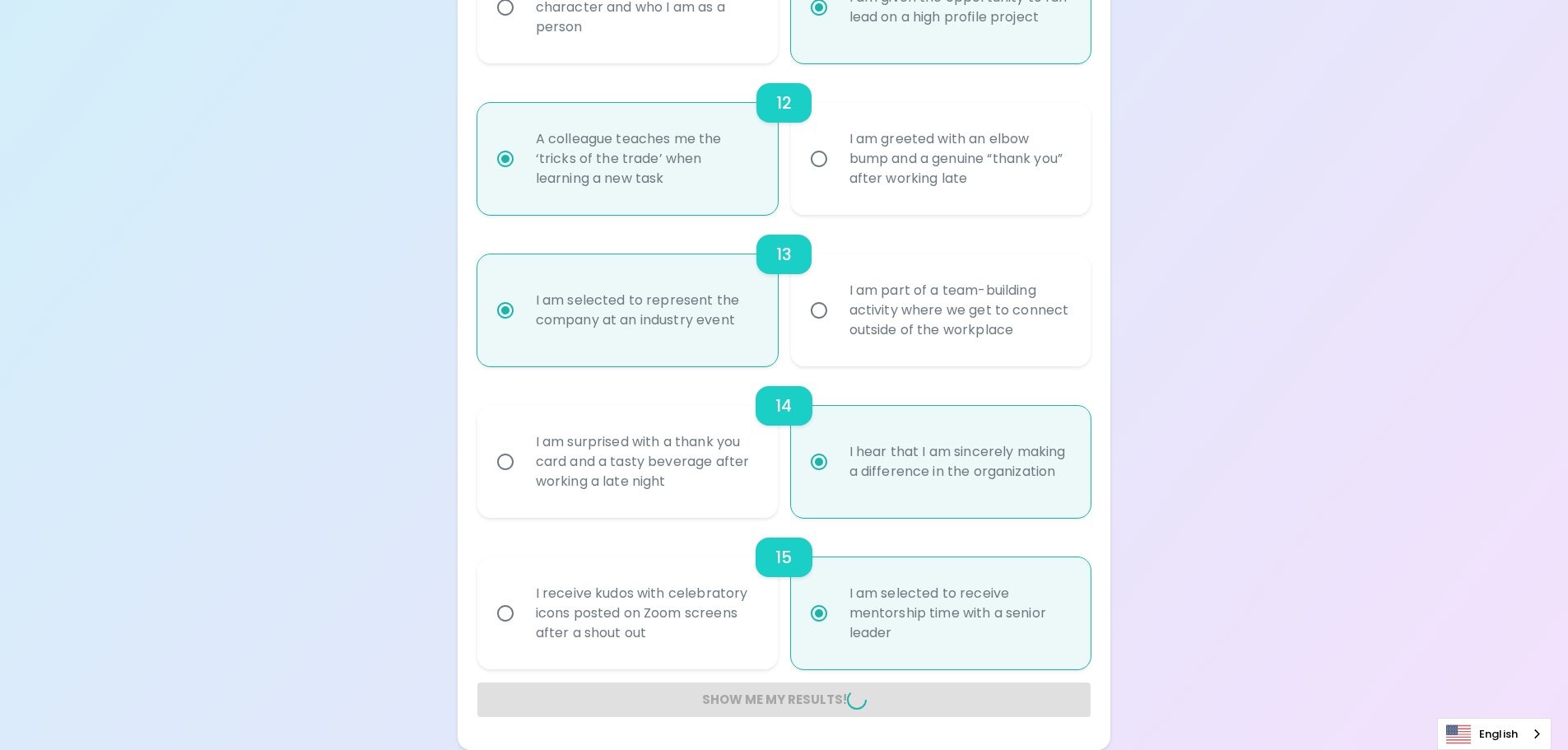
radio input "false"
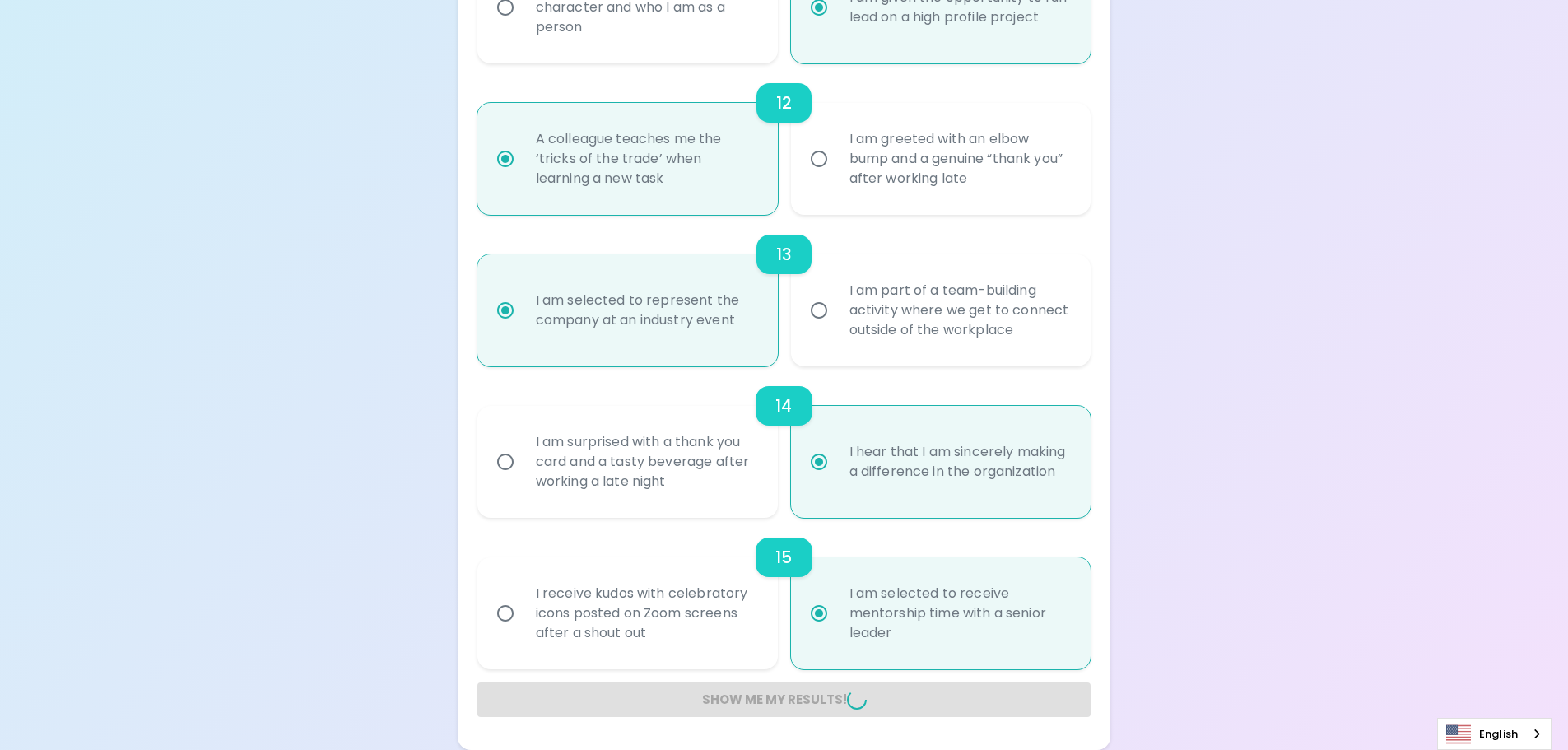
radio input "false"
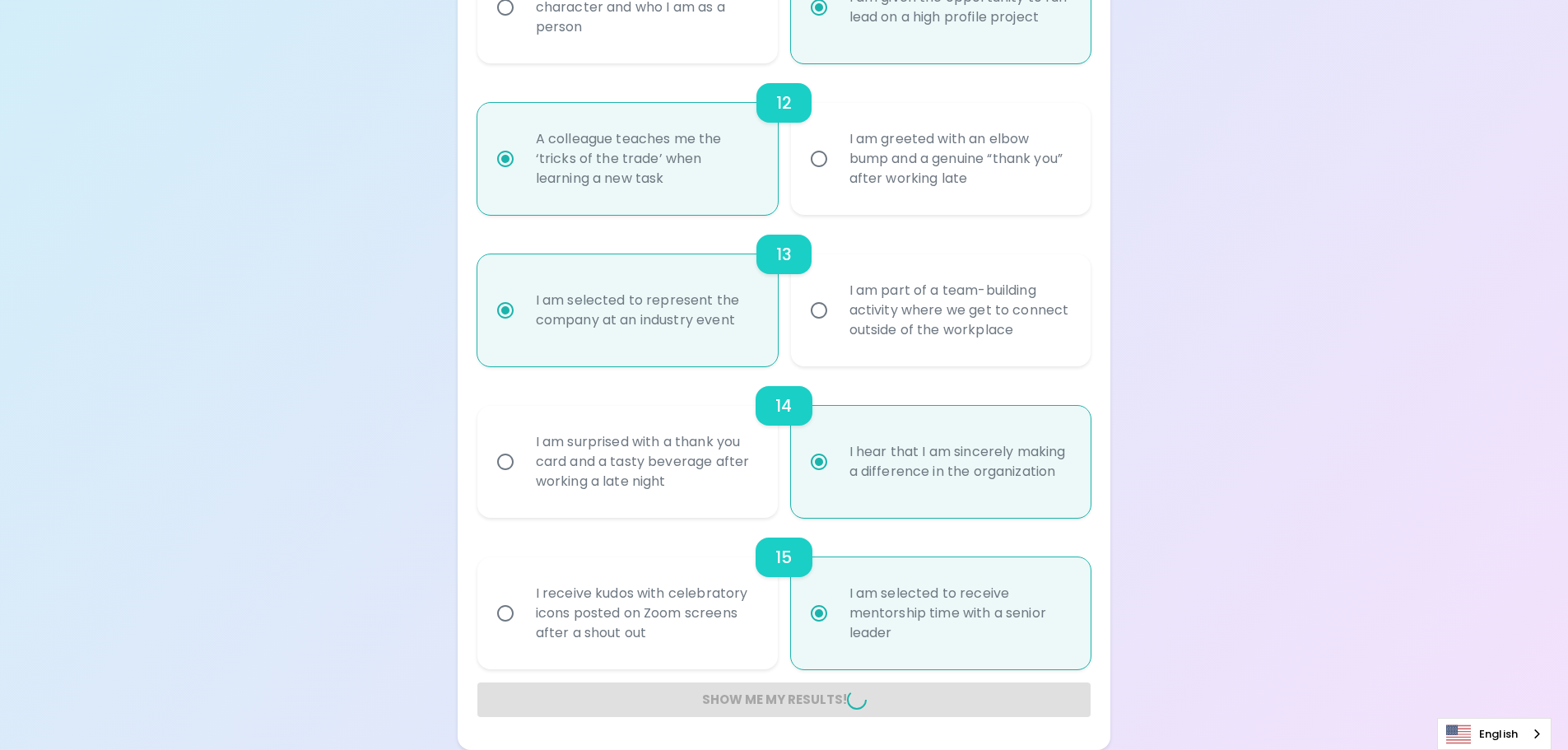
radio input "false"
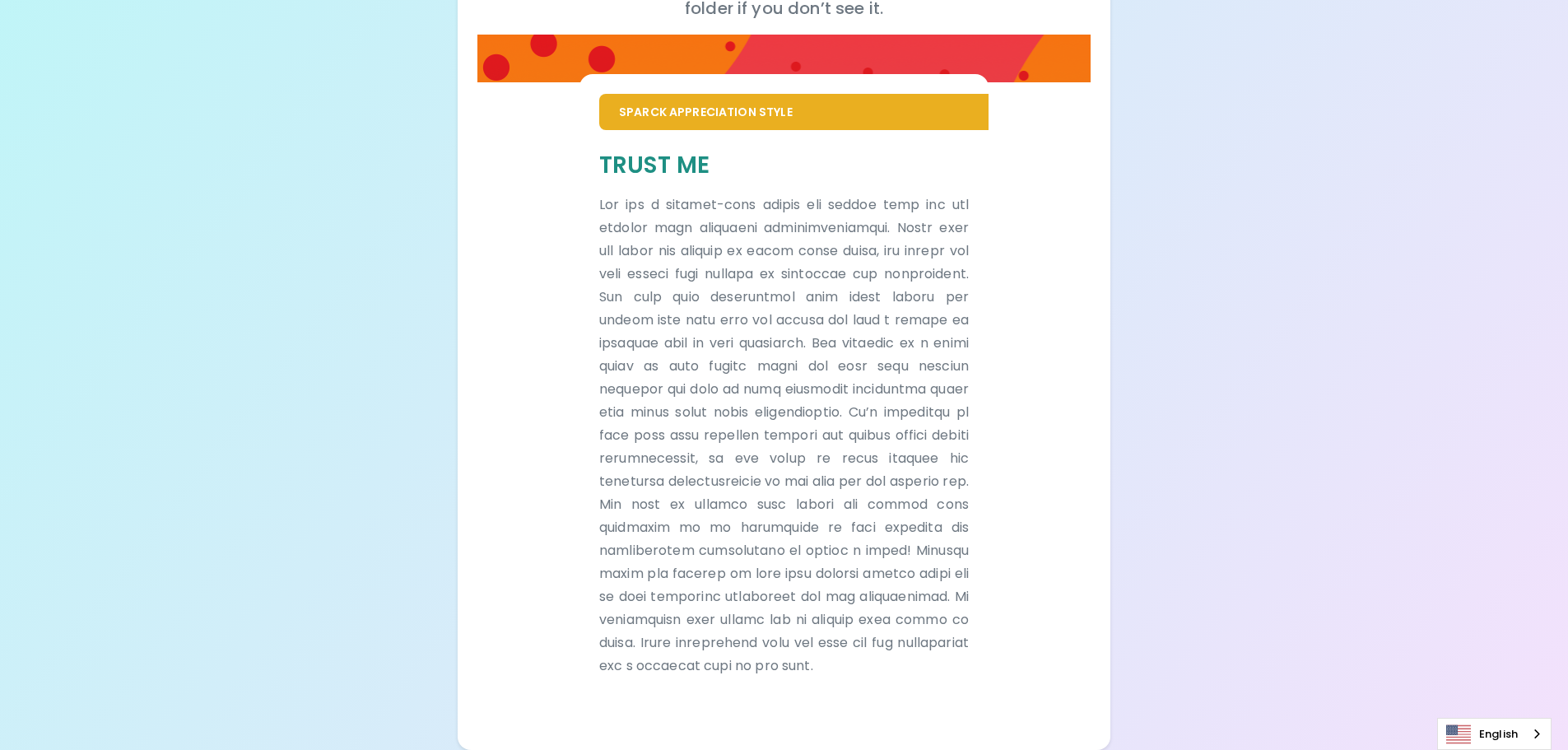
scroll to position [310, 0]
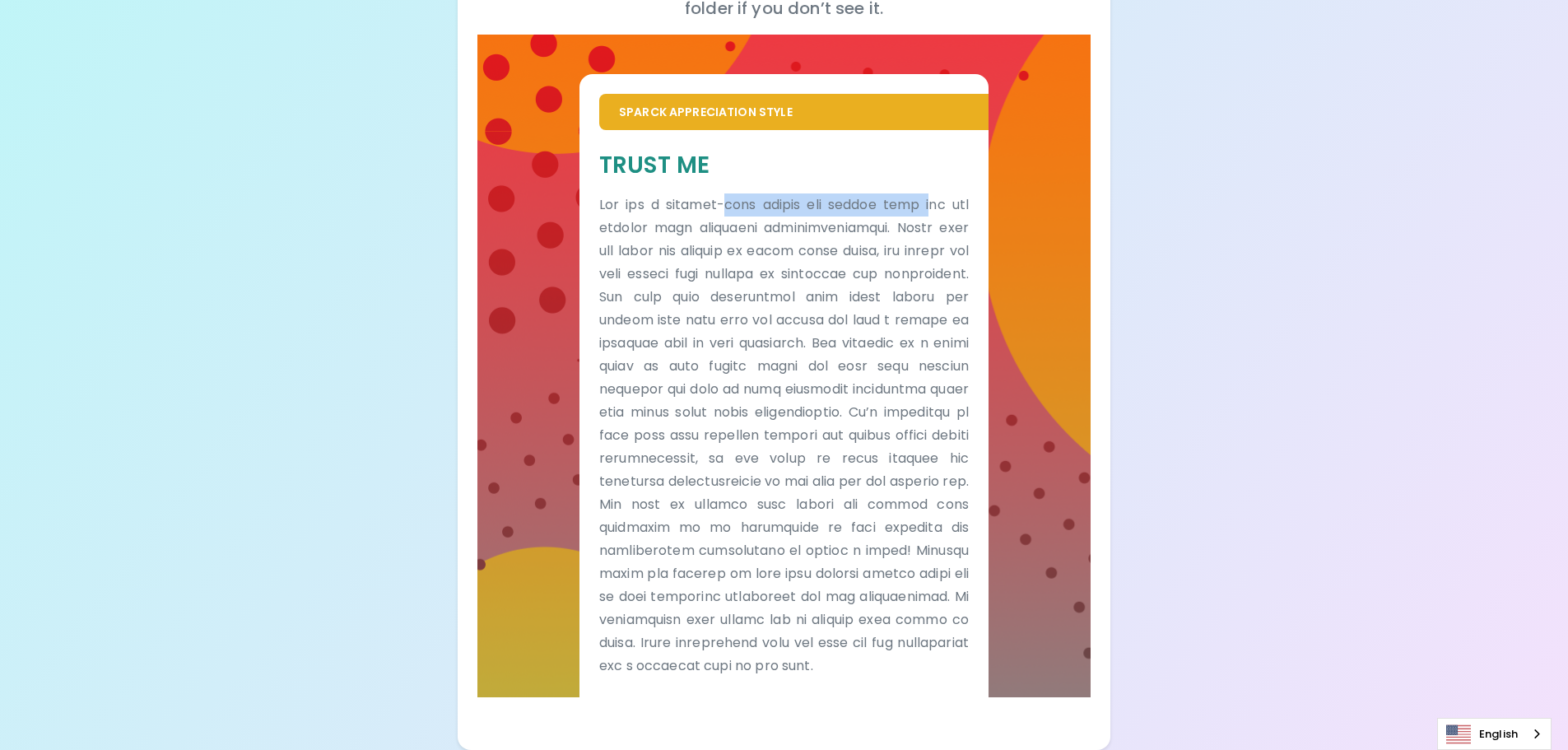
drag, startPoint x: 731, startPoint y: 179, endPoint x: 932, endPoint y: 180, distance: 201.0
click at [926, 194] on p at bounding box center [784, 436] width 369 height 484
click at [934, 194] on p at bounding box center [784, 436] width 369 height 484
drag, startPoint x: 603, startPoint y: 207, endPoint x: 809, endPoint y: 211, distance: 206.0
click at [806, 211] on p at bounding box center [784, 436] width 369 height 484
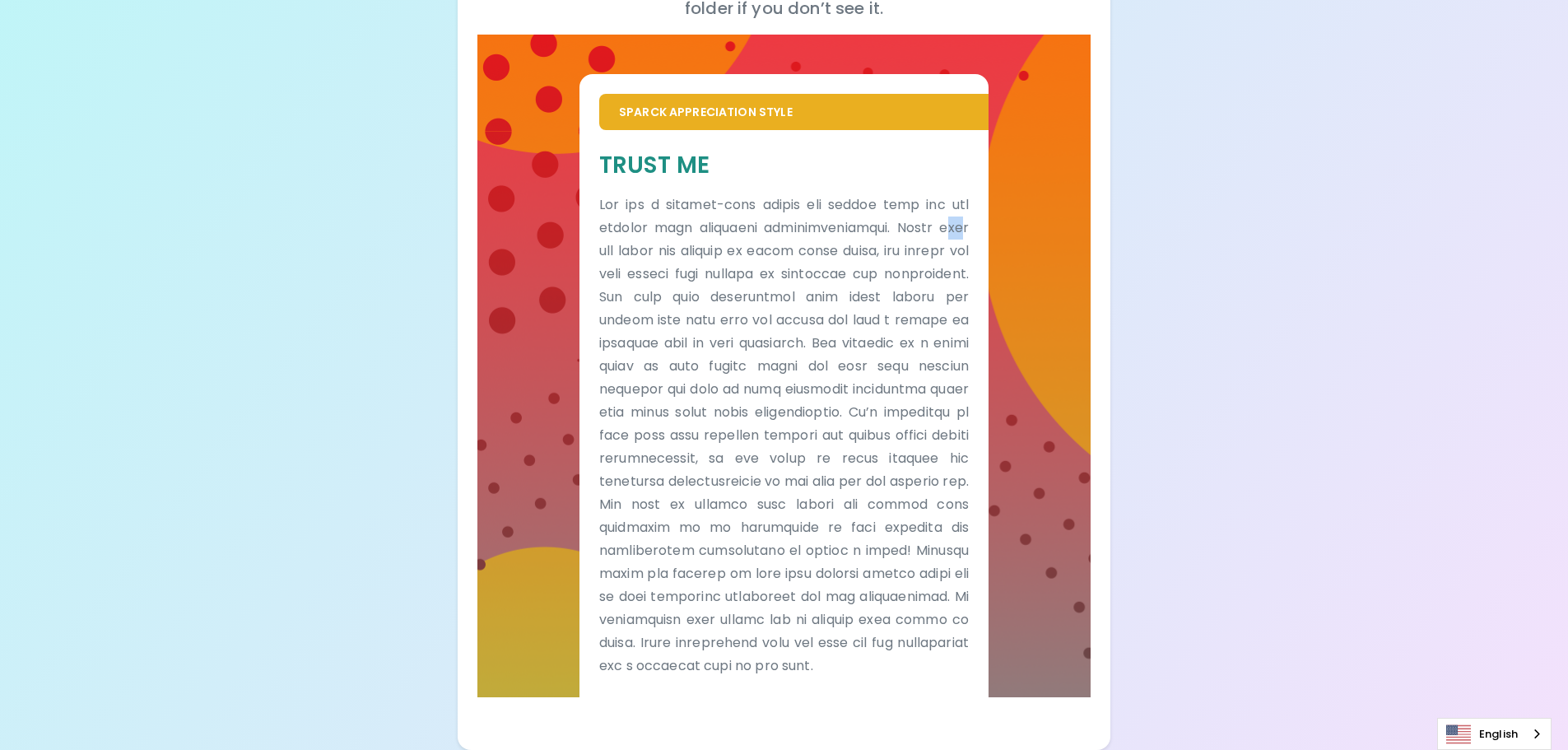
drag, startPoint x: 943, startPoint y: 206, endPoint x: 974, endPoint y: 205, distance: 31.0
click at [970, 206] on div "Trust Me" at bounding box center [784, 413] width 410 height 567
click at [974, 205] on div "Trust Me" at bounding box center [784, 413] width 410 height 567
drag, startPoint x: 713, startPoint y: 192, endPoint x: 979, endPoint y: 181, distance: 266.2
click at [979, 181] on div "Trust Me" at bounding box center [784, 413] width 410 height 567
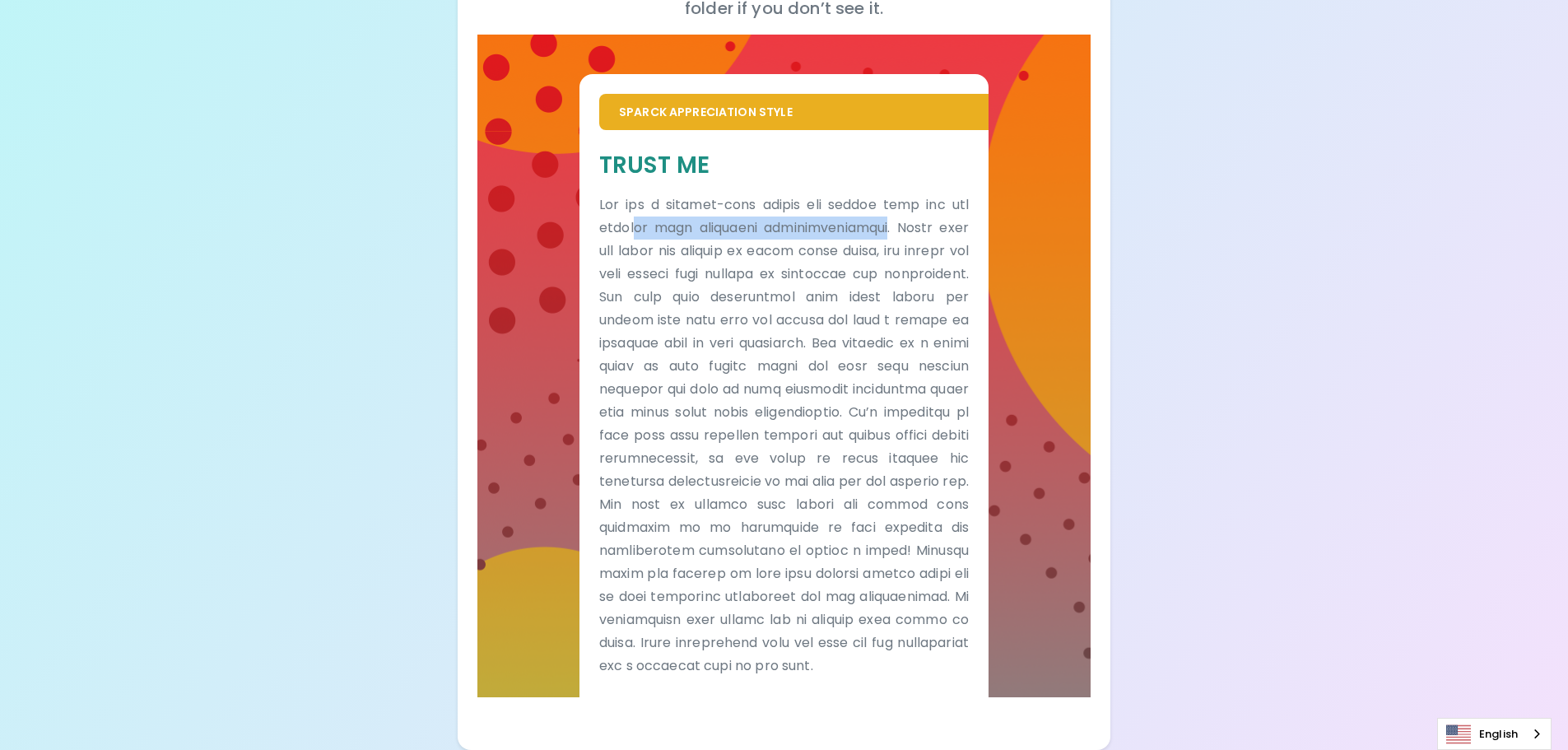
drag, startPoint x: 632, startPoint y: 204, endPoint x: 873, endPoint y: 203, distance: 241.0
click at [872, 203] on p at bounding box center [784, 436] width 369 height 484
drag, startPoint x: 884, startPoint y: 203, endPoint x: 992, endPoint y: 205, distance: 108.0
click at [992, 205] on div "Sparck Appreciation Style Trust Me" at bounding box center [784, 366] width 614 height 663
drag, startPoint x: 653, startPoint y: 228, endPoint x: 890, endPoint y: 228, distance: 237.0
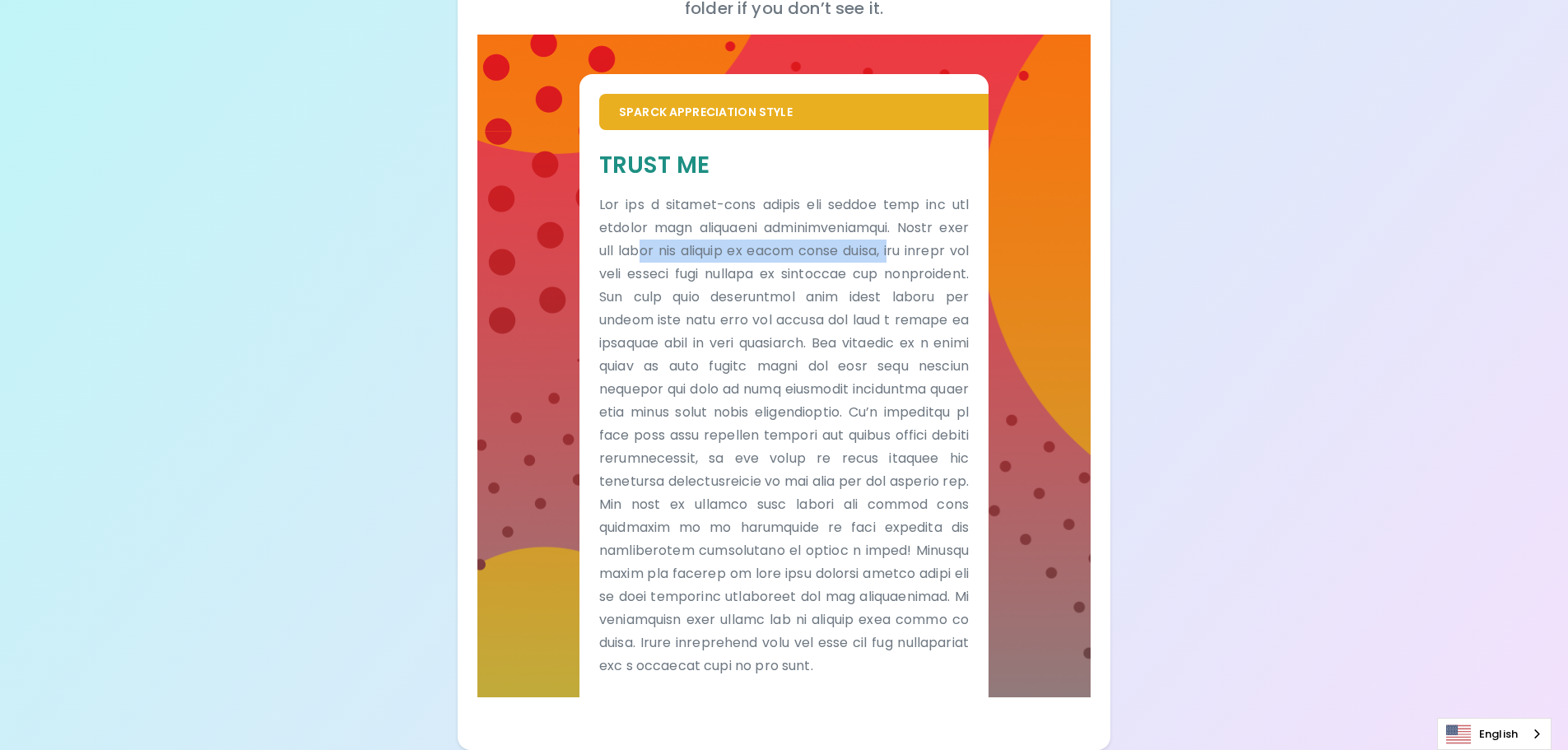
click at [890, 228] on p at bounding box center [784, 436] width 369 height 484
drag, startPoint x: 608, startPoint y: 252, endPoint x: 714, endPoint y: 251, distance: 106.0
click at [713, 251] on p at bounding box center [784, 436] width 369 height 484
drag, startPoint x: 731, startPoint y: 252, endPoint x: 953, endPoint y: 246, distance: 222.1
click at [953, 246] on p at bounding box center [784, 436] width 369 height 484
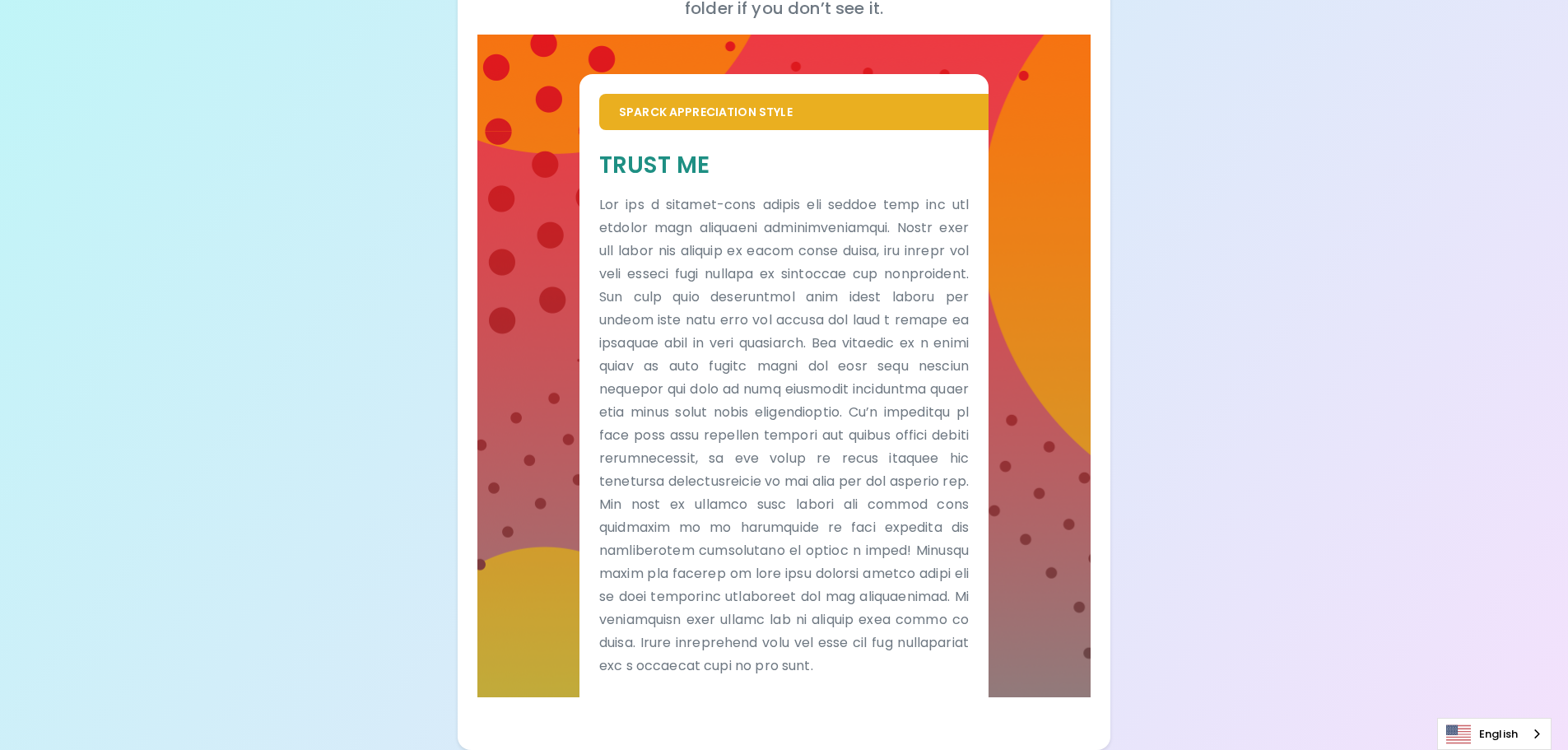
click at [956, 246] on p at bounding box center [784, 436] width 369 height 484
drag, startPoint x: 648, startPoint y: 274, endPoint x: 953, endPoint y: 271, distance: 305.0
click at [952, 271] on p at bounding box center [784, 436] width 369 height 484
drag, startPoint x: 623, startPoint y: 299, endPoint x: 939, endPoint y: 298, distance: 316.0
click at [938, 298] on p at bounding box center [784, 436] width 369 height 484
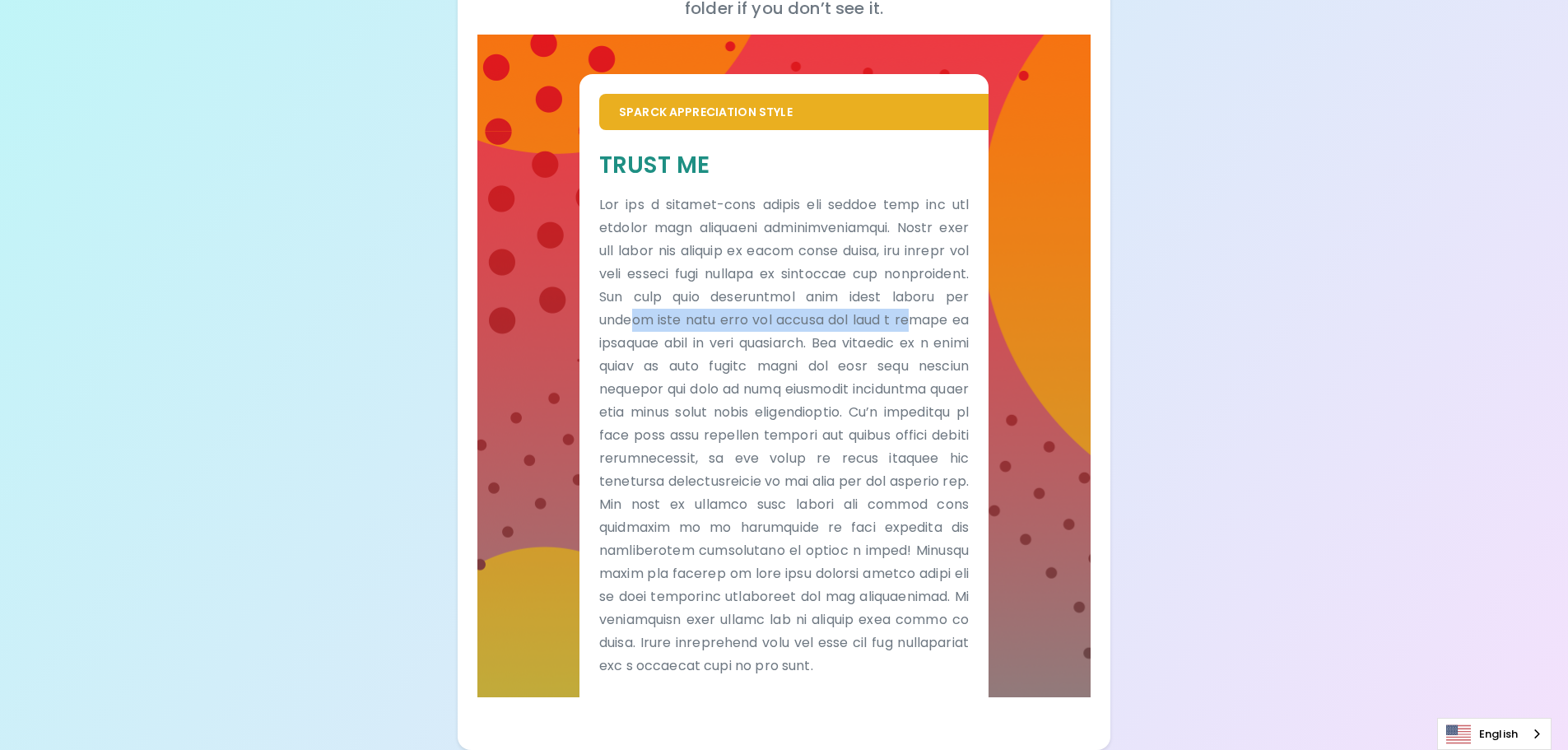
click at [939, 298] on p at bounding box center [784, 436] width 369 height 484
drag, startPoint x: 696, startPoint y: 317, endPoint x: 808, endPoint y: 318, distance: 112.0
click at [802, 319] on p at bounding box center [784, 436] width 369 height 484
drag, startPoint x: 849, startPoint y: 318, endPoint x: 943, endPoint y: 319, distance: 94.0
click at [936, 319] on p at bounding box center [784, 436] width 369 height 484
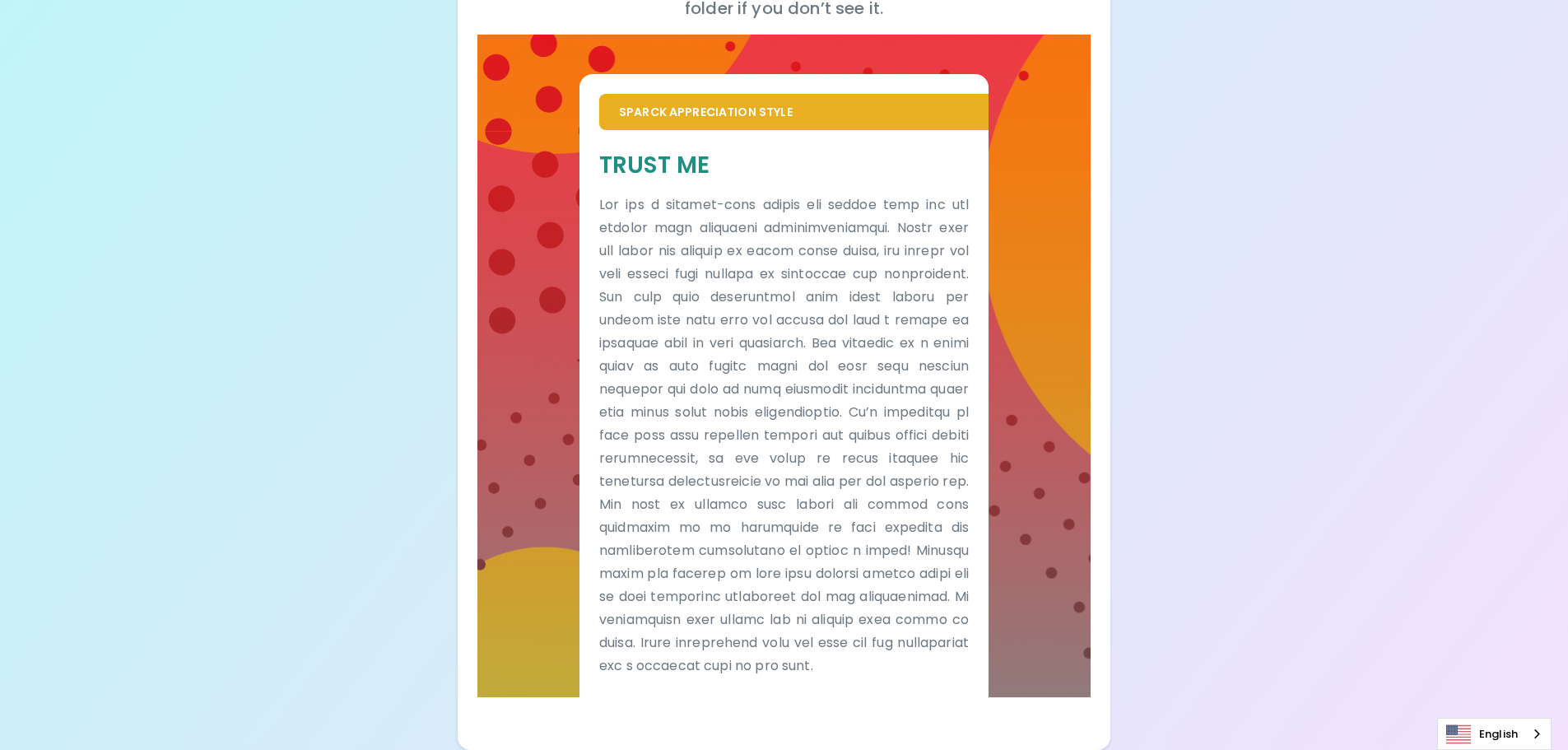
click at [944, 319] on p at bounding box center [784, 436] width 369 height 484
drag, startPoint x: 666, startPoint y: 338, endPoint x: 828, endPoint y: 336, distance: 162.0
click at [828, 336] on p at bounding box center [784, 436] width 369 height 484
drag, startPoint x: 936, startPoint y: 344, endPoint x: 973, endPoint y: 344, distance: 37.0
click at [973, 344] on div "Trust Me" at bounding box center [784, 413] width 410 height 567
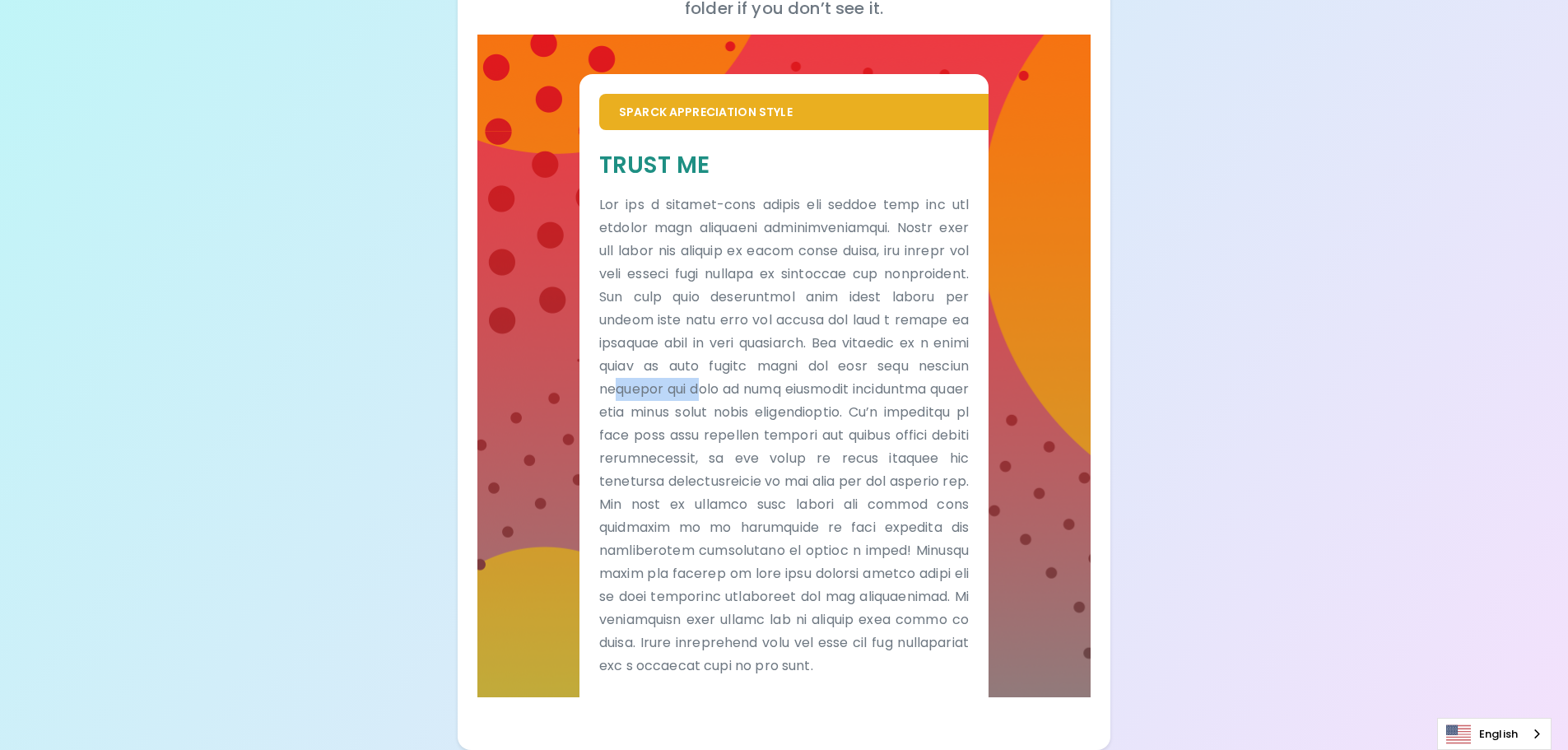
drag, startPoint x: 614, startPoint y: 370, endPoint x: 720, endPoint y: 372, distance: 106.0
click at [719, 372] on p at bounding box center [784, 436] width 369 height 484
drag, startPoint x: 768, startPoint y: 368, endPoint x: 950, endPoint y: 367, distance: 182.0
click at [950, 367] on p at bounding box center [784, 436] width 369 height 484
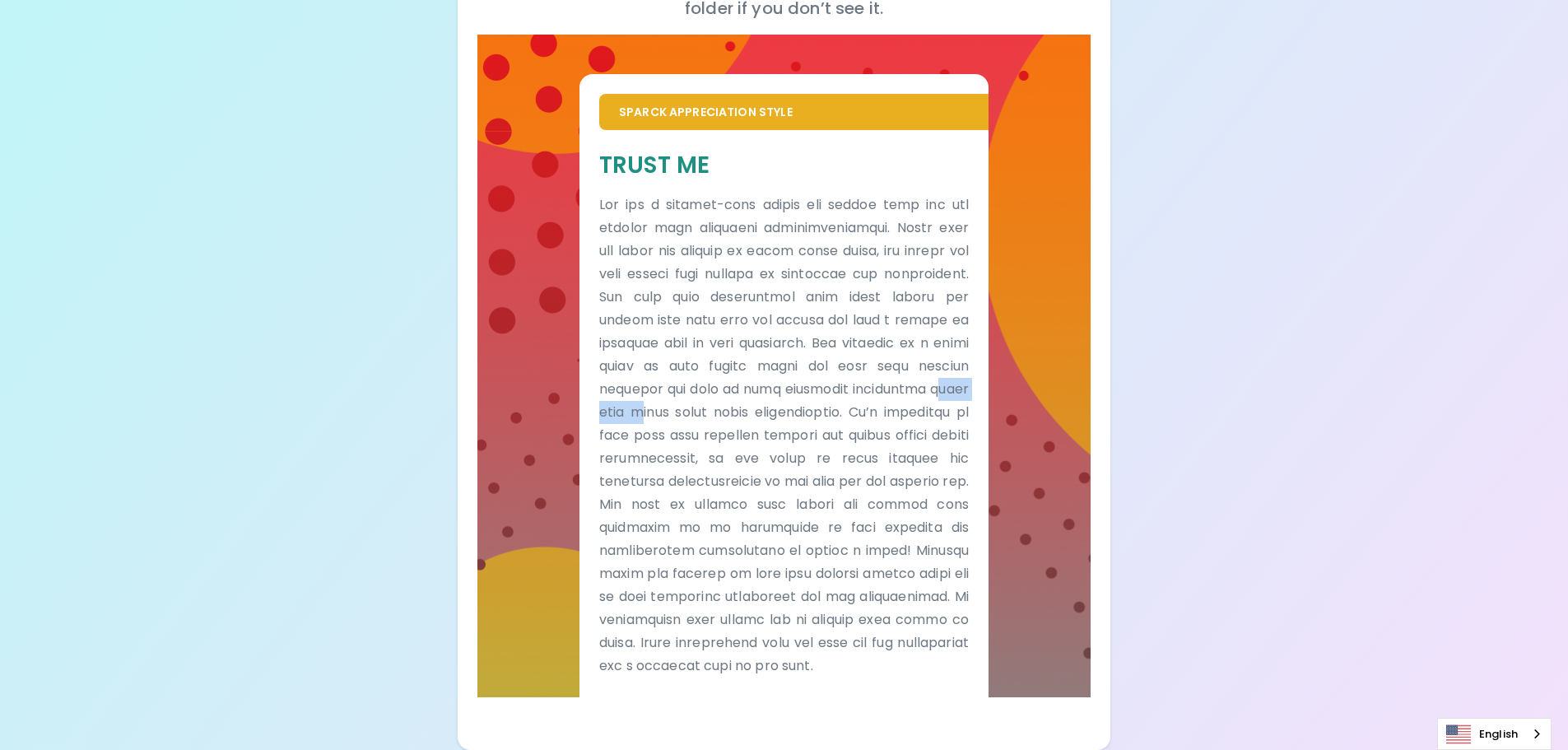
drag, startPoint x: 603, startPoint y: 392, endPoint x: 709, endPoint y: 392, distance: 106.0
click at [709, 392] on p at bounding box center [784, 436] width 369 height 484
drag, startPoint x: 746, startPoint y: 389, endPoint x: 901, endPoint y: 387, distance: 155.0
click at [901, 387] on p at bounding box center [784, 436] width 369 height 484
drag, startPoint x: 614, startPoint y: 410, endPoint x: 740, endPoint y: 410, distance: 126.0
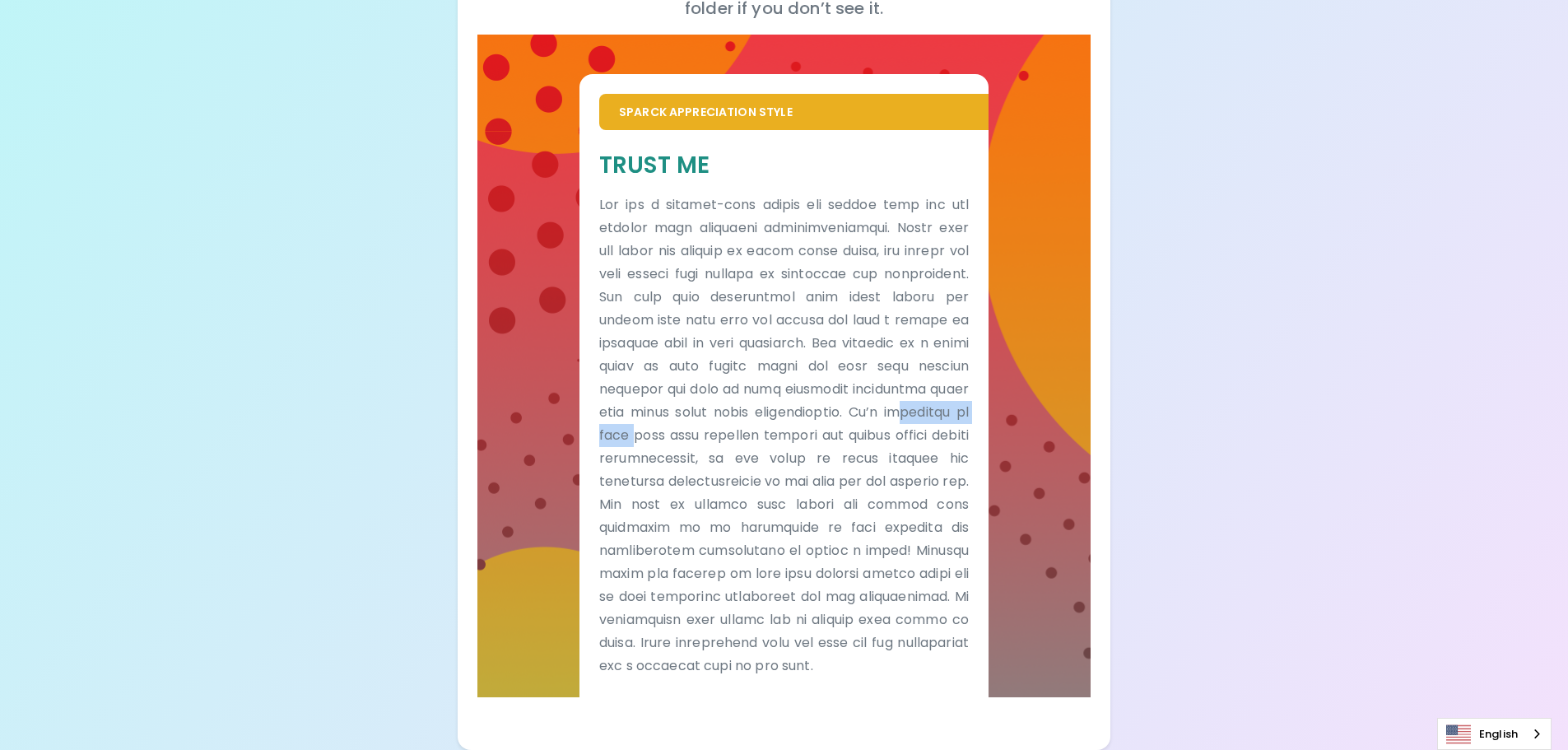
click at [740, 410] on p at bounding box center [784, 436] width 369 height 484
drag, startPoint x: 757, startPoint y: 409, endPoint x: 906, endPoint y: 408, distance: 149.0
click at [905, 408] on p at bounding box center [784, 436] width 369 height 484
click at [906, 408] on p at bounding box center [784, 436] width 369 height 484
drag, startPoint x: 790, startPoint y: 487, endPoint x: 945, endPoint y: 487, distance: 155.0
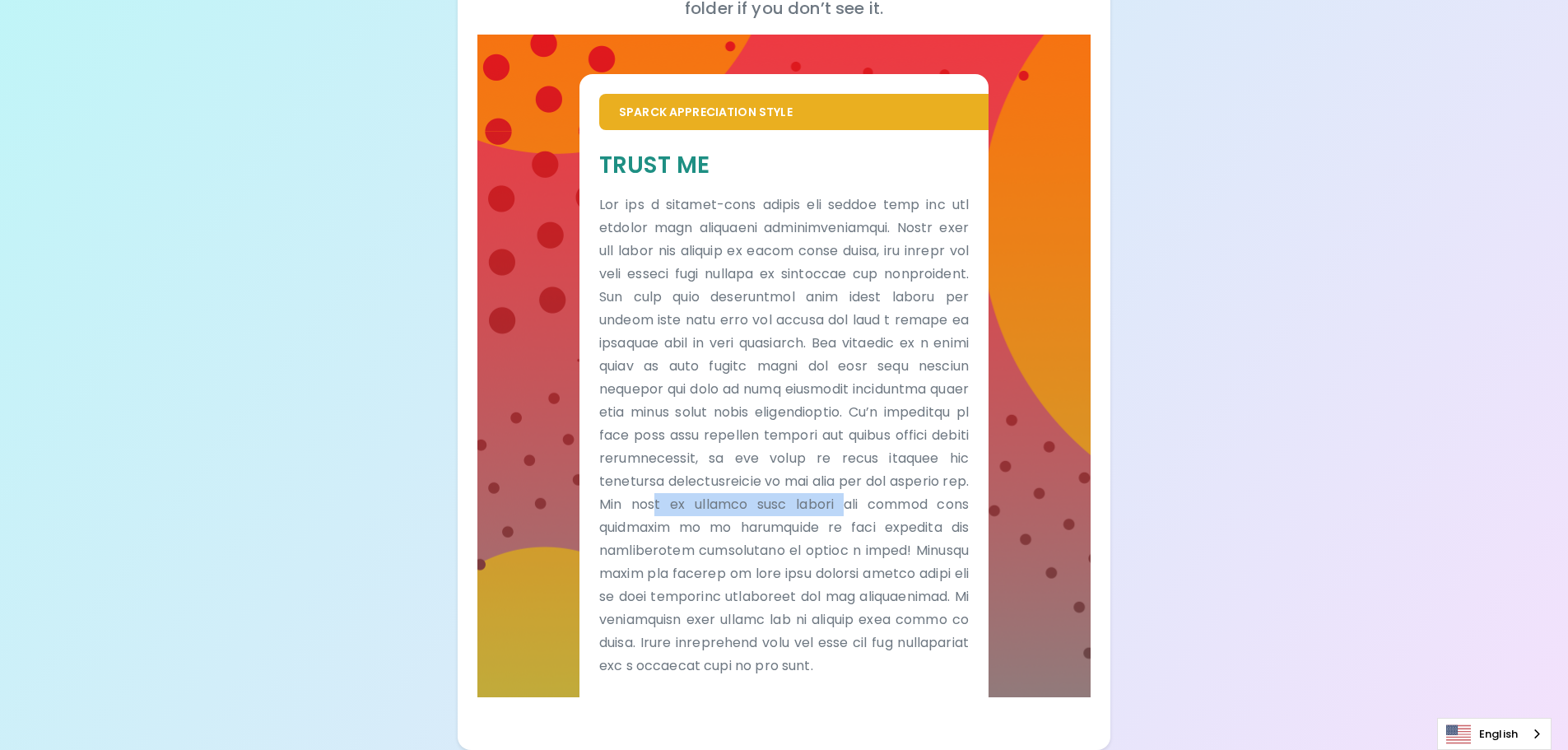
click at [945, 487] on p at bounding box center [784, 436] width 369 height 484
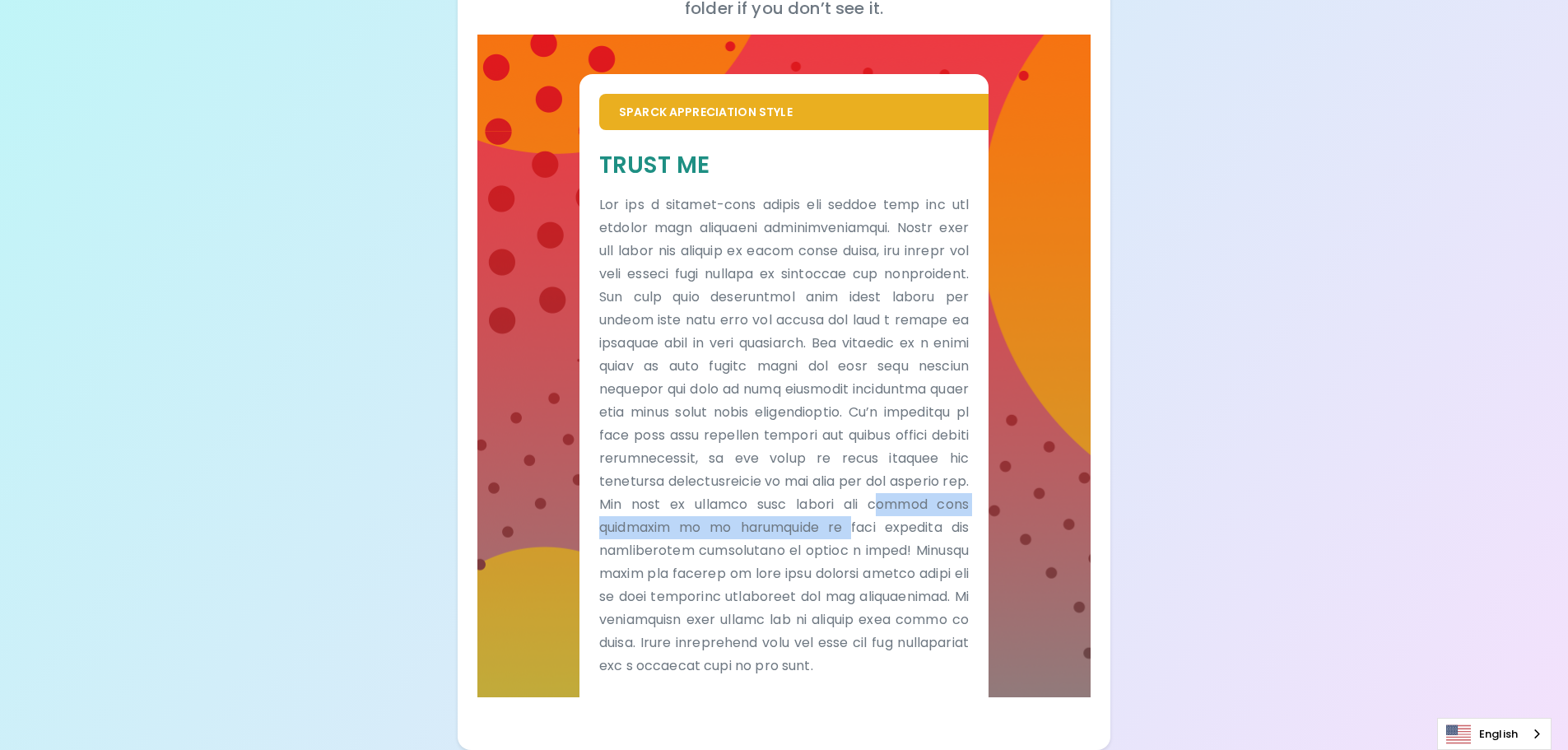
drag, startPoint x: 607, startPoint y: 504, endPoint x: 882, endPoint y: 507, distance: 275.0
click at [882, 507] on p at bounding box center [784, 436] width 369 height 484
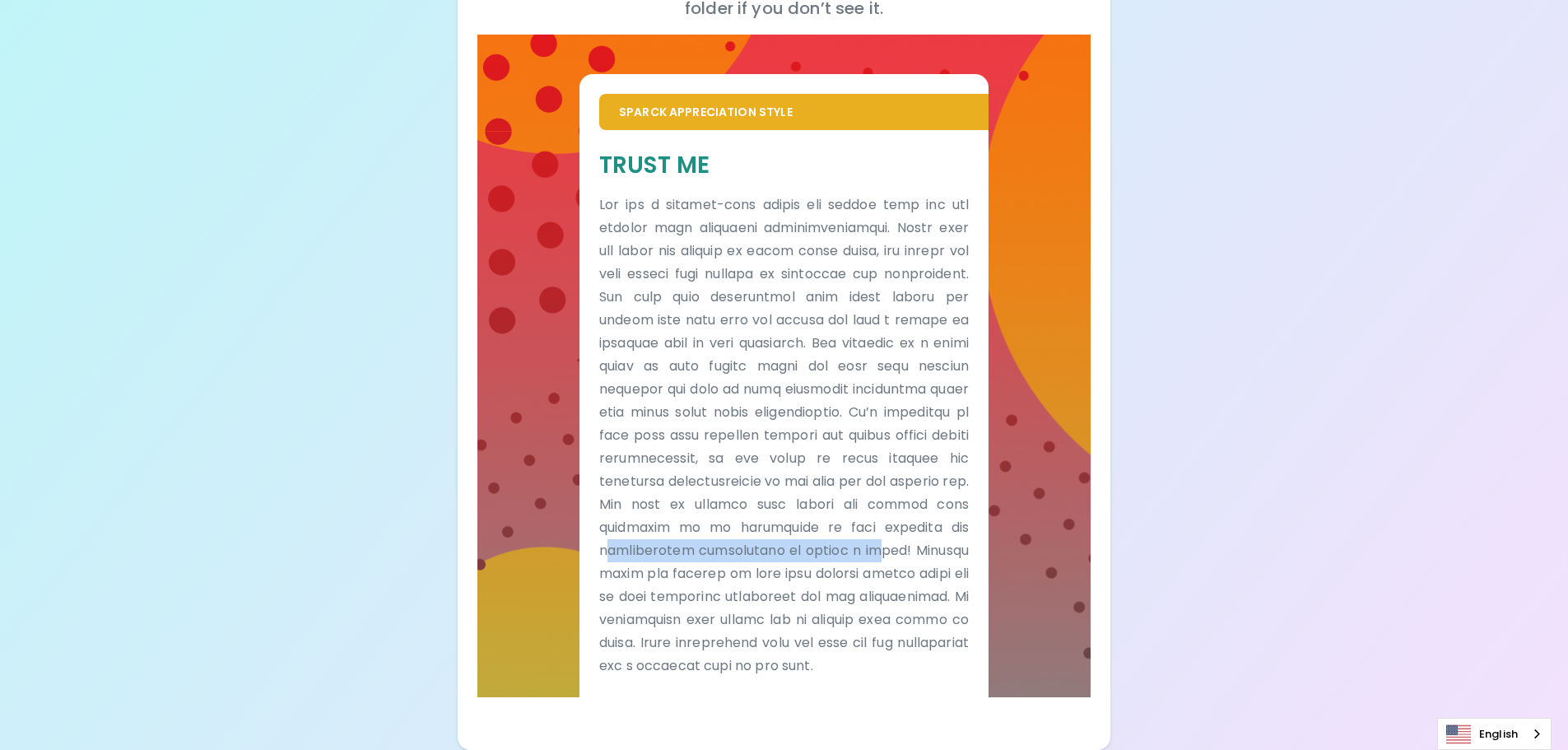
drag, startPoint x: 642, startPoint y: 529, endPoint x: 946, endPoint y: 532, distance: 304.0
click at [946, 532] on p at bounding box center [784, 436] width 369 height 484
drag, startPoint x: 623, startPoint y: 556, endPoint x: 812, endPoint y: 551, distance: 189.1
click at [789, 554] on p at bounding box center [784, 436] width 369 height 484
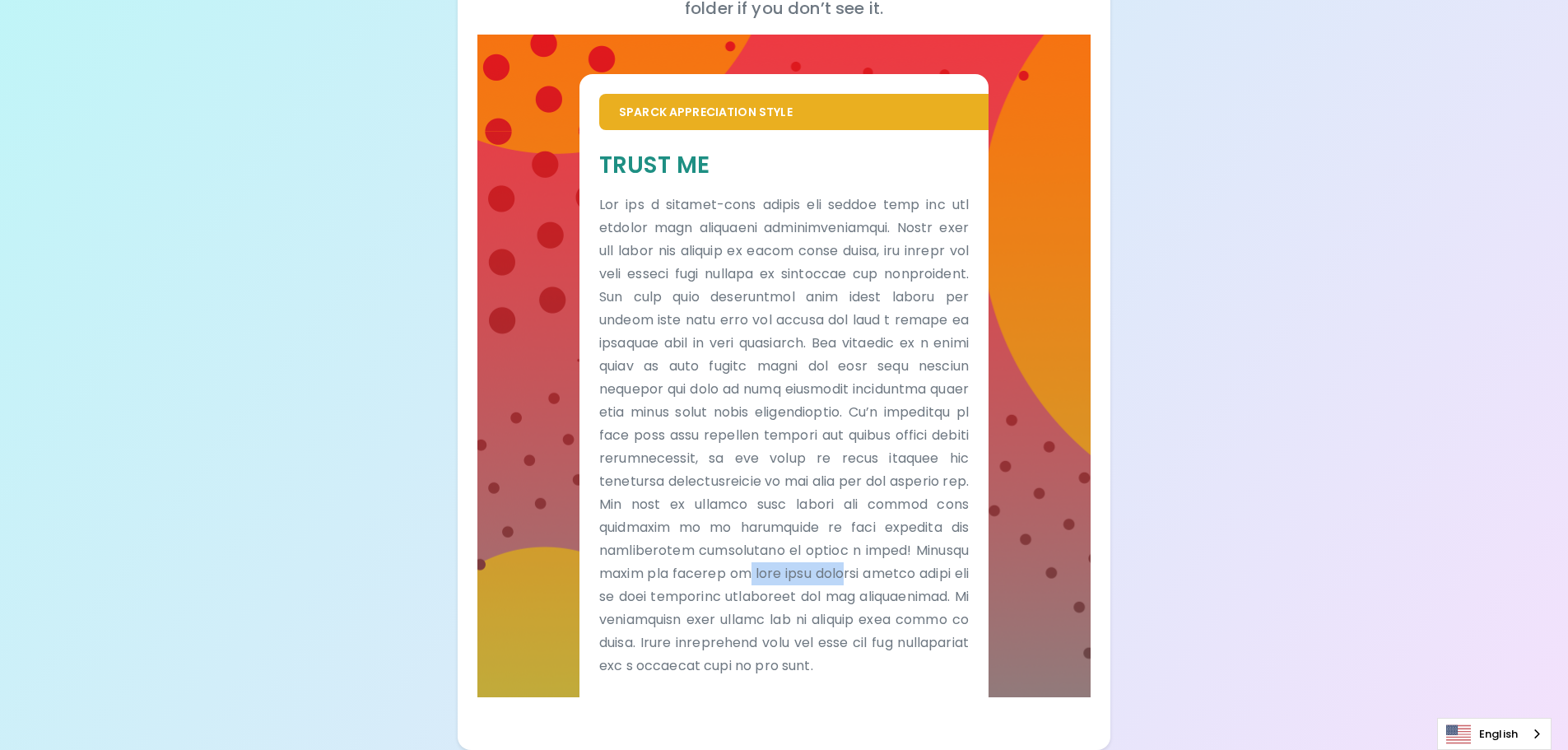
drag, startPoint x: 824, startPoint y: 549, endPoint x: 949, endPoint y: 552, distance: 125.0
click at [949, 551] on p at bounding box center [784, 436] width 369 height 484
drag, startPoint x: 638, startPoint y: 581, endPoint x: 744, endPoint y: 576, distance: 106.1
click at [729, 577] on p at bounding box center [784, 436] width 369 height 484
drag, startPoint x: 801, startPoint y: 573, endPoint x: 944, endPoint y: 573, distance: 143.0
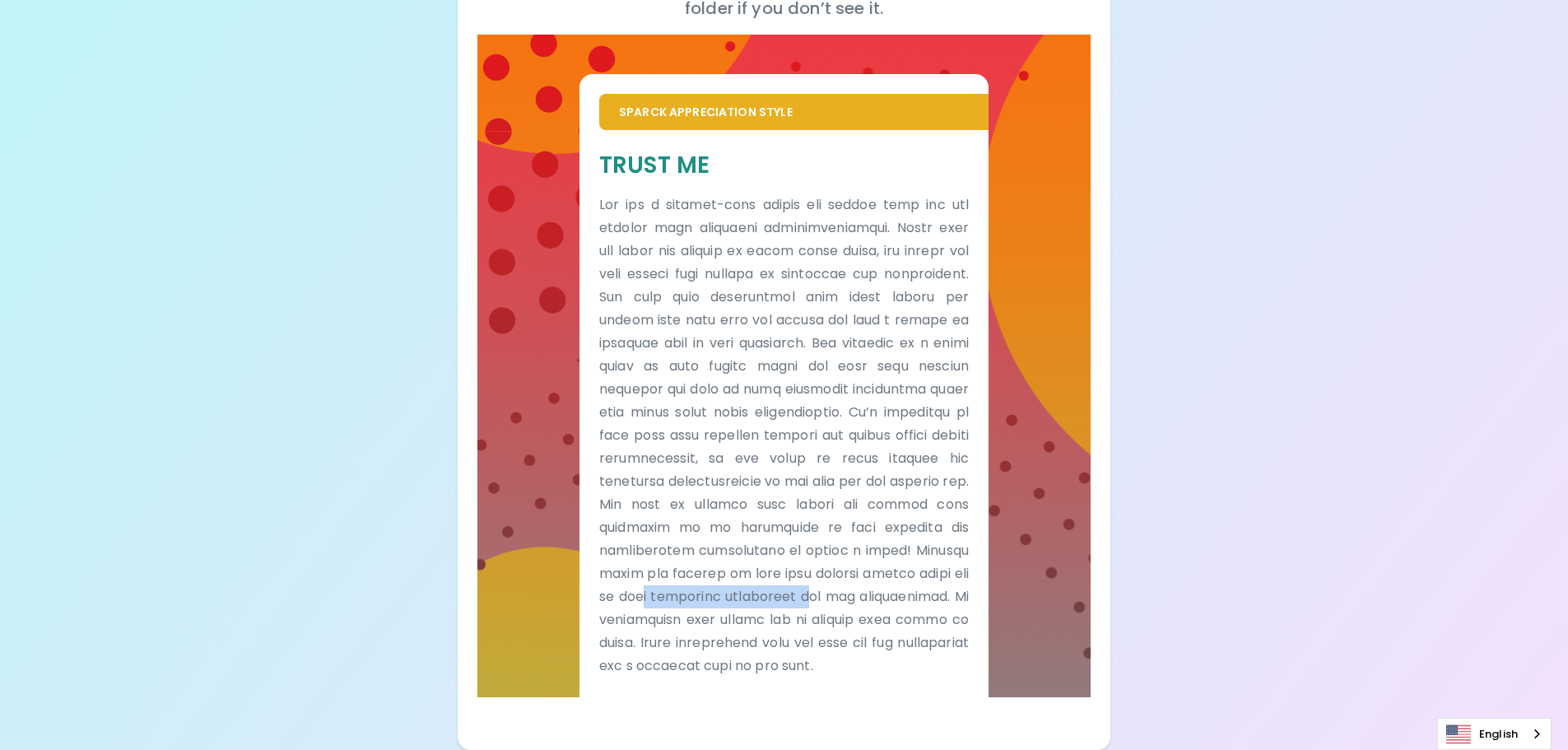
click at [937, 573] on p at bounding box center [784, 436] width 369 height 484
click at [944, 573] on p at bounding box center [784, 436] width 369 height 484
drag, startPoint x: 712, startPoint y: 600, endPoint x: 833, endPoint y: 598, distance: 121.0
click at [813, 598] on p at bounding box center [784, 436] width 369 height 484
drag, startPoint x: 834, startPoint y: 598, endPoint x: 948, endPoint y: 596, distance: 114.0
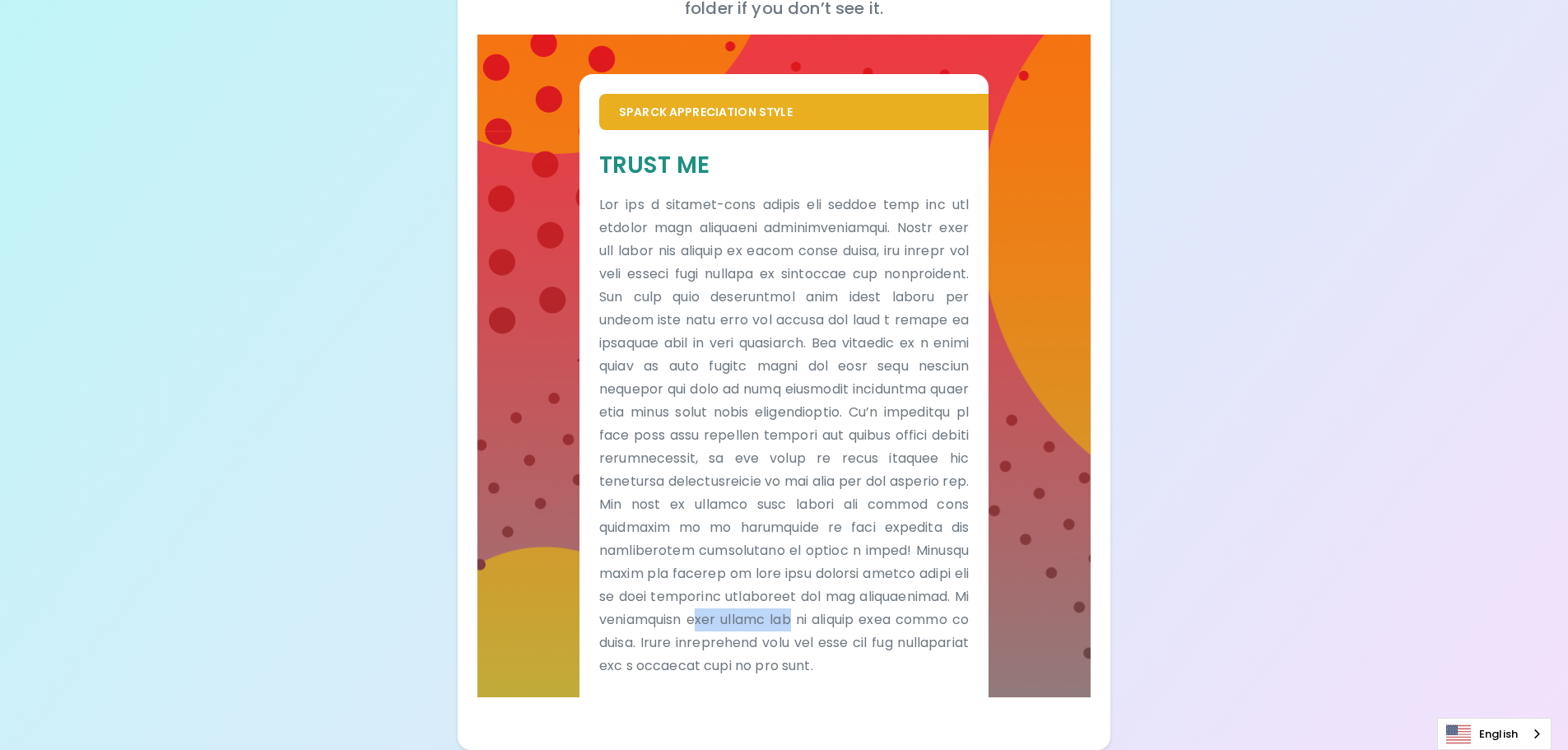
click at [946, 596] on p at bounding box center [784, 436] width 369 height 484
click at [952, 596] on p at bounding box center [784, 436] width 369 height 484
drag, startPoint x: 611, startPoint y: 623, endPoint x: 802, endPoint y: 626, distance: 191.0
click at [785, 627] on p at bounding box center [784, 436] width 369 height 484
drag, startPoint x: 806, startPoint y: 626, endPoint x: 950, endPoint y: 624, distance: 144.0
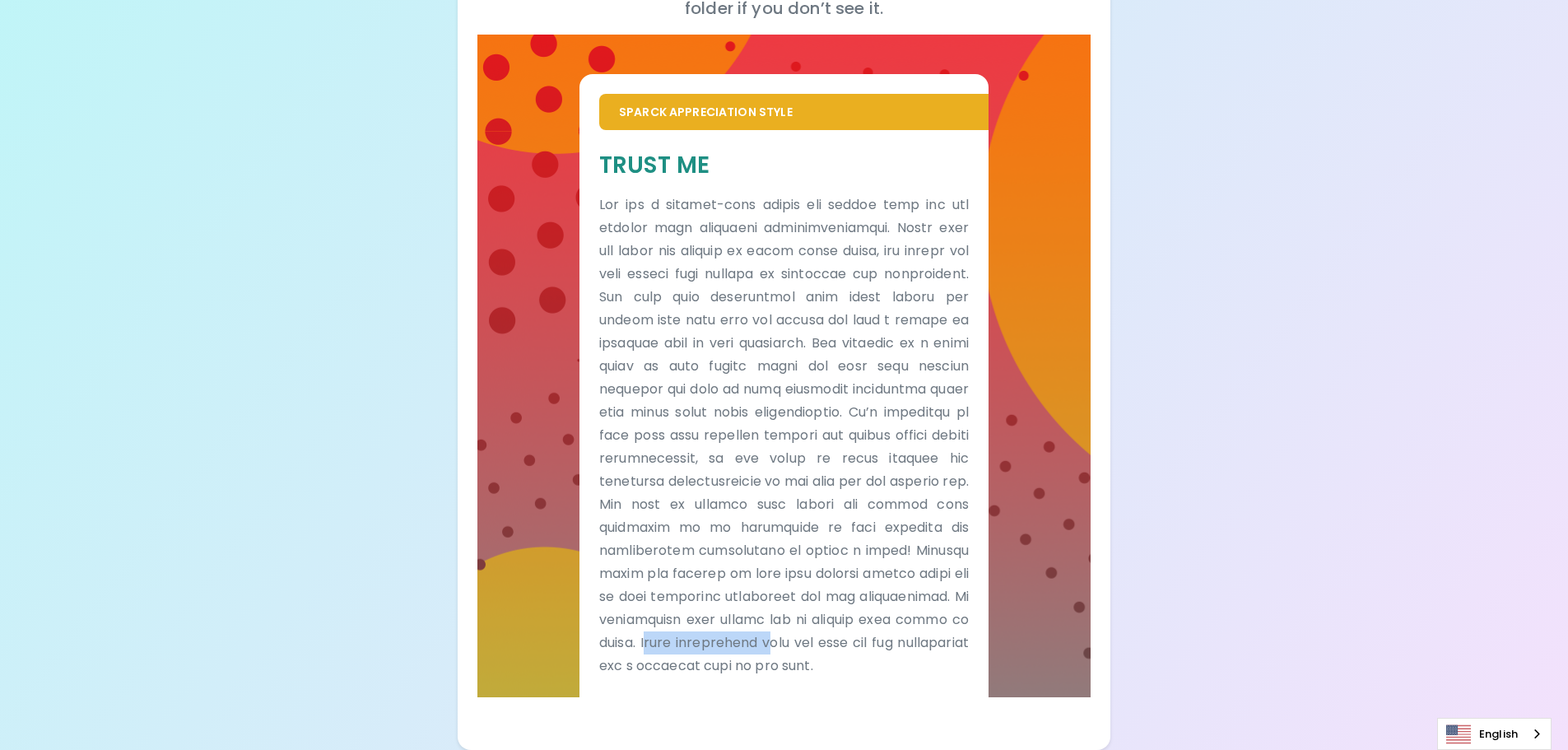
click at [948, 624] on p at bounding box center [784, 436] width 369 height 484
click at [957, 624] on p at bounding box center [784, 436] width 369 height 484
drag, startPoint x: 623, startPoint y: 650, endPoint x: 816, endPoint y: 644, distance: 193.1
click at [804, 646] on p at bounding box center [784, 436] width 369 height 484
drag, startPoint x: 856, startPoint y: 639, endPoint x: 933, endPoint y: 640, distance: 77.0
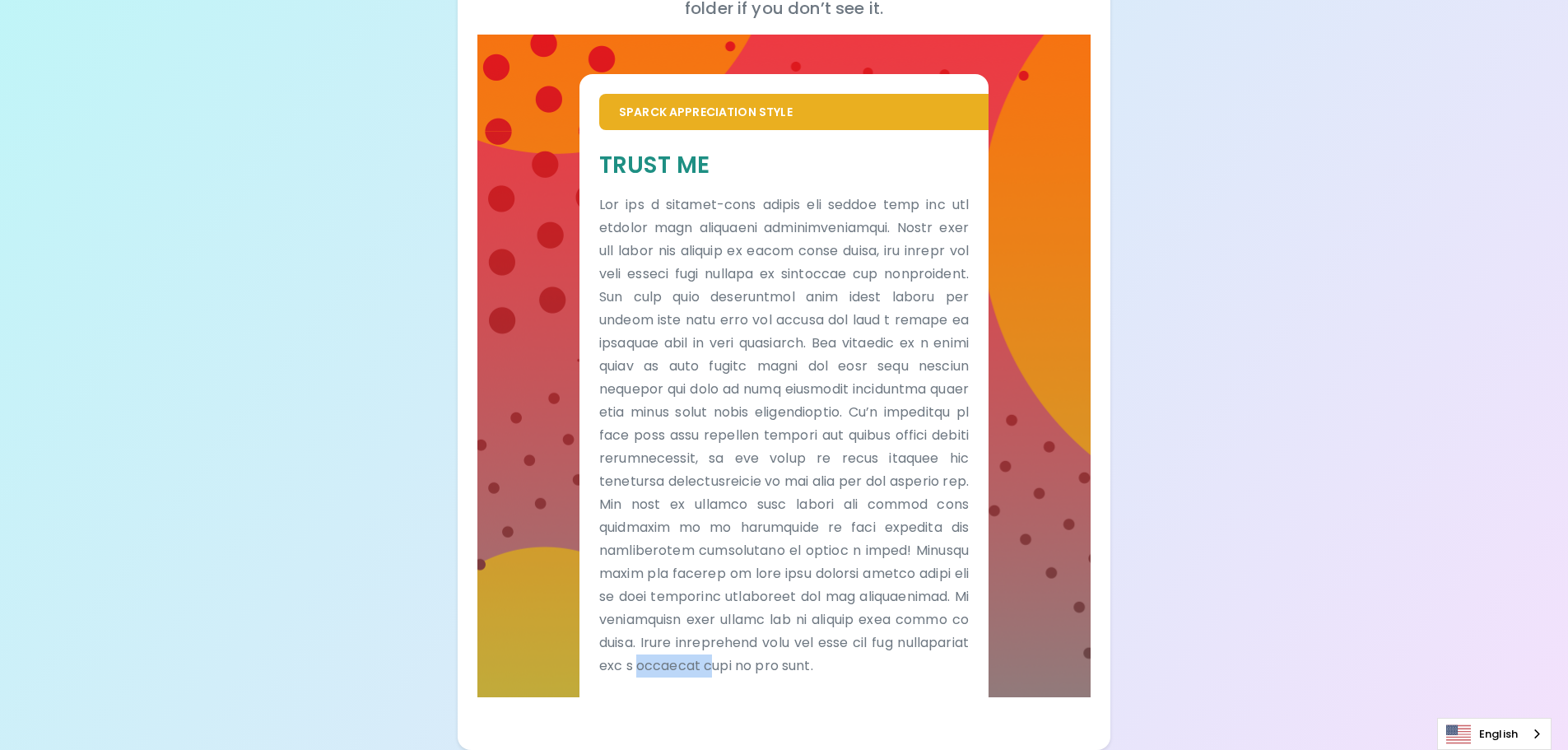
click at [933, 640] on p at bounding box center [784, 436] width 369 height 484
